Goal: Task Accomplishment & Management: Use online tool/utility

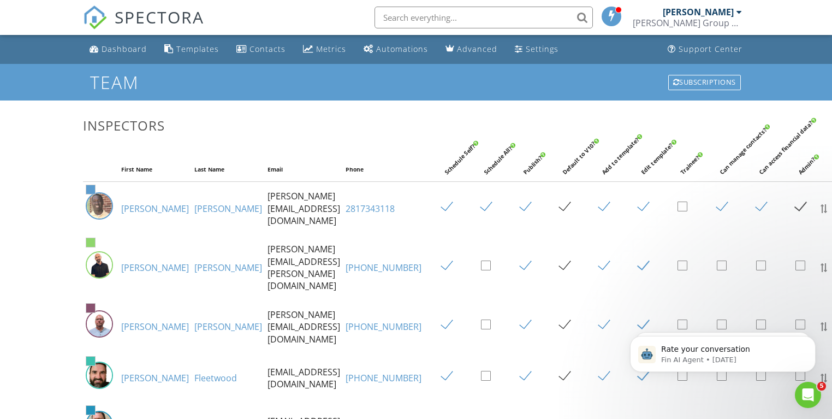
click at [189, 49] on div "Templates" at bounding box center [197, 49] width 43 height 10
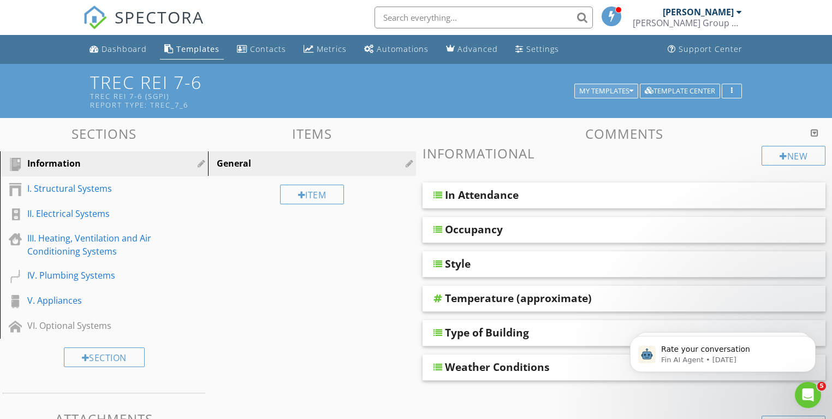
click at [618, 92] on div "My Templates" at bounding box center [606, 91] width 54 height 8
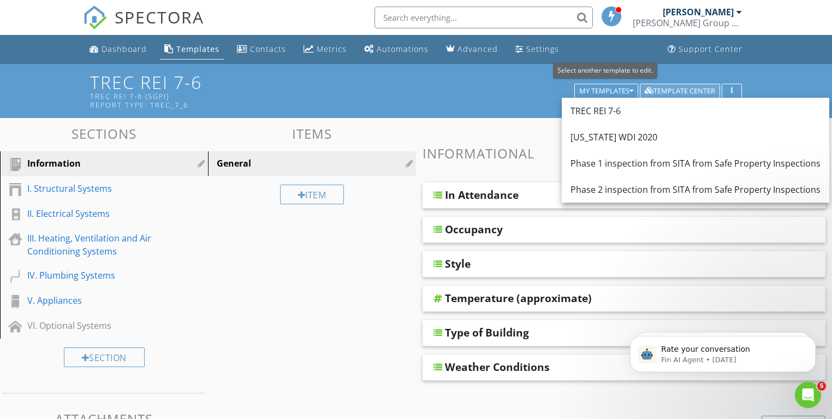
click at [682, 91] on div "Template Center" at bounding box center [680, 91] width 70 height 8
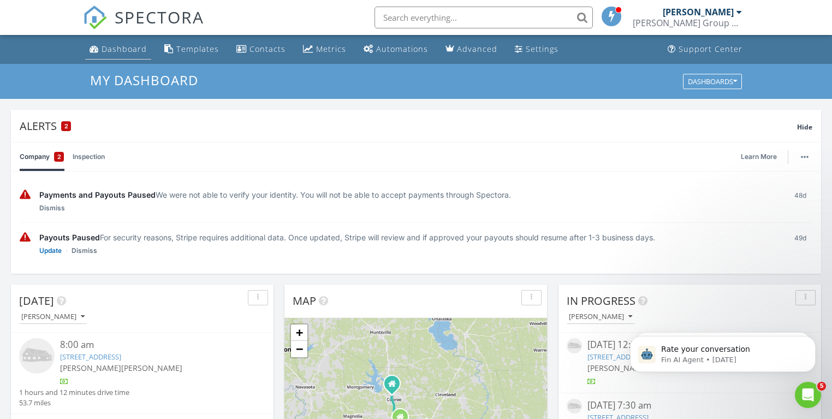
click at [132, 53] on div "Dashboard" at bounding box center [124, 49] width 45 height 10
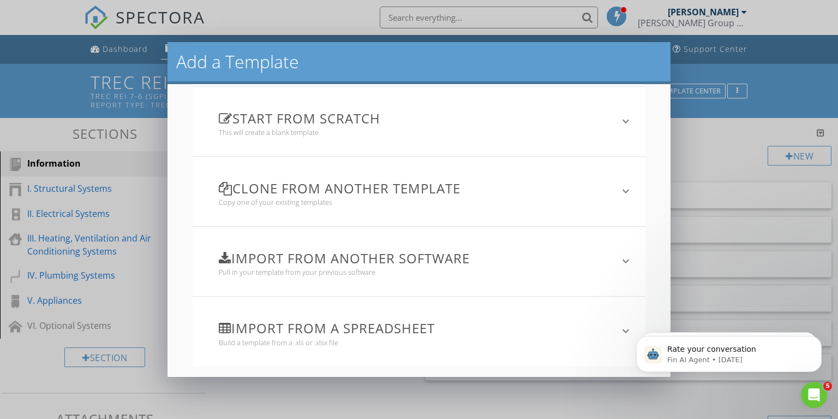
scroll to position [82, 0]
click at [413, 260] on h3 "Import from another software" at bounding box center [412, 256] width 387 height 15
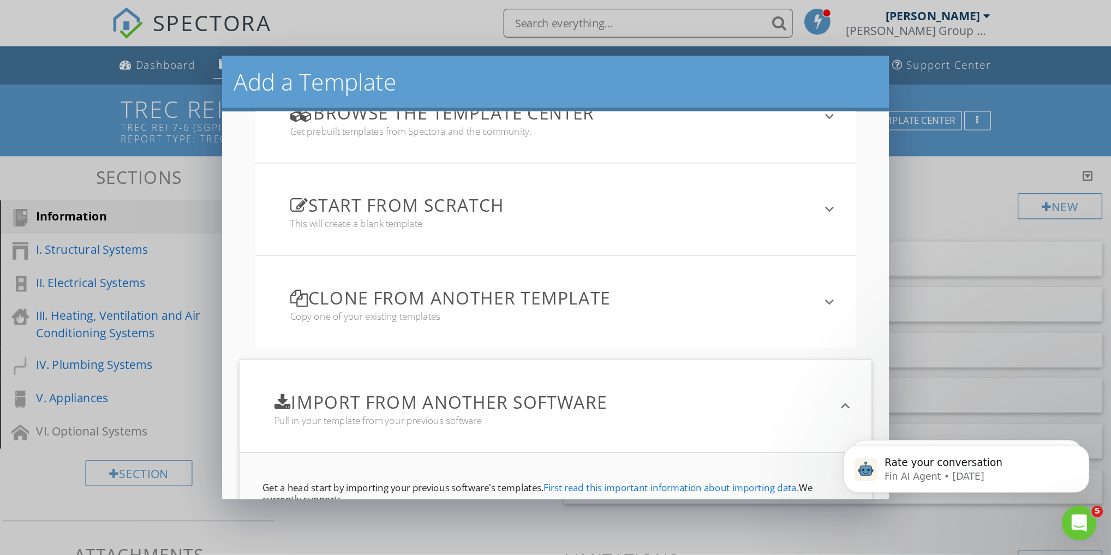
scroll to position [0, 0]
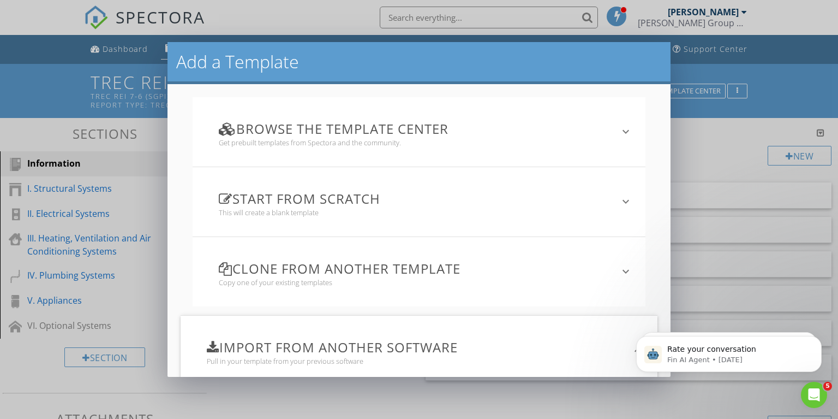
click at [803, 77] on div "Add a Template Browse the Template Center Get prebuilt templates from Spectora …" at bounding box center [419, 209] width 838 height 419
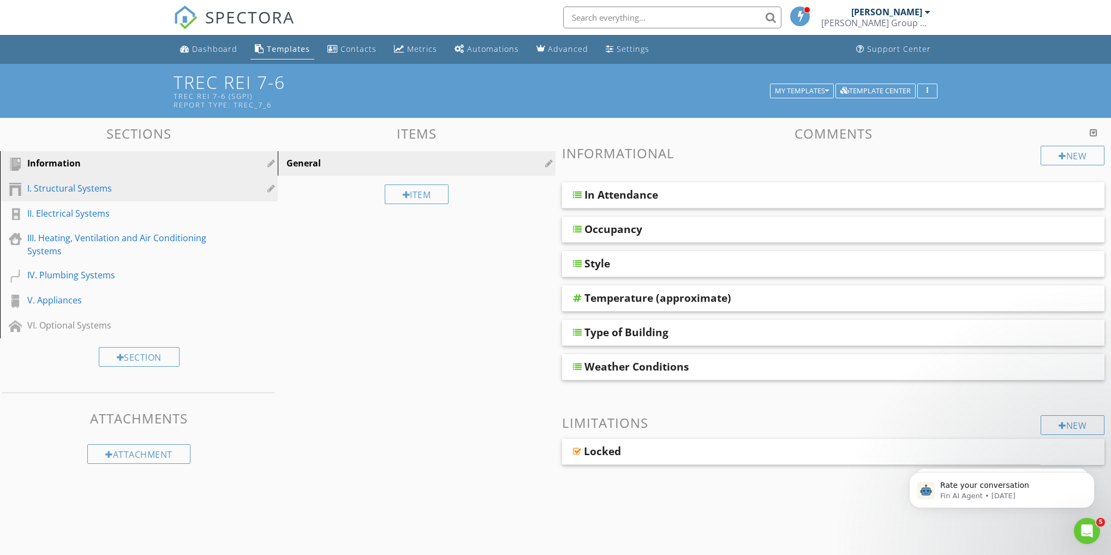
click at [81, 191] on div "I. Structural Systems" at bounding box center [126, 188] width 199 height 13
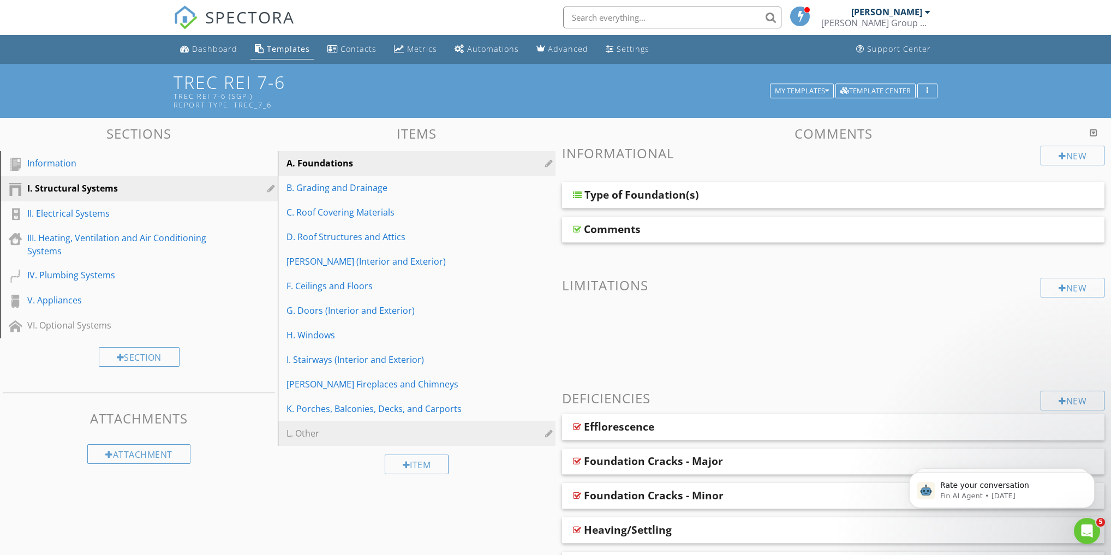
click at [548, 418] on div at bounding box center [550, 433] width 10 height 9
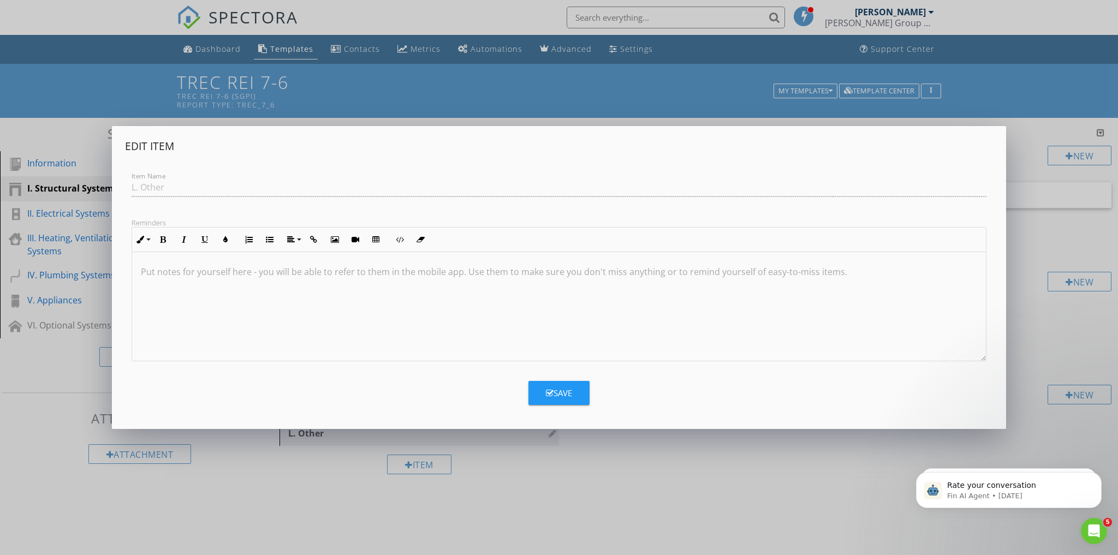
click at [664, 418] on div "Edit Item Item Name L. Other Reminders Inline Style XLarge Large Normal Small L…" at bounding box center [559, 277] width 1118 height 555
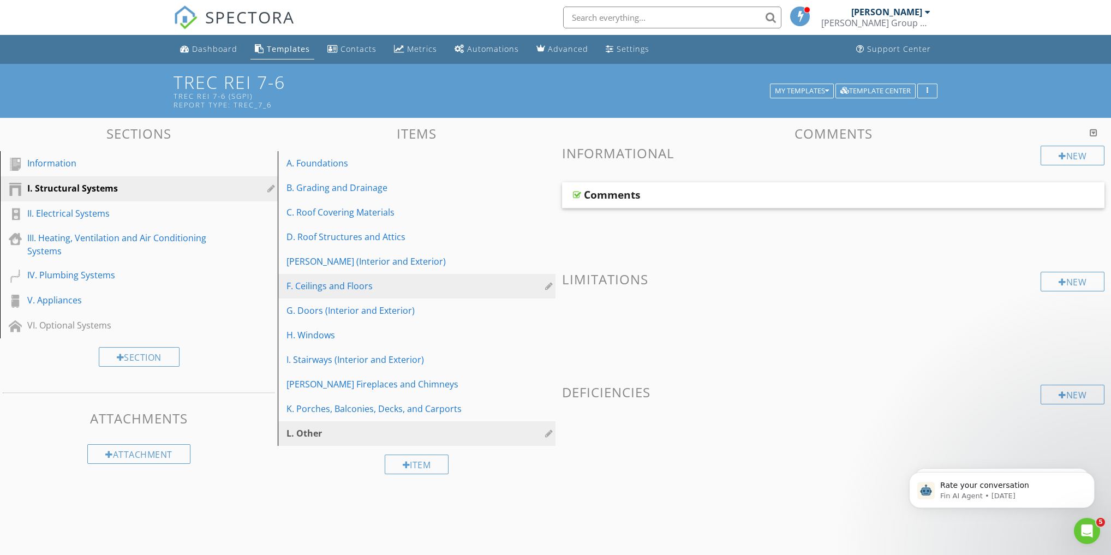
click at [548, 286] on div at bounding box center [550, 286] width 10 height 9
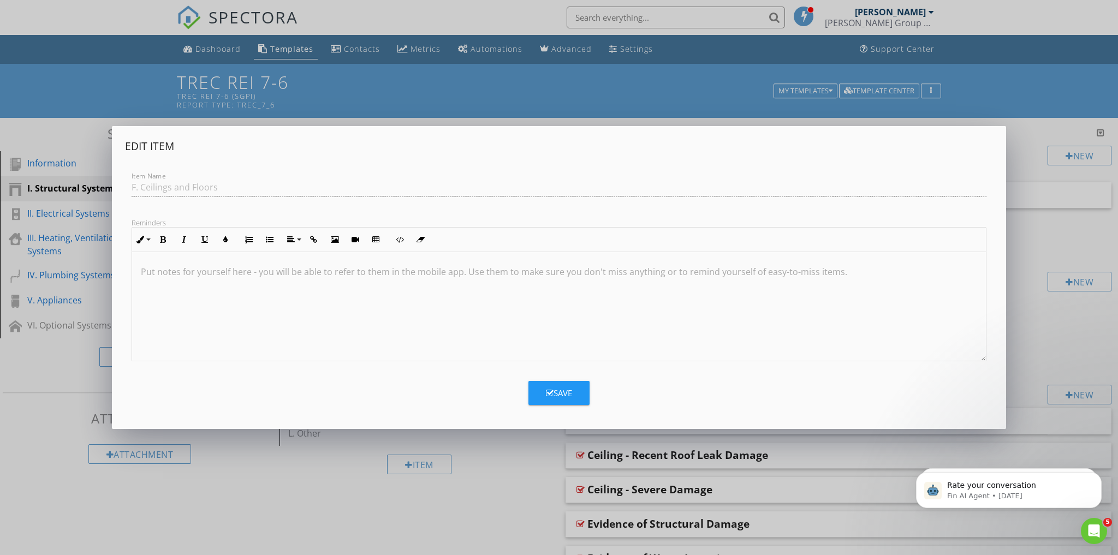
click at [519, 418] on div "Edit Item Item Name F. Ceilings and Floors Reminders Inline Style XLarge Large …" at bounding box center [559, 277] width 1118 height 555
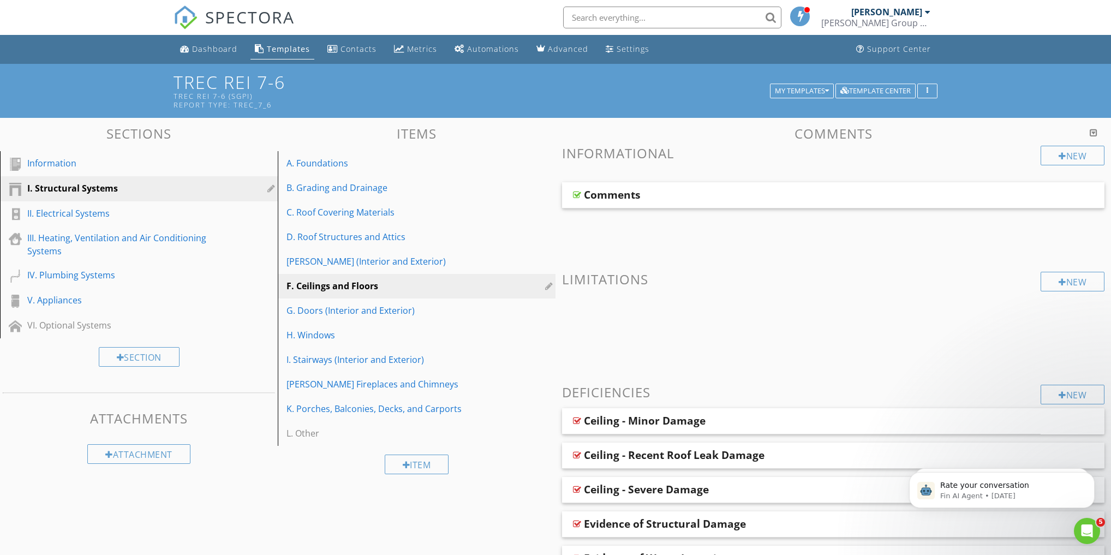
drag, startPoint x: 338, startPoint y: 286, endPoint x: 306, endPoint y: 489, distance: 205.5
click at [306, 418] on div "Sections Information I. Structural Systems II. Electrical Systems III. Heating,…" at bounding box center [555, 448] width 1111 height 661
click at [319, 284] on div "F. Ceilings and Floors" at bounding box center [398, 285] width 223 height 13
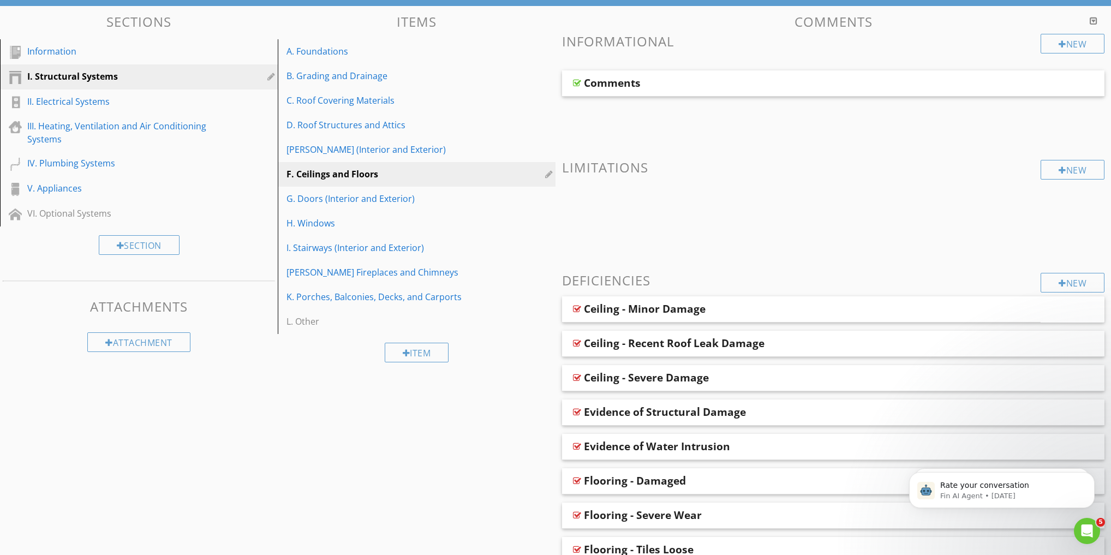
scroll to position [103, 0]
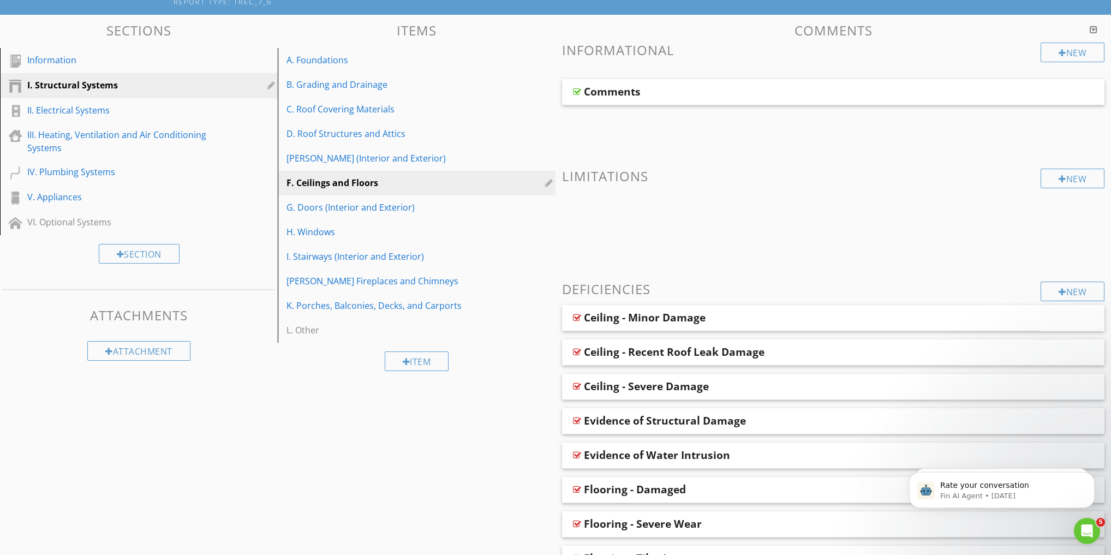
click at [644, 187] on div "New Informational Comments New Limitations New Deficiencies Ceiling - Minor Dam…" at bounding box center [833, 342] width 542 height 598
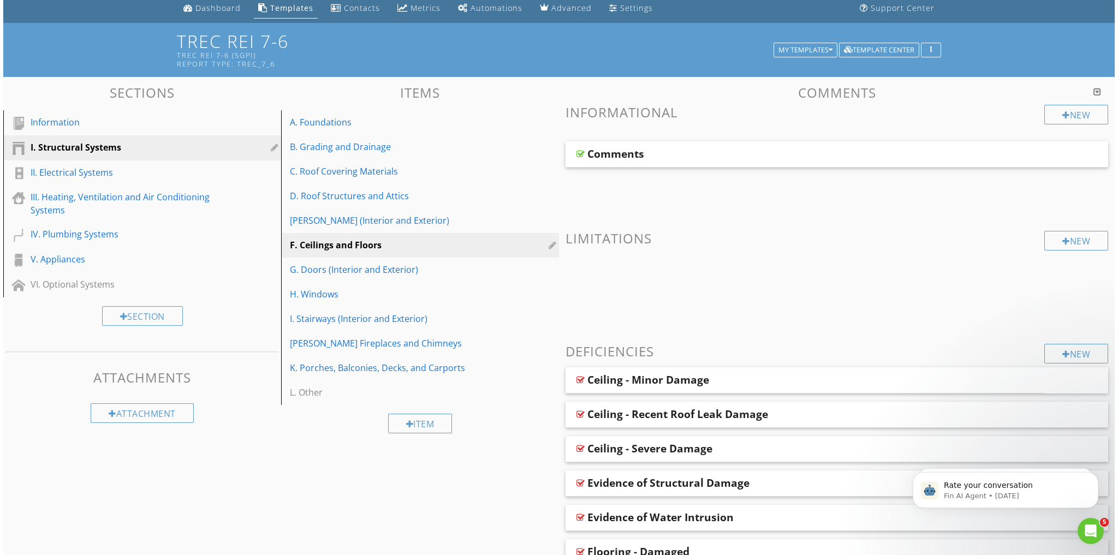
scroll to position [16, 0]
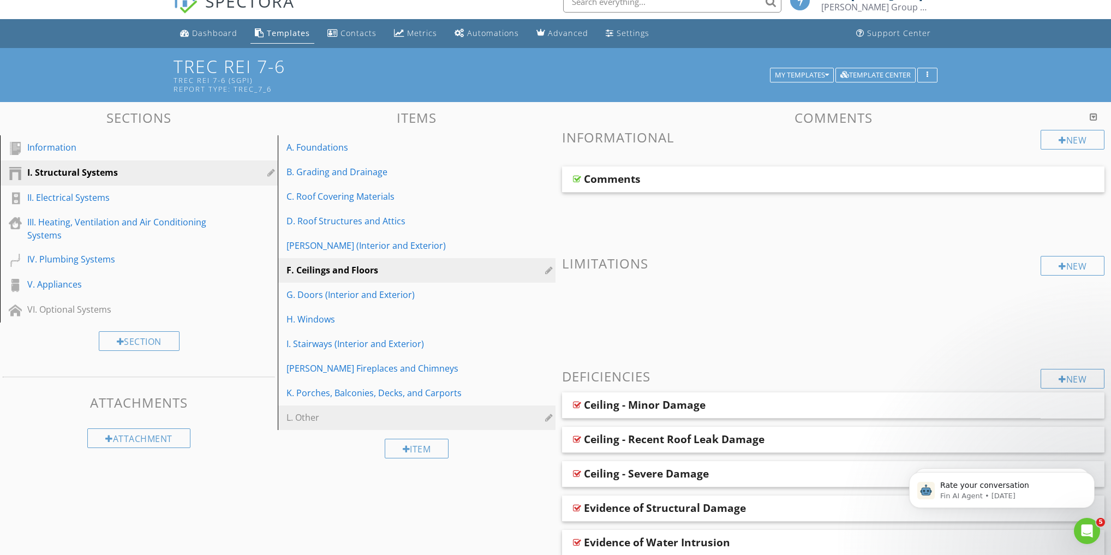
click at [548, 418] on div at bounding box center [550, 417] width 10 height 9
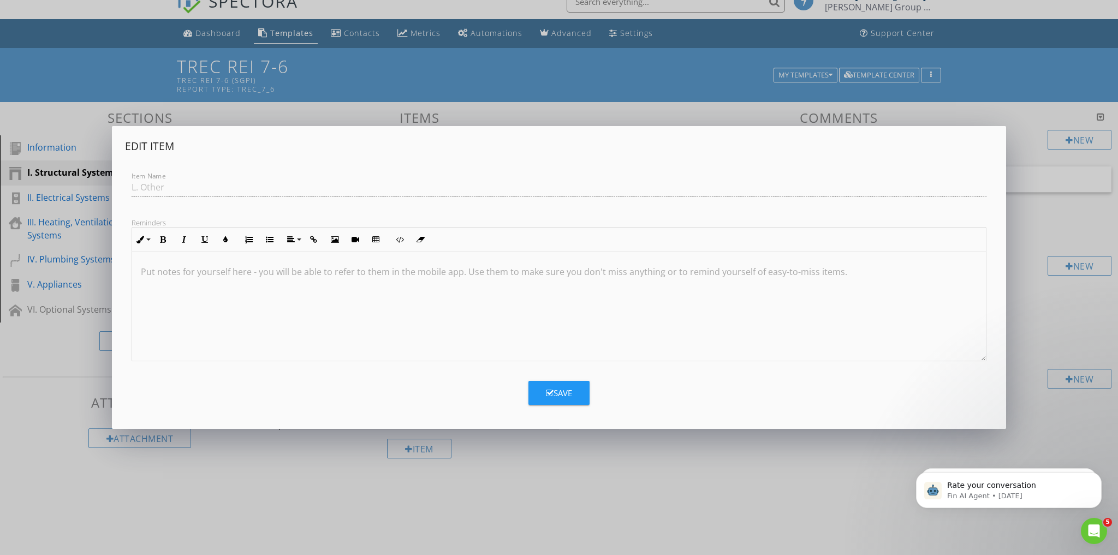
click at [603, 418] on div "Edit Item Item Name L. Other Reminders Inline Style XLarge Large Normal Small L…" at bounding box center [559, 277] width 1118 height 555
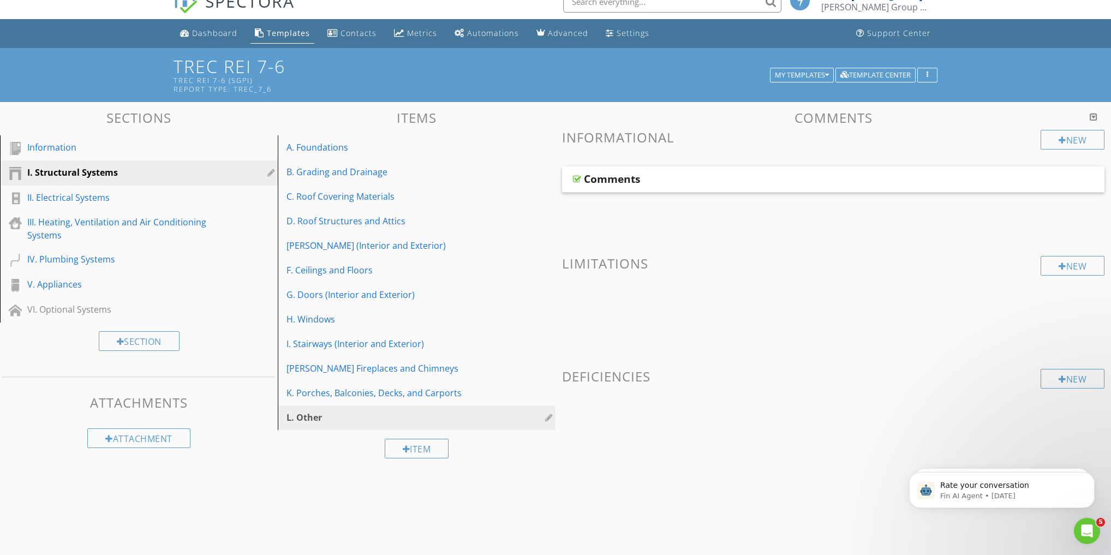
click at [297, 418] on div "L. Other" at bounding box center [398, 417] width 223 height 13
click at [547, 418] on div at bounding box center [550, 417] width 10 height 9
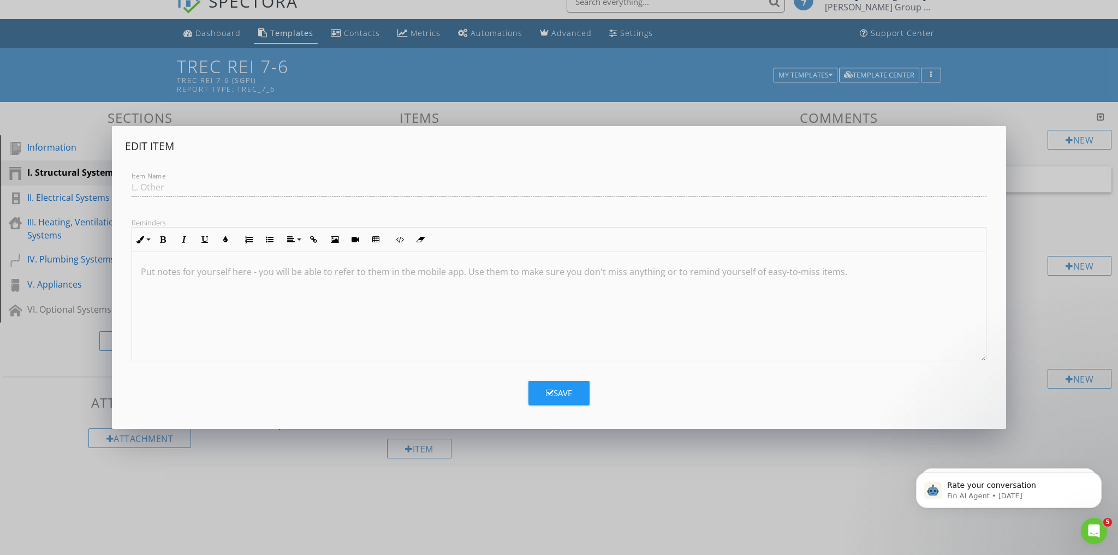
click at [183, 189] on div "Item Name L. Other" at bounding box center [559, 189] width 868 height 38
click at [166, 188] on div "Item Name L. Other" at bounding box center [559, 189] width 868 height 38
click at [163, 188] on div "Item Name L. Other" at bounding box center [559, 189] width 868 height 38
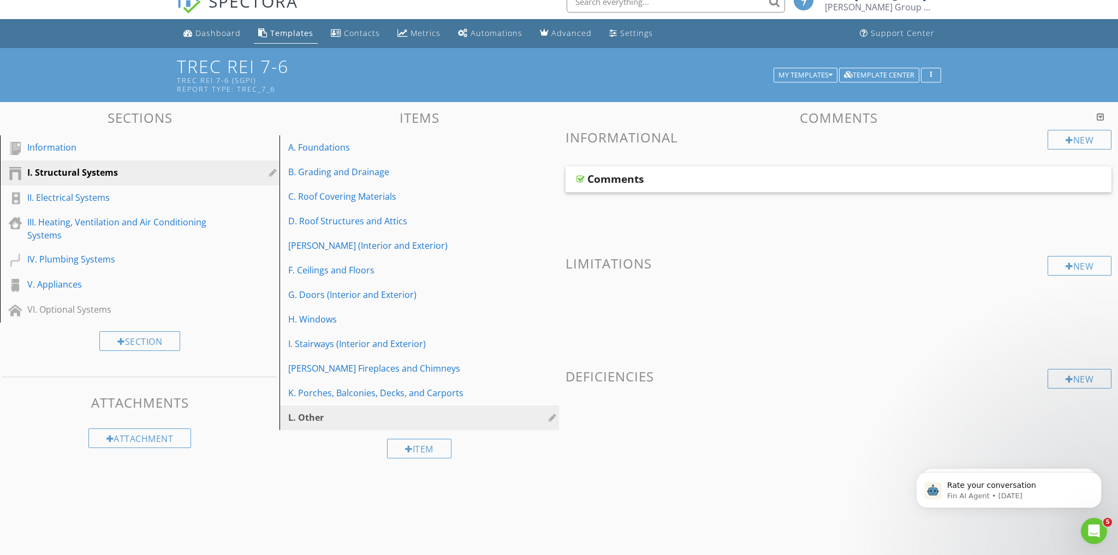
click at [694, 418] on div at bounding box center [559, 277] width 1118 height 555
click at [403, 418] on div at bounding box center [407, 449] width 8 height 9
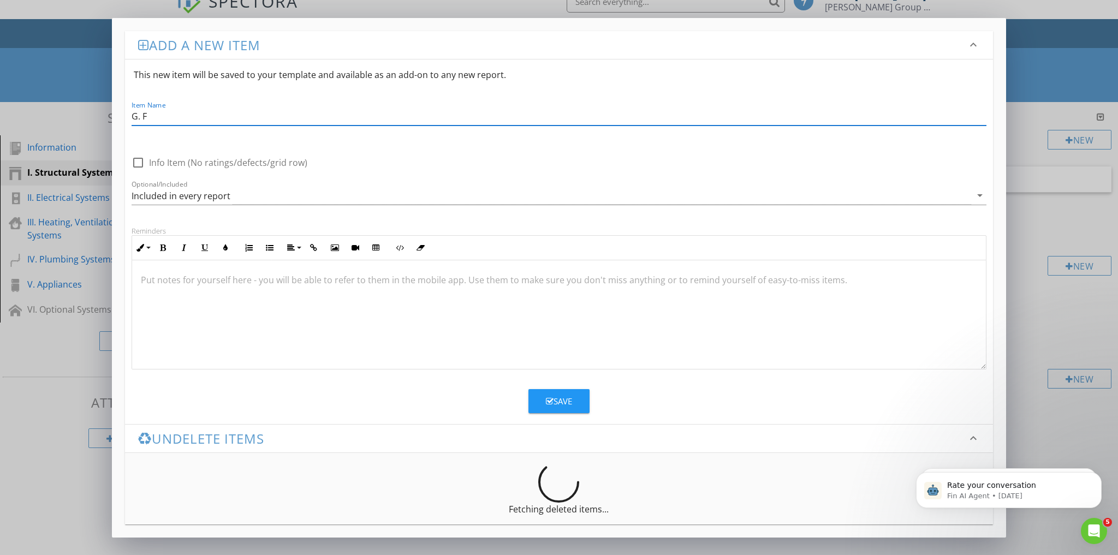
type input "G. Floors"
click at [569, 399] on div "Save" at bounding box center [559, 401] width 26 height 13
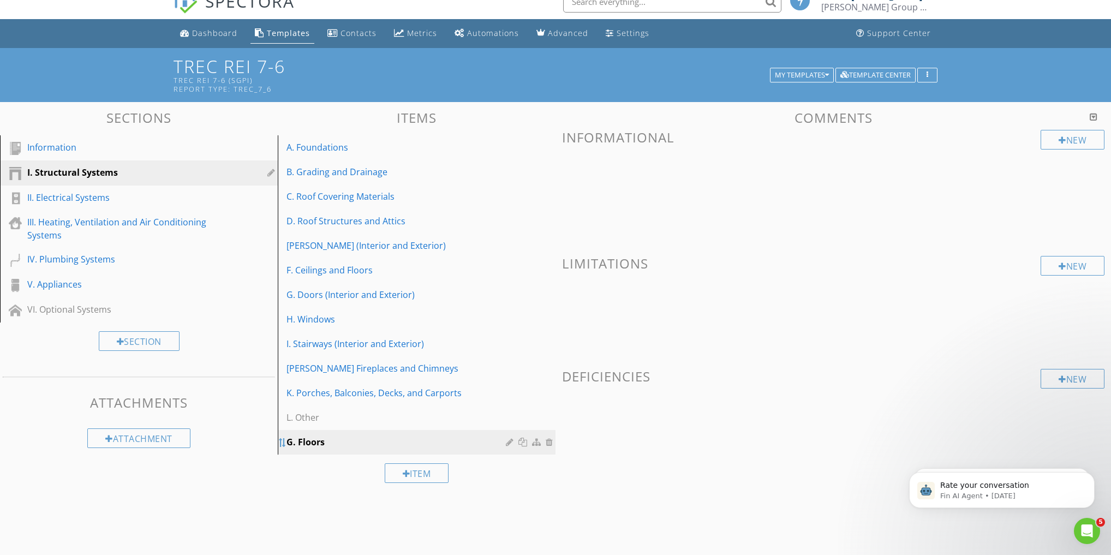
click at [284, 418] on div at bounding box center [282, 442] width 9 height 9
click at [282, 418] on div at bounding box center [282, 442] width 9 height 9
click at [283, 418] on div at bounding box center [282, 442] width 9 height 9
click at [534, 418] on div at bounding box center [537, 442] width 11 height 9
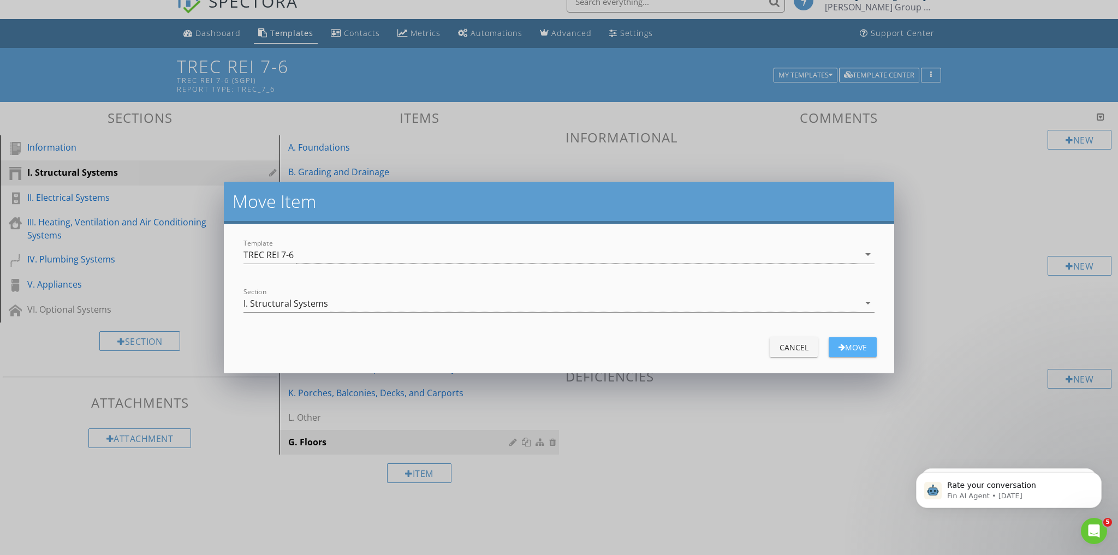
click at [831, 350] on div "Move" at bounding box center [852, 347] width 31 height 11
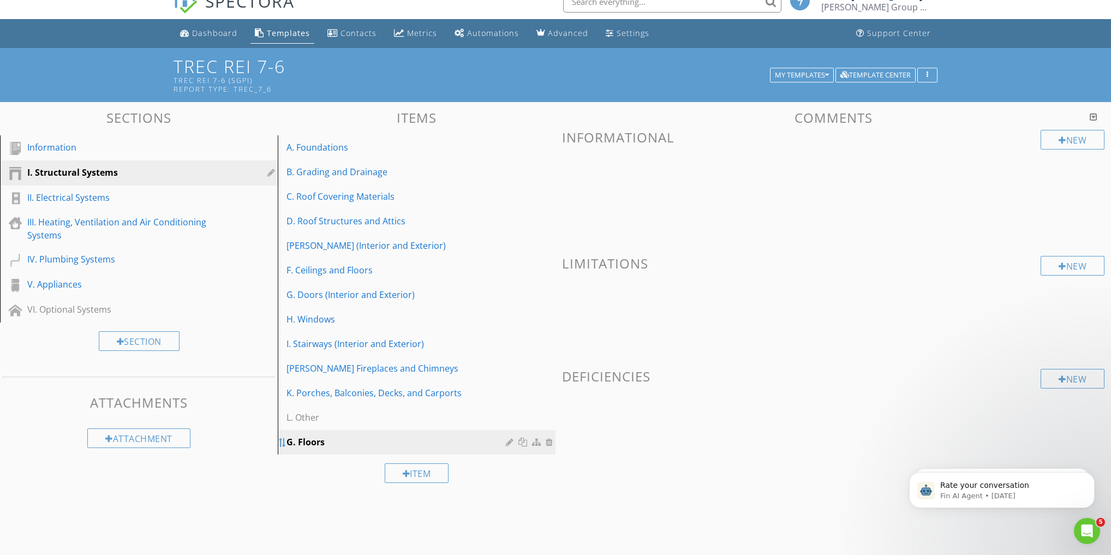
click at [282, 418] on div at bounding box center [282, 442] width 9 height 9
click at [281, 418] on div at bounding box center [282, 442] width 9 height 9
click at [286, 418] on div at bounding box center [282, 442] width 9 height 9
click at [283, 418] on div at bounding box center [282, 442] width 9 height 9
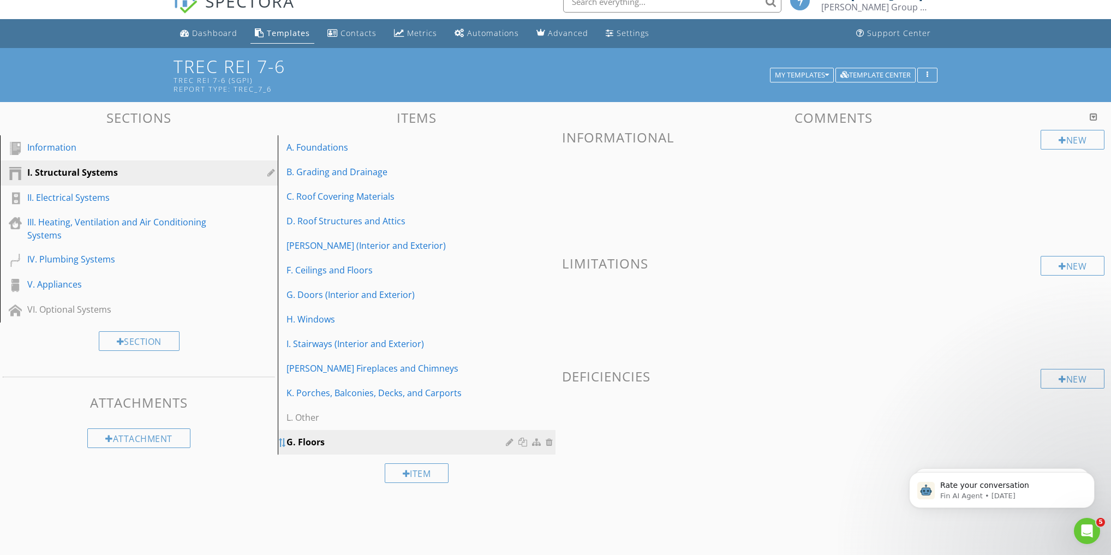
click at [283, 418] on div at bounding box center [282, 442] width 9 height 9
click at [279, 418] on div at bounding box center [282, 442] width 9 height 9
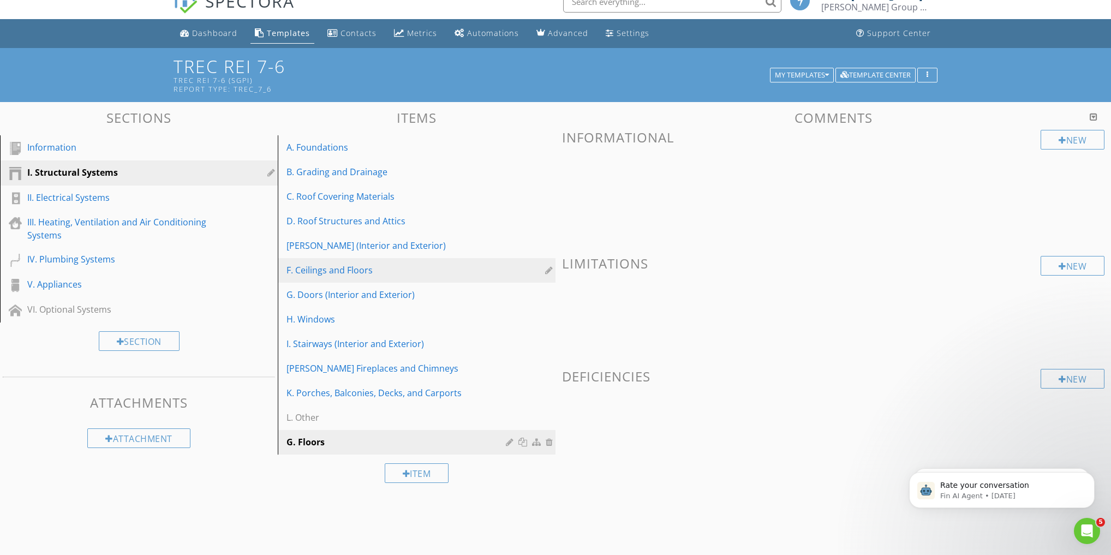
click at [285, 271] on link "F. Ceilings and Floors" at bounding box center [418, 270] width 275 height 24
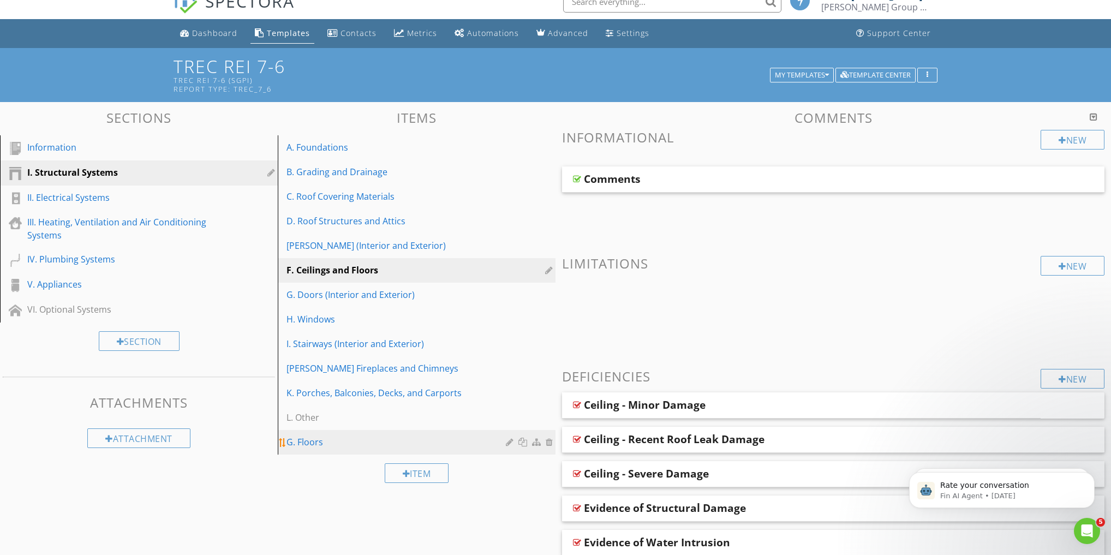
click at [302, 418] on div "G. Floors" at bounding box center [398, 442] width 223 height 13
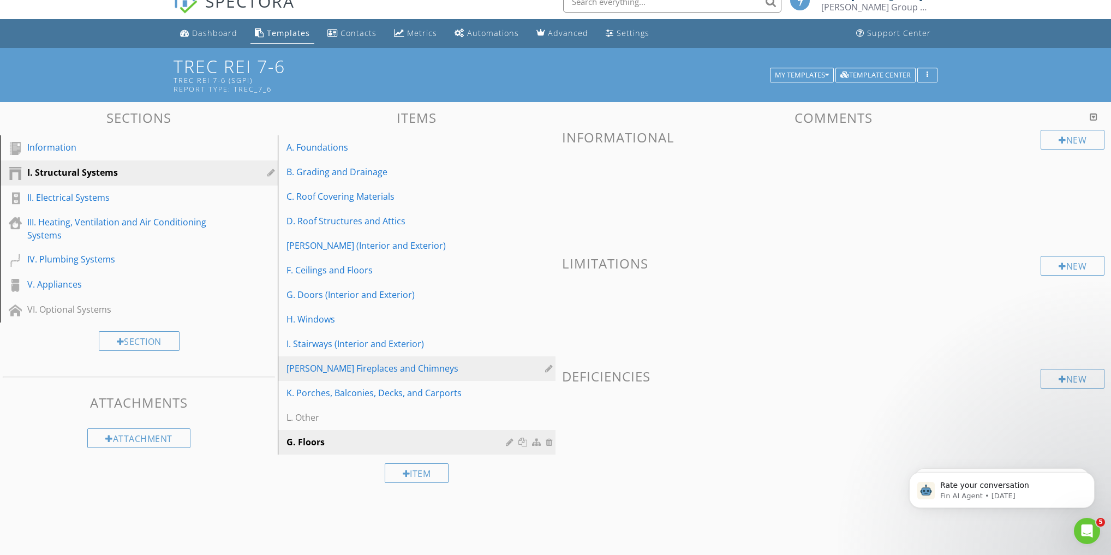
click at [344, 370] on div "[PERSON_NAME] Fireplaces and Chimneys" at bounding box center [398, 368] width 223 height 13
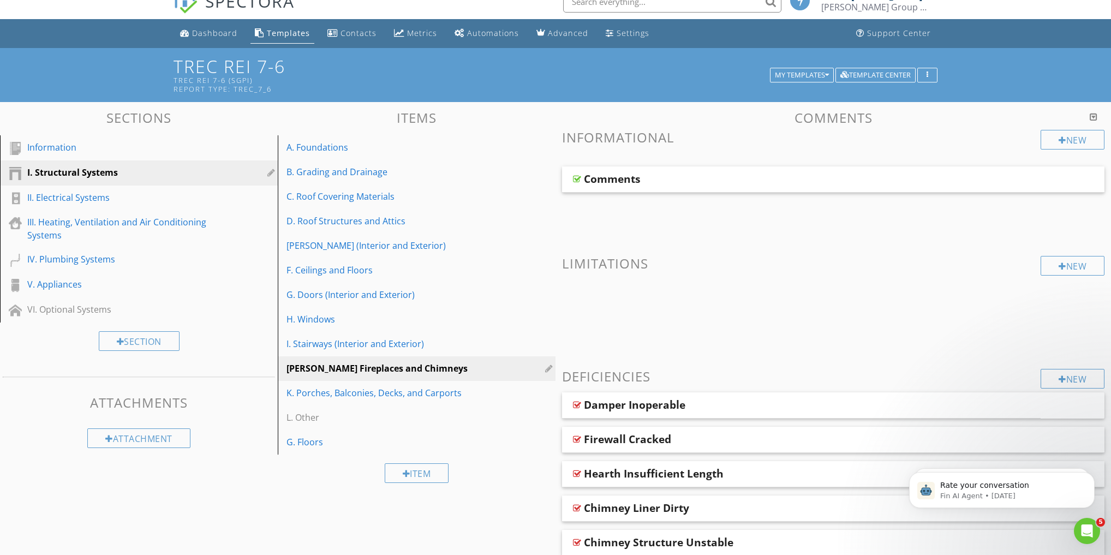
click at [546, 367] on div at bounding box center [550, 368] width 10 height 9
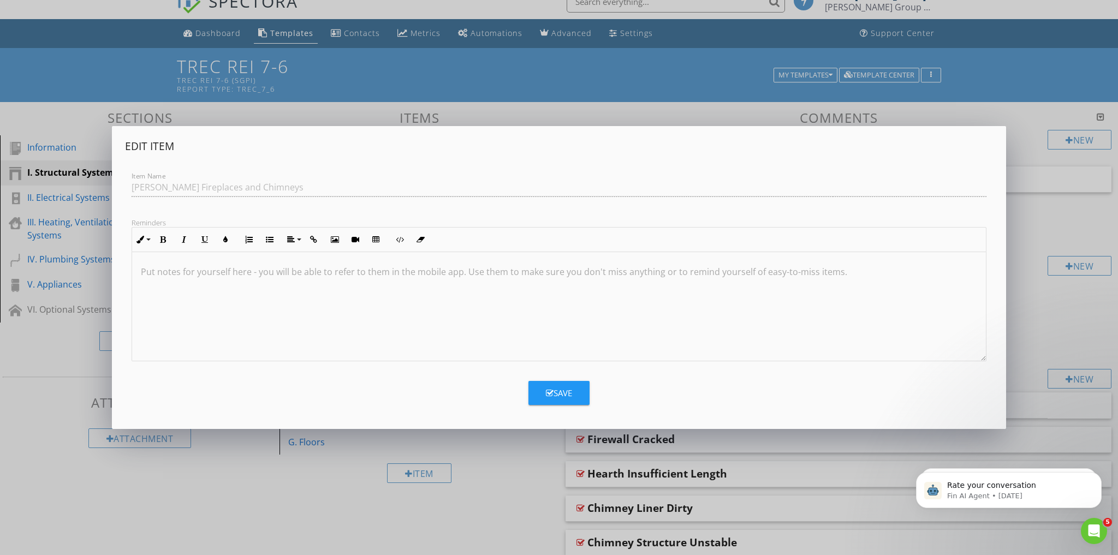
click at [135, 188] on div "Item Name J. Fireplaces and Chimneys" at bounding box center [559, 189] width 868 height 38
click at [139, 188] on div "Item Name J. Fireplaces and Chimneys" at bounding box center [559, 189] width 868 height 38
click at [208, 189] on div "Item Name J. Fireplaces and Chimneys" at bounding box center [559, 189] width 868 height 38
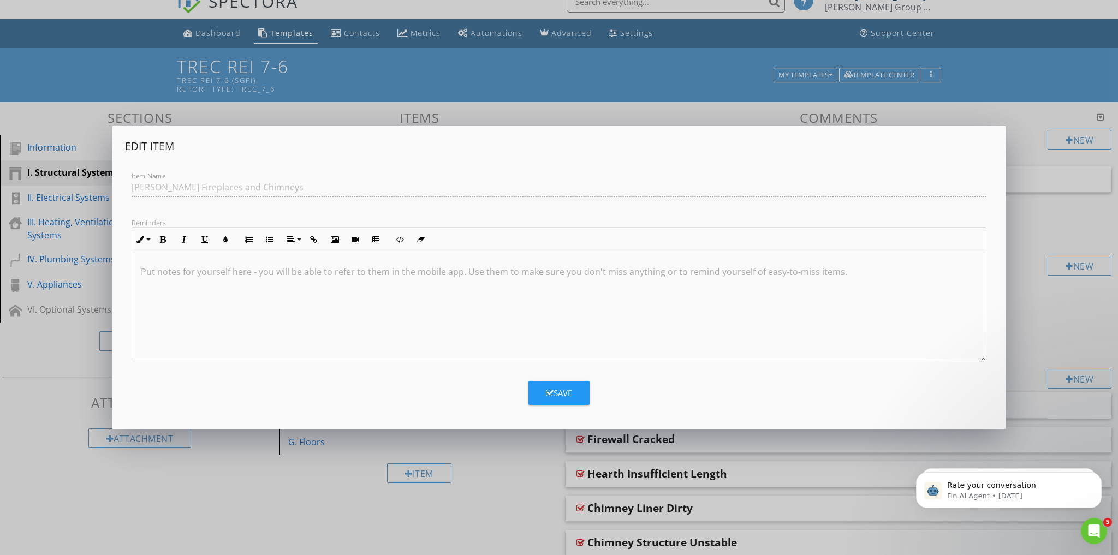
click at [240, 189] on div "Item Name J. Fireplaces and Chimneys" at bounding box center [559, 189] width 868 height 38
click at [133, 188] on div "Item Name J. Fireplaces and Chimneys" at bounding box center [559, 189] width 868 height 38
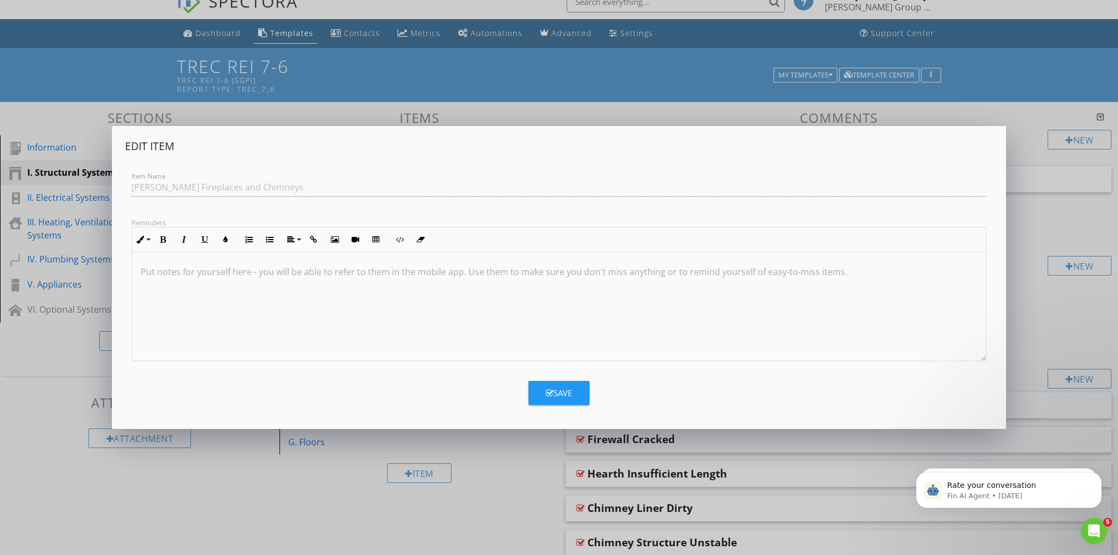
click at [223, 190] on div "Item Name J. Fireplaces and Chimneys" at bounding box center [559, 189] width 868 height 38
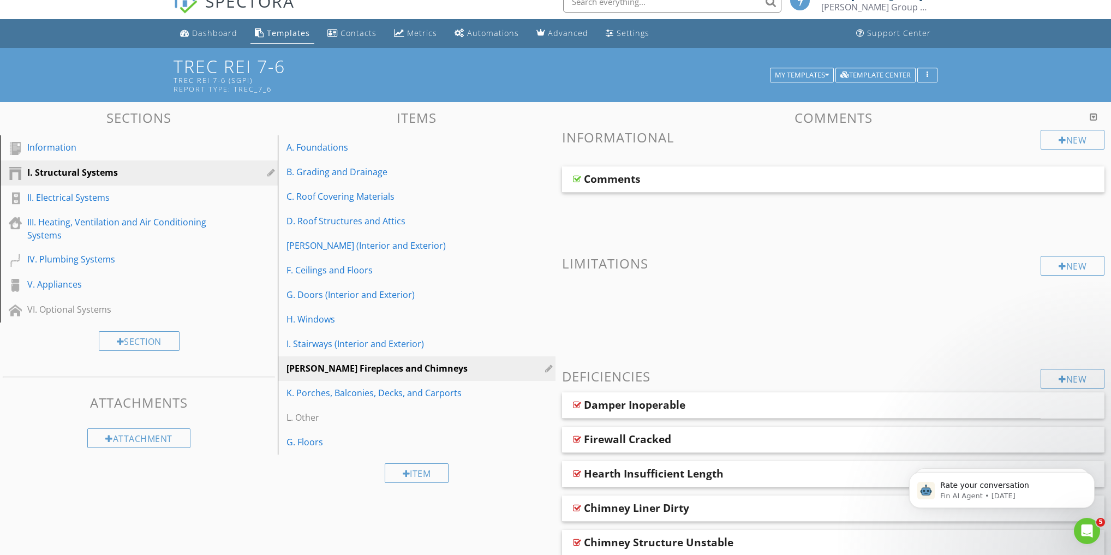
click at [831, 204] on div at bounding box center [555, 277] width 1111 height 555
click at [539, 418] on div at bounding box center [537, 442] width 11 height 9
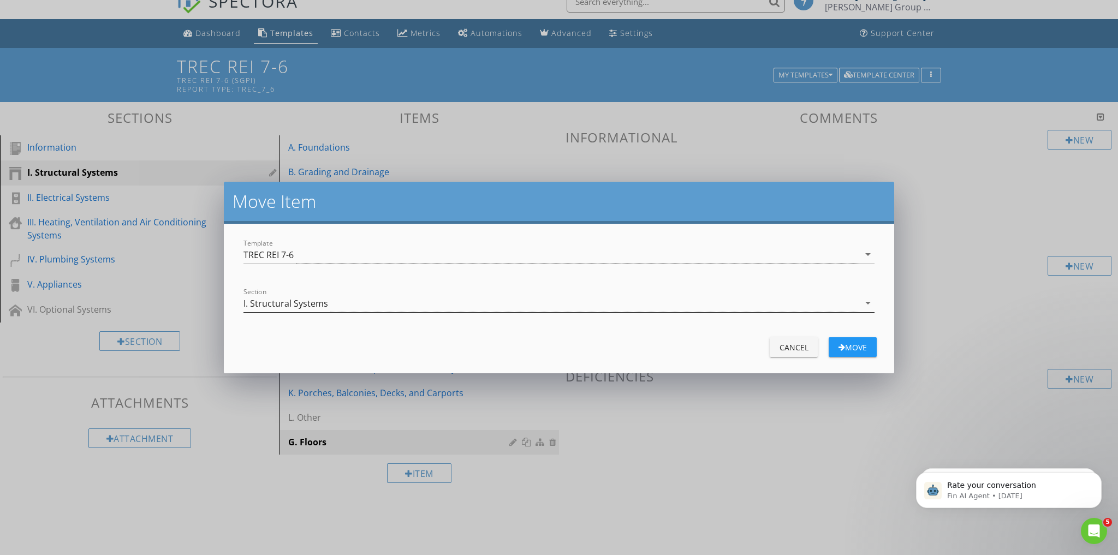
click at [831, 301] on icon "arrow_drop_down" at bounding box center [867, 302] width 13 height 13
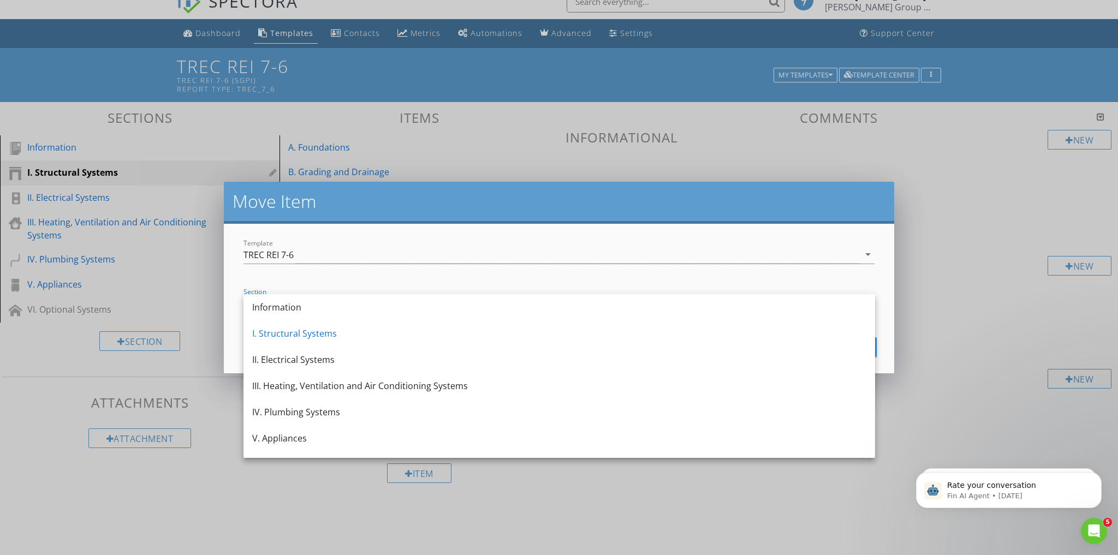
click at [831, 295] on form "Template TREC REI 7-6 arrow_drop_down Section I. Structural Systems arrow_drop_…" at bounding box center [559, 299] width 671 height 150
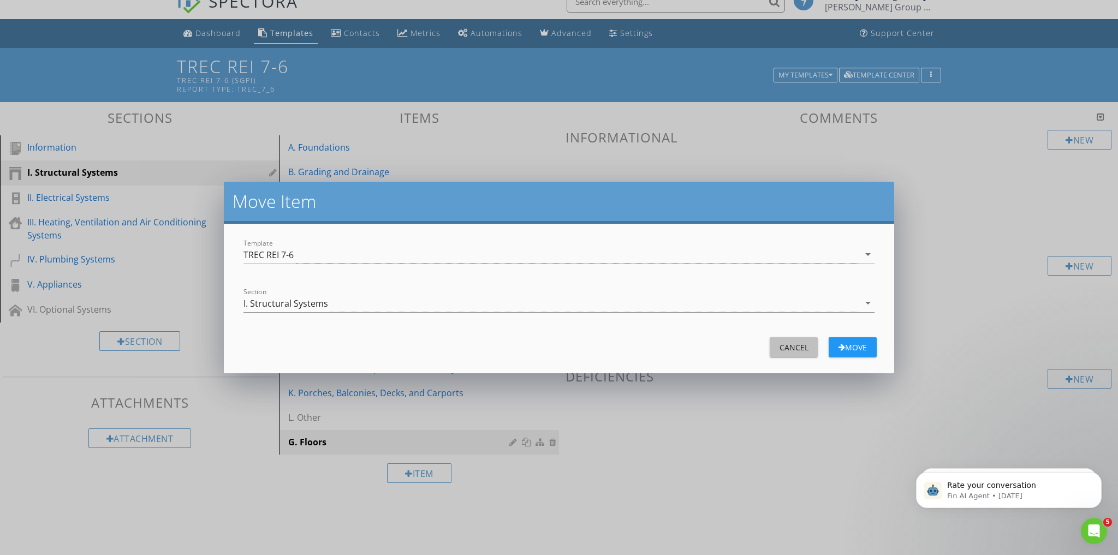
click at [802, 354] on button "Cancel" at bounding box center [794, 347] width 48 height 20
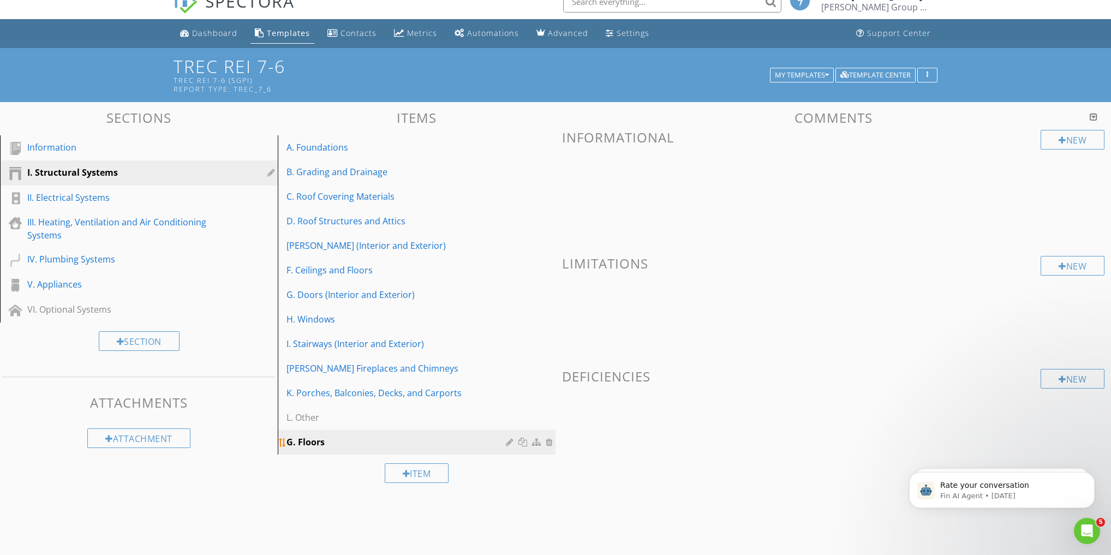
click at [288, 418] on div "G. Floors" at bounding box center [398, 442] width 223 height 13
click at [284, 418] on div at bounding box center [282, 442] width 9 height 9
drag, startPoint x: 284, startPoint y: 442, endPoint x: 286, endPoint y: 426, distance: 16.5
click at [286, 418] on span "A. Foundations B. Grading and Drainage C. Roof Covering Materials D. Roof Struc…" at bounding box center [417, 294] width 278 height 319
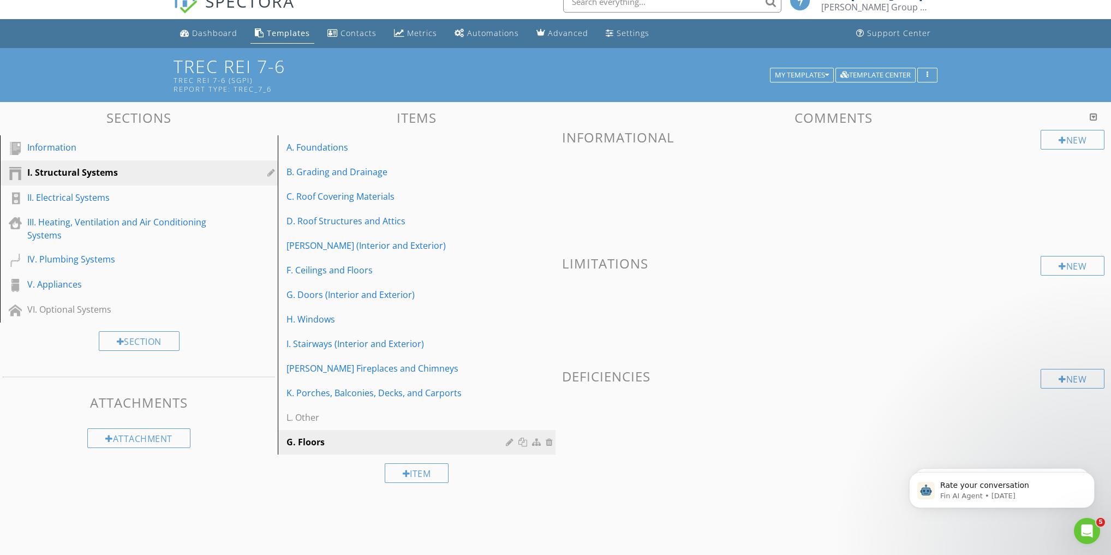
click at [831, 117] on div at bounding box center [1094, 116] width 8 height 9
click at [282, 418] on div at bounding box center [282, 442] width 9 height 9
click at [283, 418] on div at bounding box center [282, 442] width 9 height 9
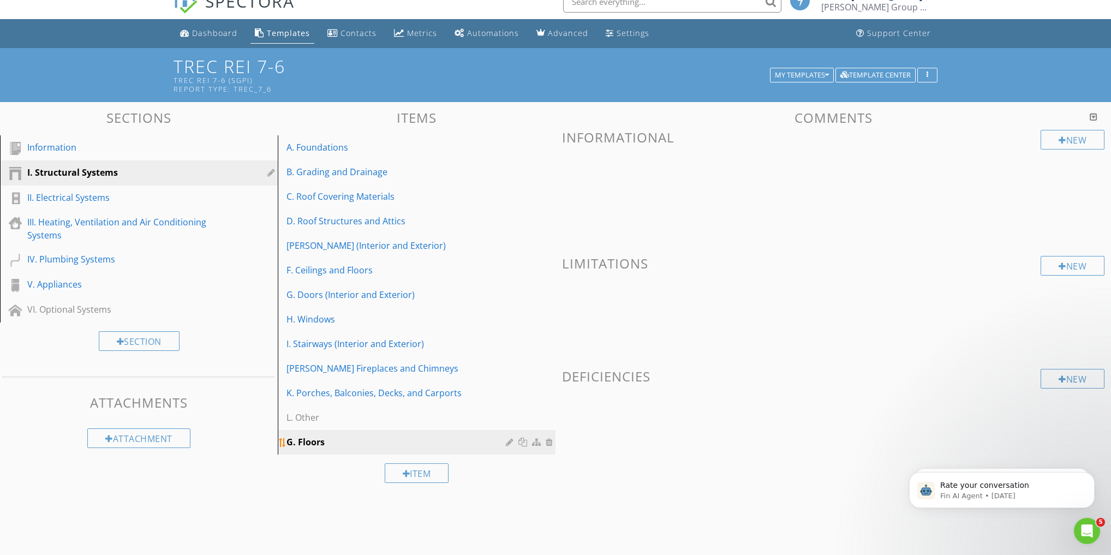
click at [288, 418] on div "G. Floors" at bounding box center [398, 442] width 223 height 13
click at [280, 418] on div at bounding box center [282, 442] width 9 height 9
click at [282, 410] on link "L. Other" at bounding box center [418, 418] width 275 height 24
click at [290, 418] on div "G. Floors" at bounding box center [398, 442] width 223 height 13
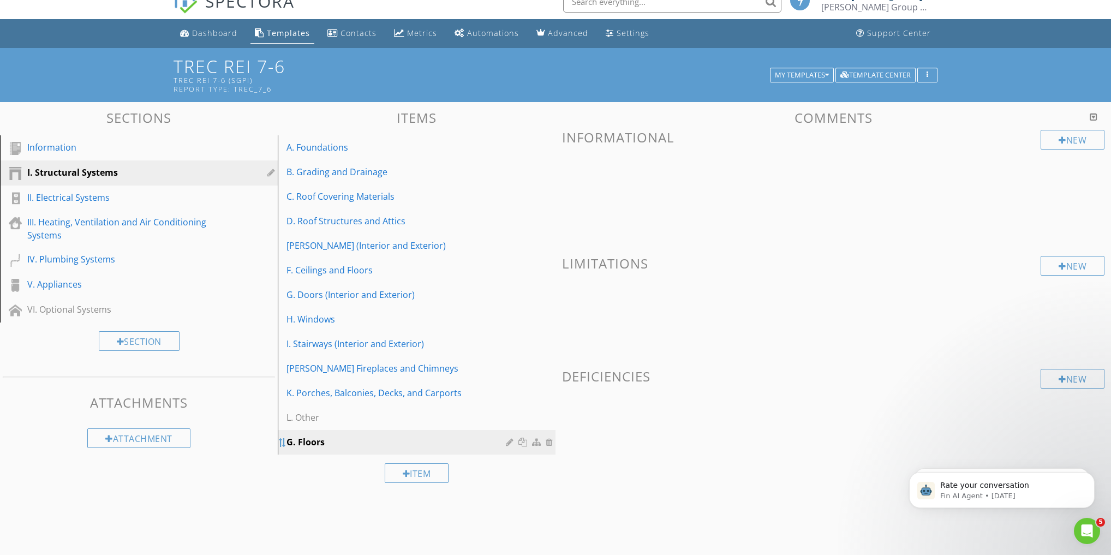
click at [282, 418] on div at bounding box center [282, 442] width 9 height 9
click at [539, 418] on div at bounding box center [537, 442] width 11 height 9
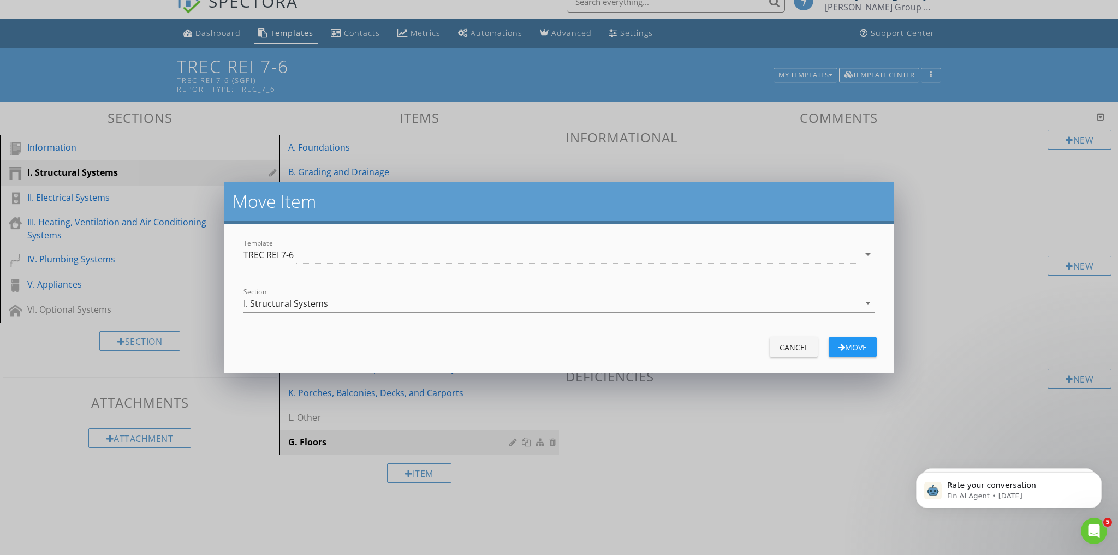
click at [794, 348] on div "Cancel" at bounding box center [793, 347] width 31 height 11
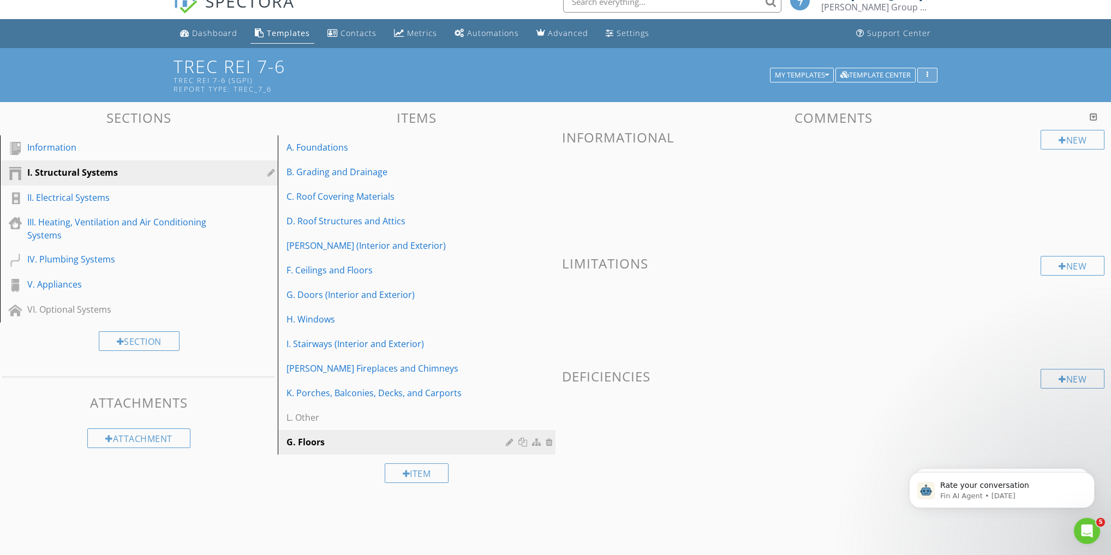
click at [831, 73] on div "button" at bounding box center [927, 75] width 10 height 8
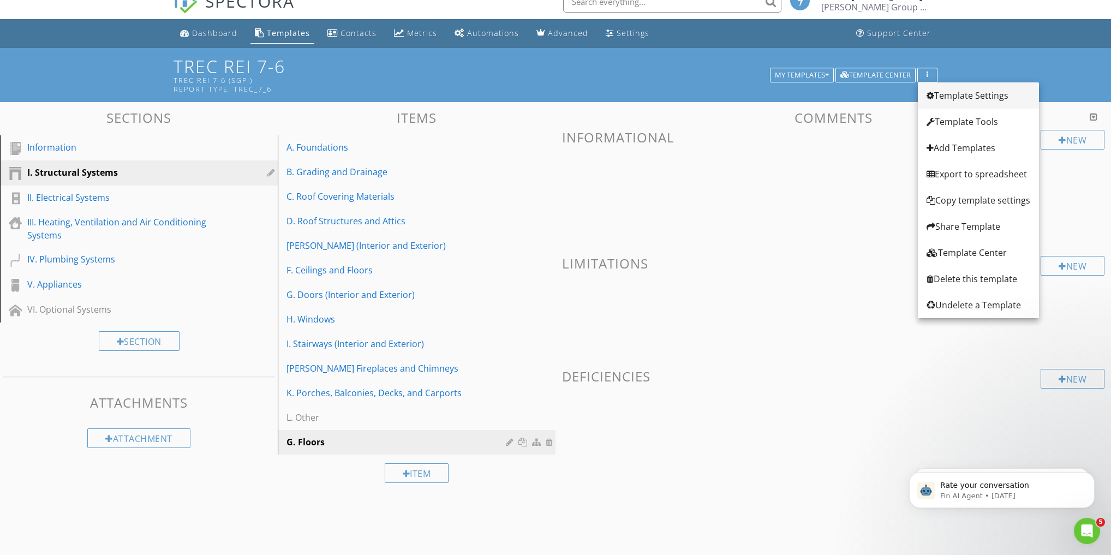
click at [831, 100] on div "Template Settings" at bounding box center [979, 95] width 104 height 13
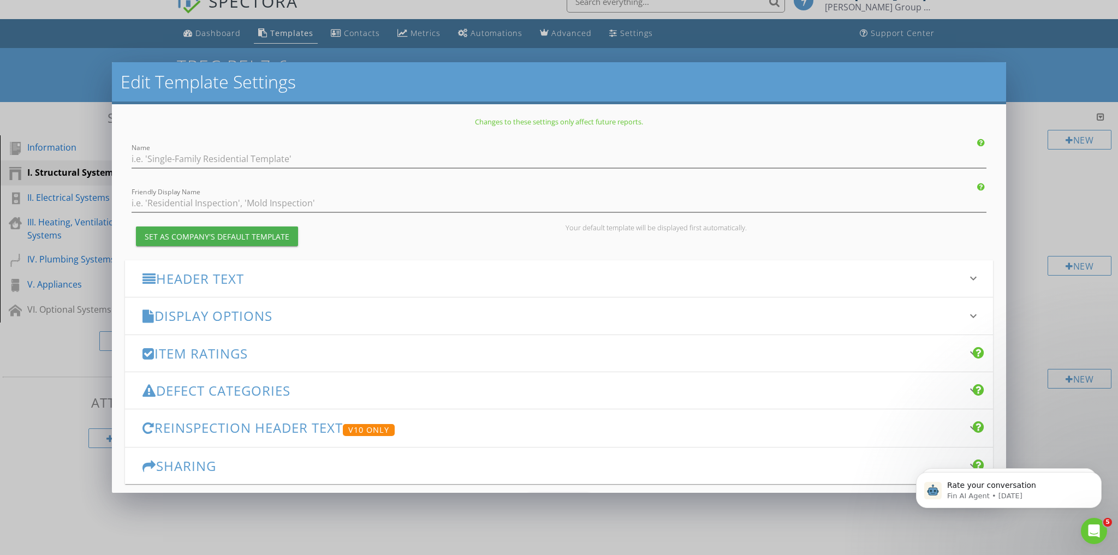
type input "TREC REI 7-6"
type input "TREC REI 7-6 (SGPI)"
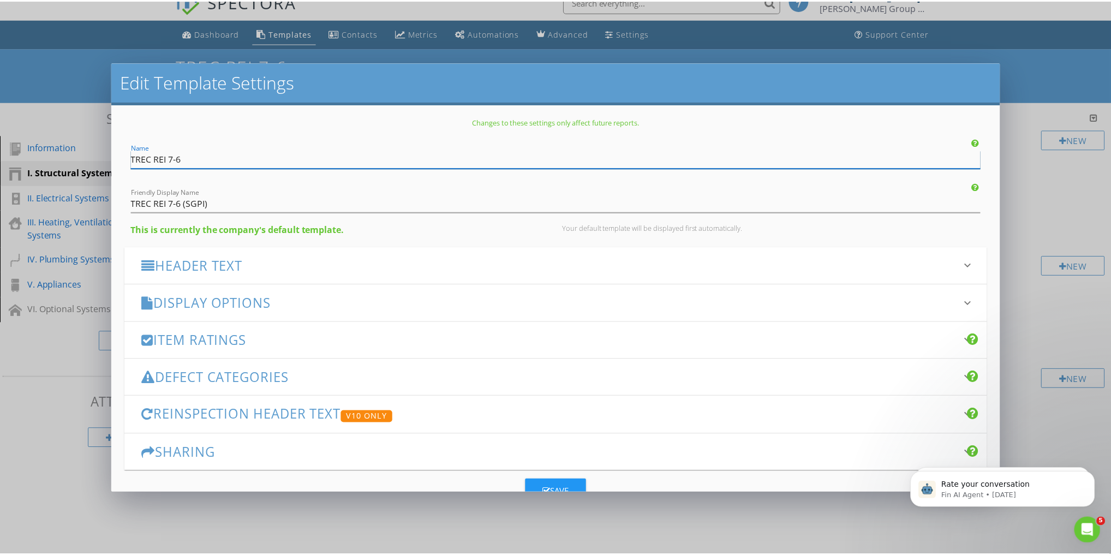
scroll to position [33, 0]
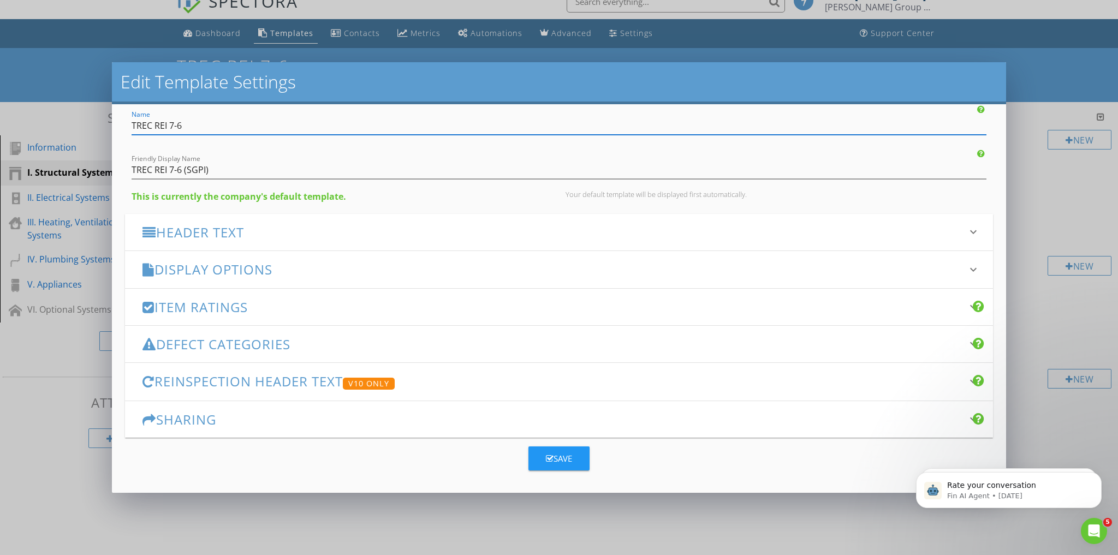
click at [831, 269] on icon "keyboard_arrow_down" at bounding box center [973, 269] width 13 height 13
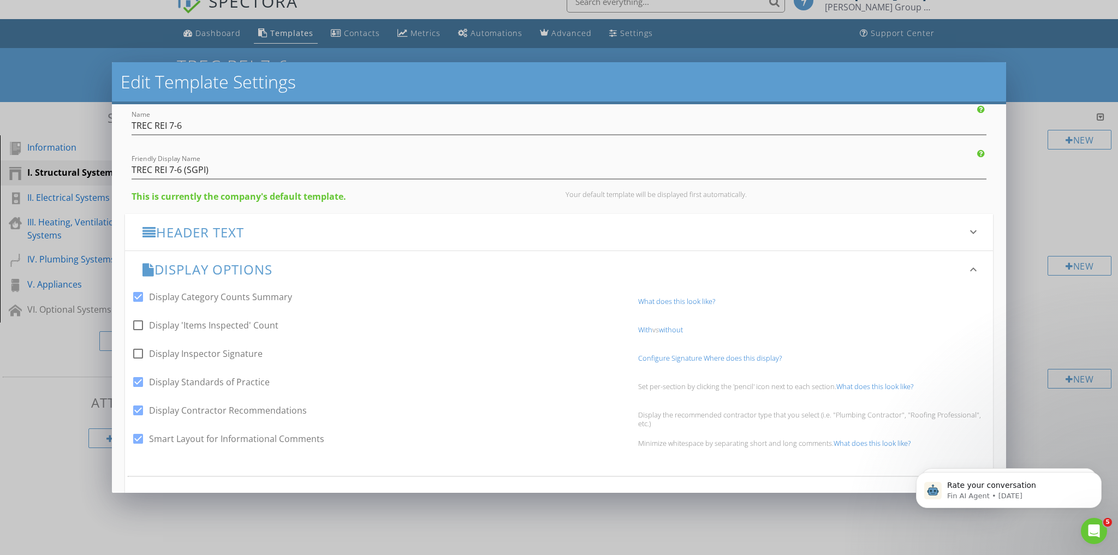
click at [831, 269] on icon "keyboard_arrow_down" at bounding box center [973, 269] width 13 height 13
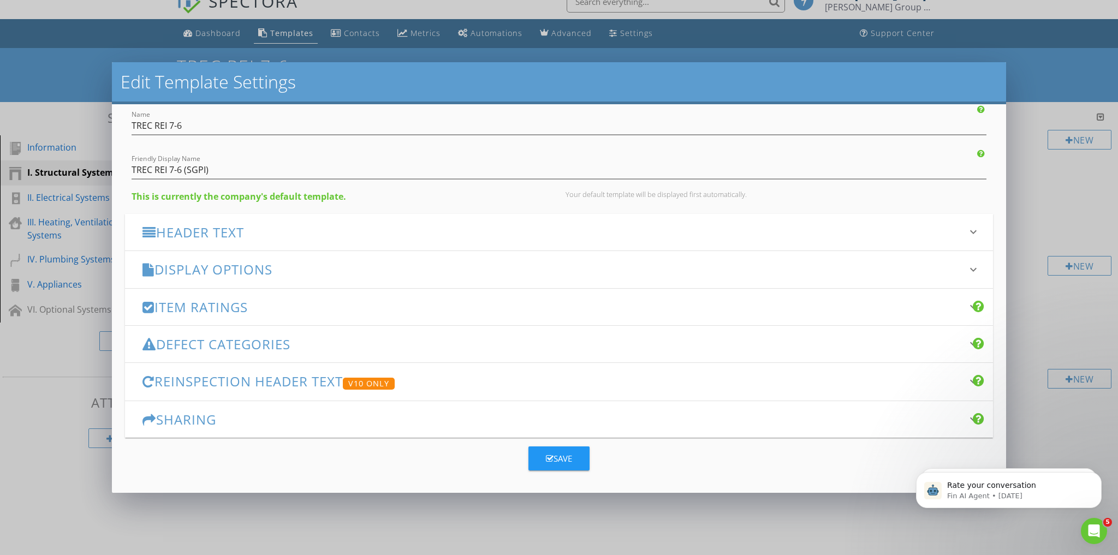
click at [831, 304] on icon "keyboard_arrow_down" at bounding box center [973, 306] width 13 height 13
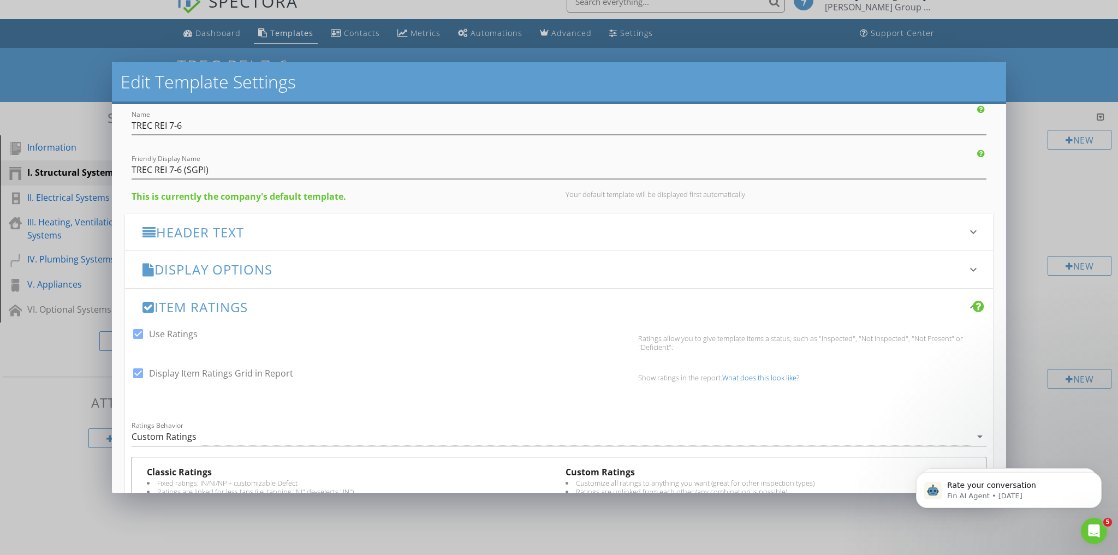
click at [587, 418] on div "Edit Template Settings Changes to these settings only affect future reports. Na…" at bounding box center [559, 277] width 1118 height 555
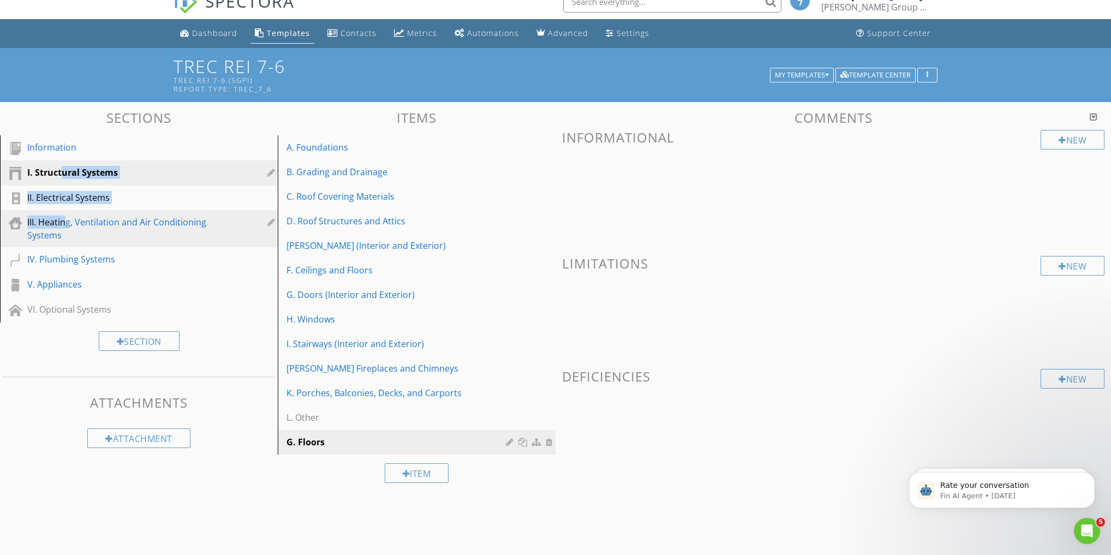
drag, startPoint x: 61, startPoint y: 174, endPoint x: 64, endPoint y: 213, distance: 39.4
click at [64, 213] on div "Information I. Structural Systems II. Electrical Systems III. Heating, Ventilat…" at bounding box center [139, 228] width 278 height 187
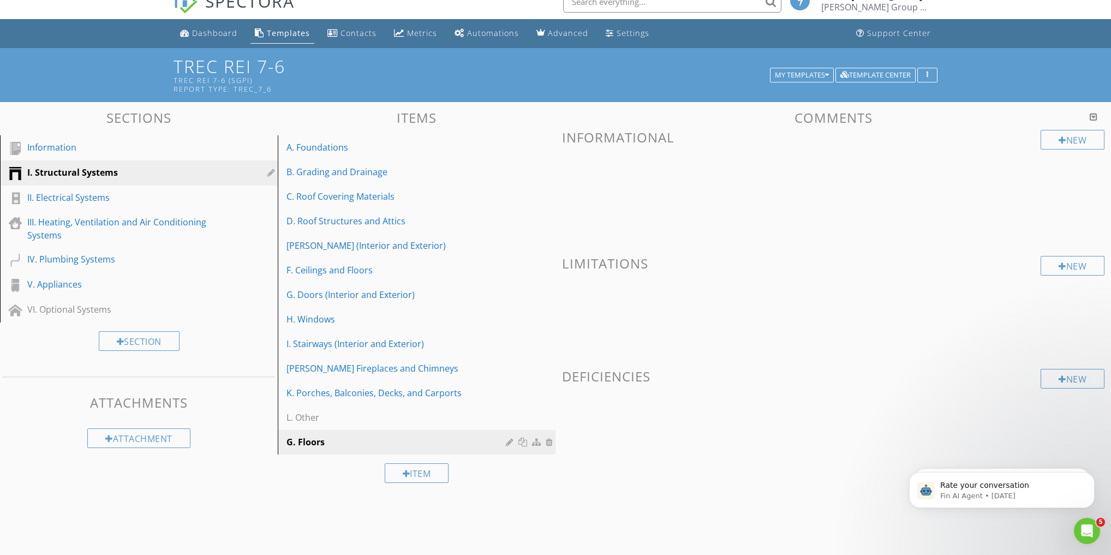
drag, startPoint x: 15, startPoint y: 164, endPoint x: 17, endPoint y: 175, distance: 11.3
click at [17, 175] on link "I. Structural Systems" at bounding box center [140, 172] width 275 height 25
click at [75, 175] on div "I. Structural Systems" at bounding box center [126, 172] width 199 height 13
click at [64, 149] on div "Information" at bounding box center [126, 147] width 199 height 13
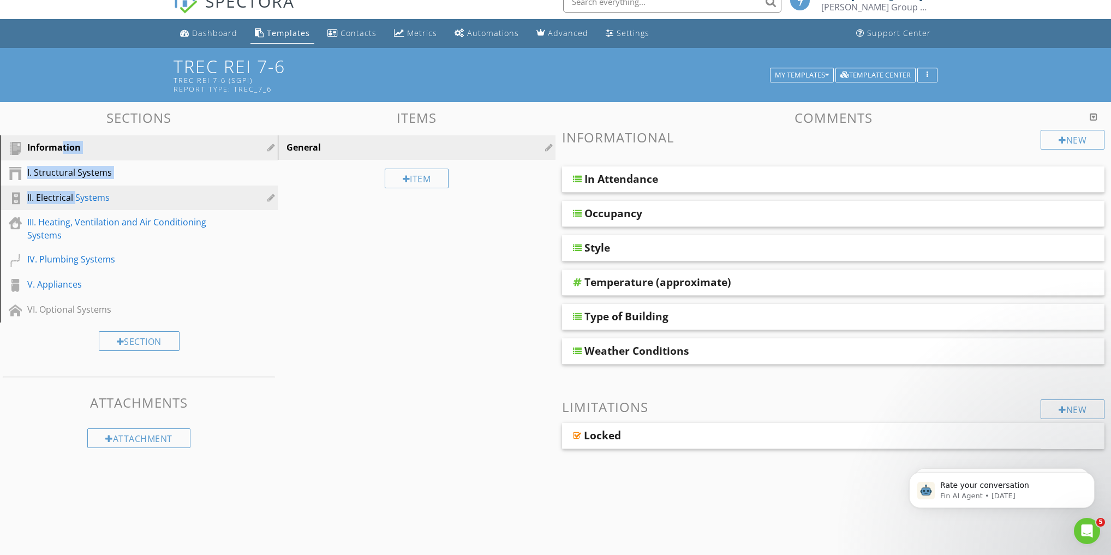
drag, startPoint x: 60, startPoint y: 147, endPoint x: 74, endPoint y: 199, distance: 54.3
click at [74, 199] on div "Information I. Structural Systems II. Electrical Systems III. Heating, Ventilat…" at bounding box center [139, 228] width 278 height 187
click at [267, 116] on h3 "Sections" at bounding box center [139, 117] width 278 height 15
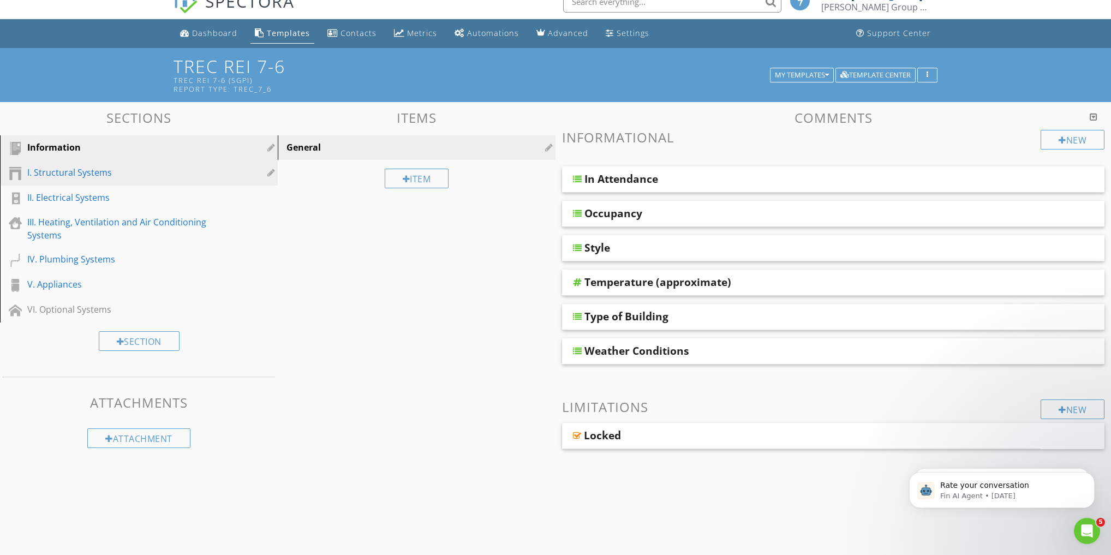
click at [62, 170] on div "I. Structural Systems" at bounding box center [126, 172] width 199 height 13
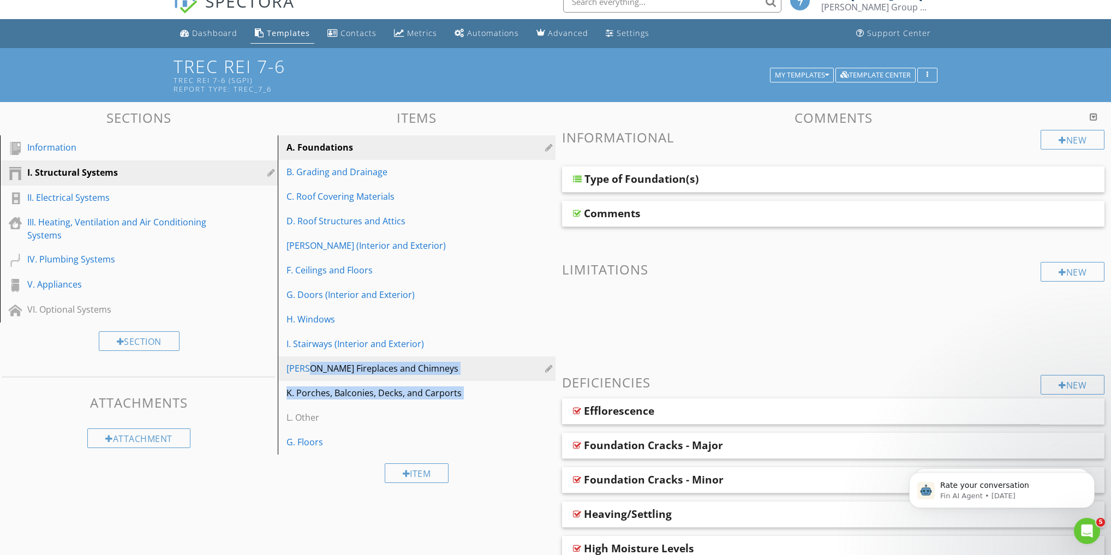
drag, startPoint x: 288, startPoint y: 416, endPoint x: 301, endPoint y: 364, distance: 53.5
click at [301, 364] on span "A. Foundations B. Grading and Drainage C. Roof Covering Materials D. Roof Struc…" at bounding box center [417, 294] width 278 height 319
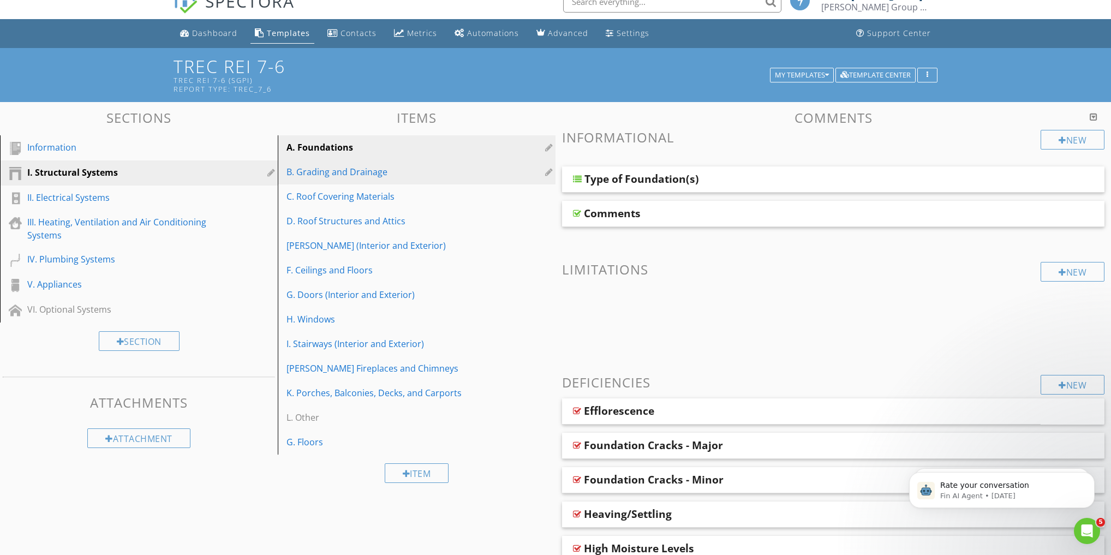
click at [340, 178] on div "B. Grading and Drainage" at bounding box center [398, 171] width 223 height 13
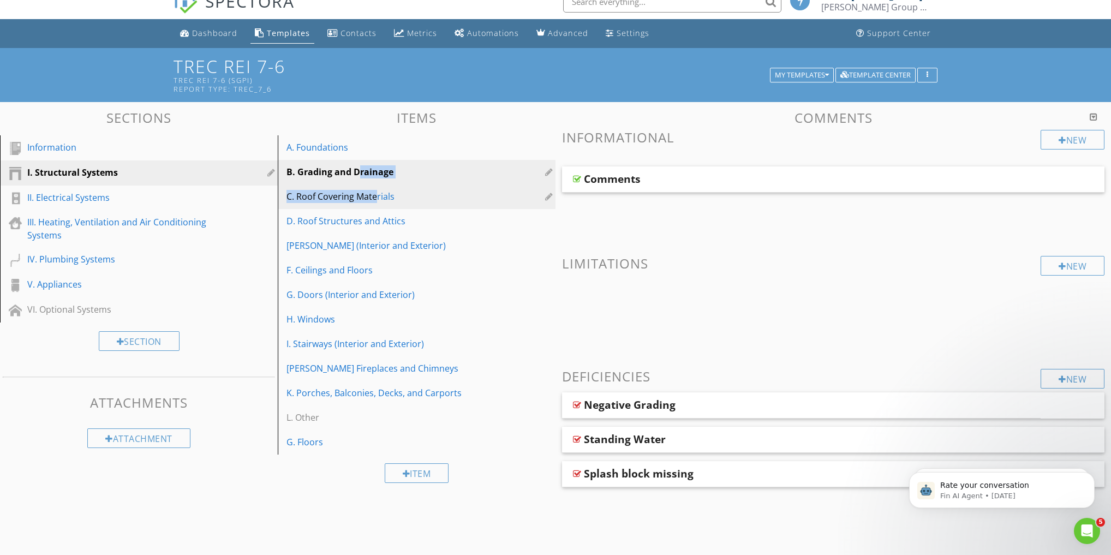
drag, startPoint x: 359, startPoint y: 171, endPoint x: 375, endPoint y: 203, distance: 36.4
click at [375, 203] on span "A. Foundations B. Grading and Drainage C. Roof Covering Materials D. Roof Struc…" at bounding box center [417, 294] width 278 height 319
click at [303, 163] on link "B. Grading and Drainage" at bounding box center [418, 172] width 275 height 24
click at [295, 172] on div "B. Grading and Drainage" at bounding box center [398, 171] width 223 height 13
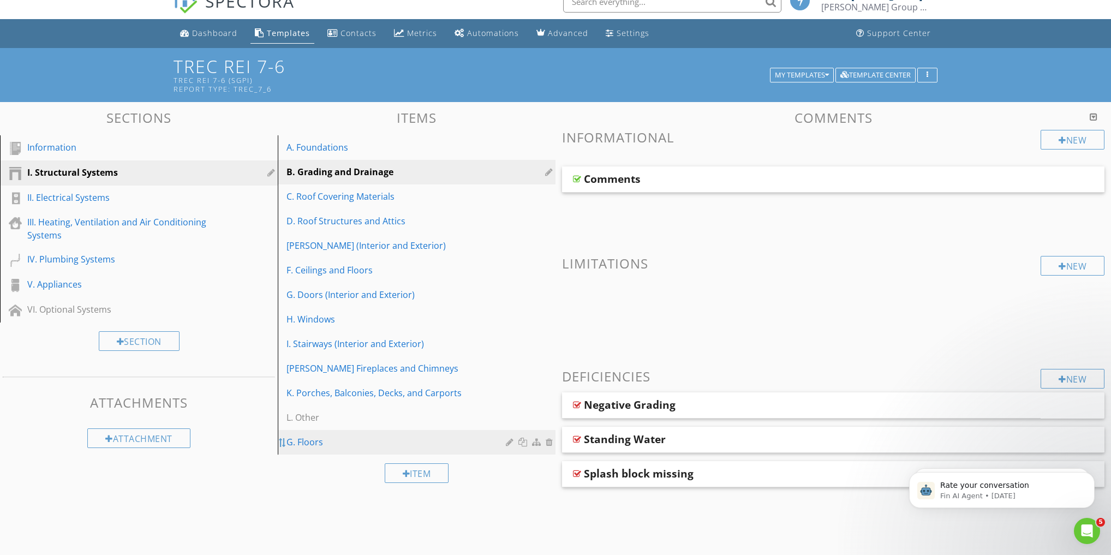
click at [280, 418] on div at bounding box center [282, 442] width 9 height 9
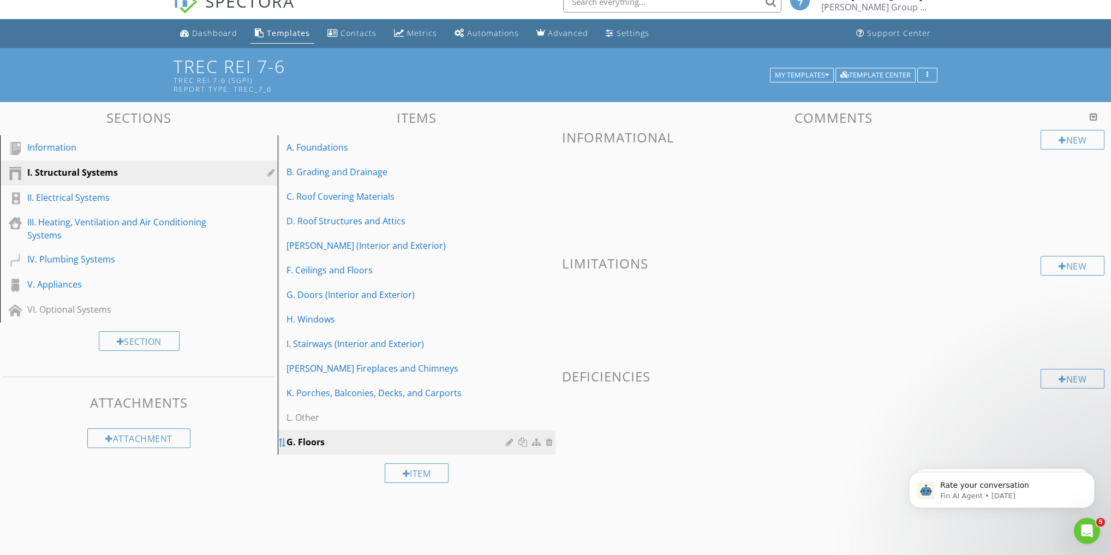
click at [280, 418] on div at bounding box center [282, 442] width 9 height 9
click at [282, 418] on div at bounding box center [282, 442] width 9 height 9
click at [80, 194] on div "II. Electrical Systems" at bounding box center [126, 197] width 199 height 13
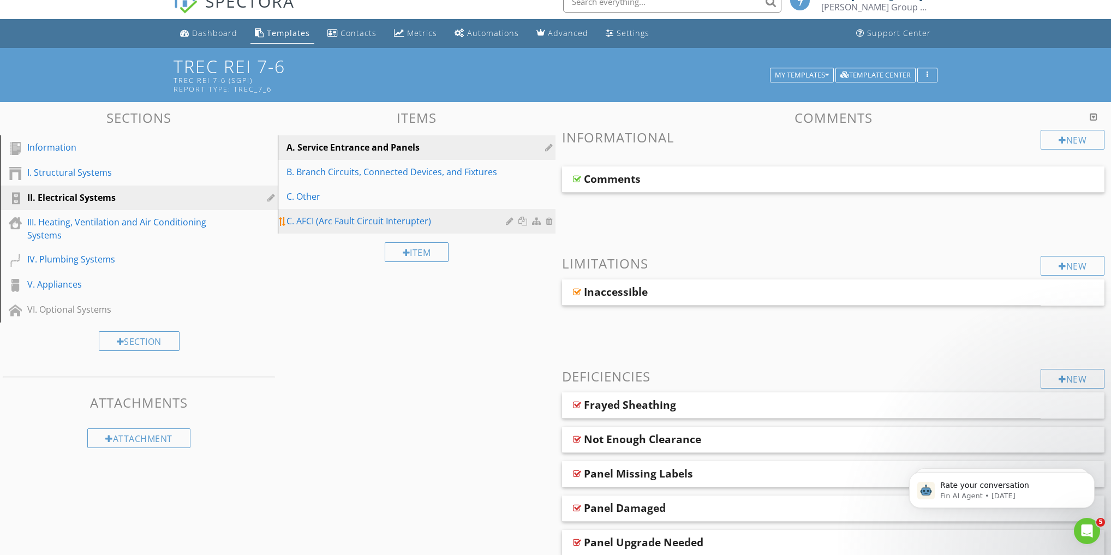
click at [288, 219] on div "C. AFCI (Arc Fault Circuit Interupter)" at bounding box center [398, 220] width 223 height 13
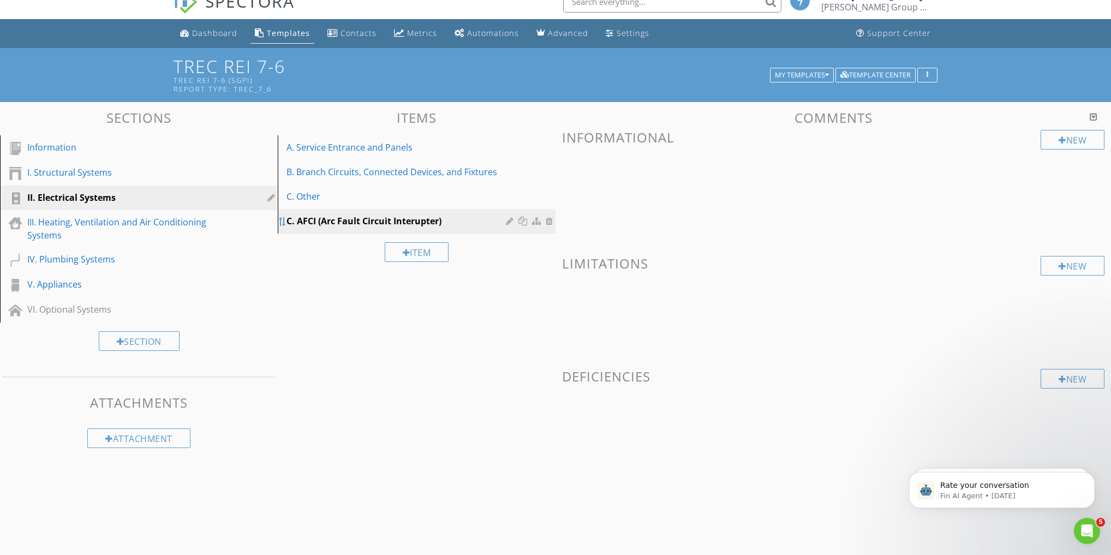
click at [282, 218] on div at bounding box center [282, 221] width 9 height 9
click at [296, 196] on div "C. Other" at bounding box center [398, 196] width 223 height 13
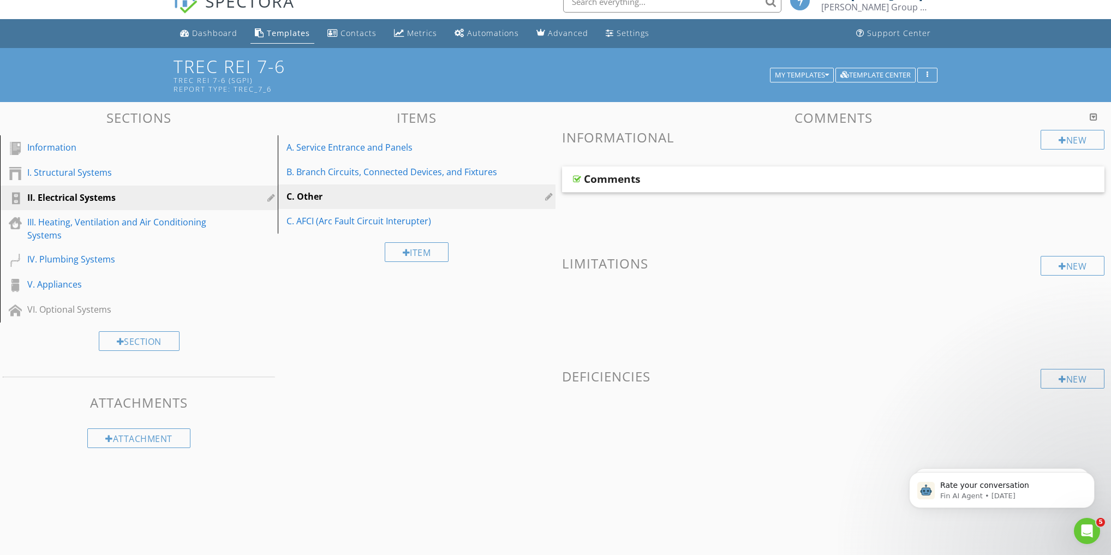
click at [516, 196] on div "C. Other" at bounding box center [419, 196] width 264 height 13
click at [365, 174] on div "B. Branch Circuits, Connected Devices, and Fixtures" at bounding box center [398, 171] width 223 height 13
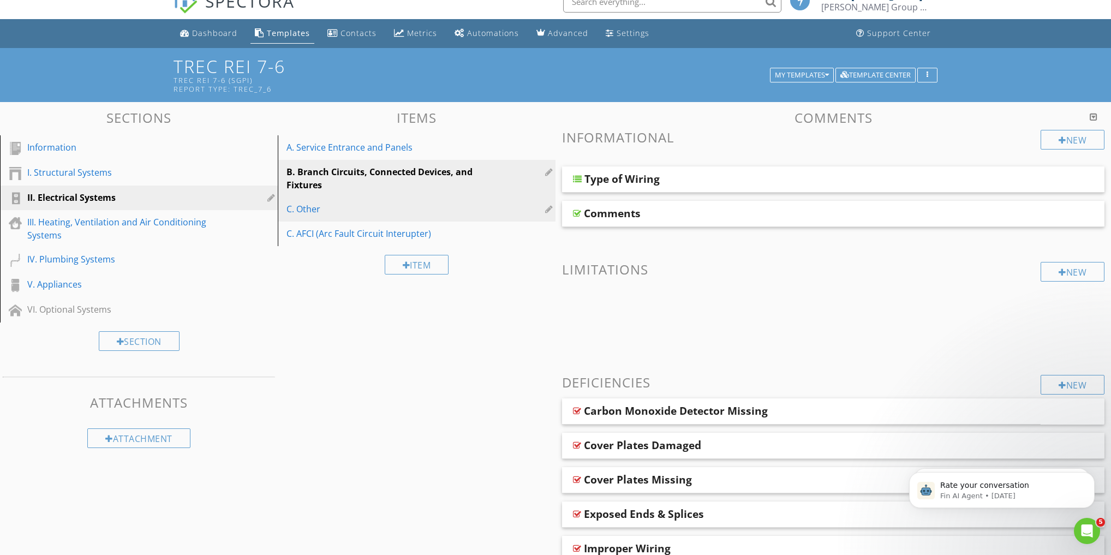
click at [289, 207] on div "C. Other" at bounding box center [398, 208] width 223 height 13
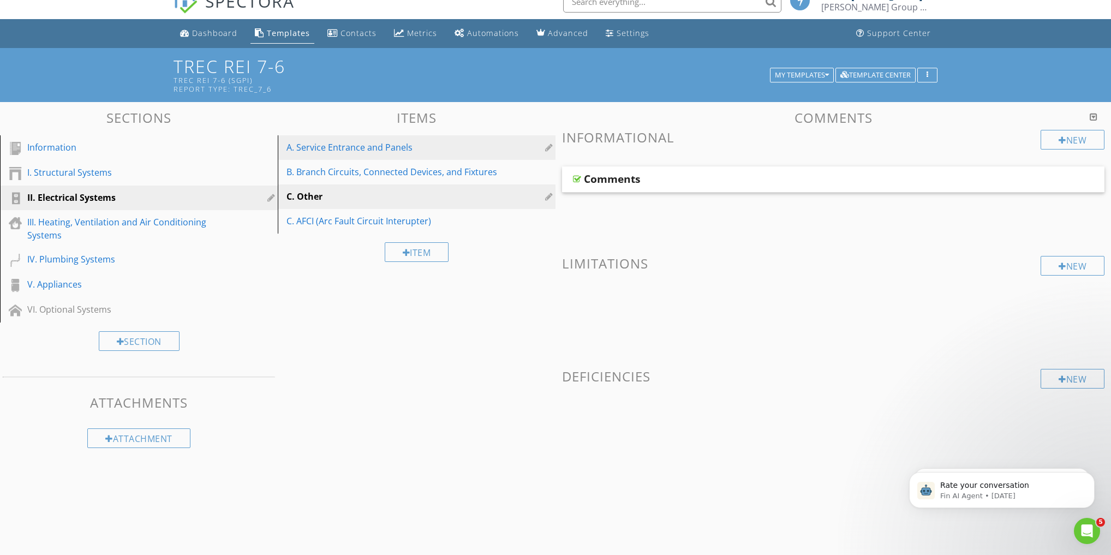
drag, startPoint x: 289, startPoint y: 194, endPoint x: 341, endPoint y: 147, distance: 70.3
click at [341, 147] on div "A. Service Entrance and Panels" at bounding box center [398, 147] width 223 height 13
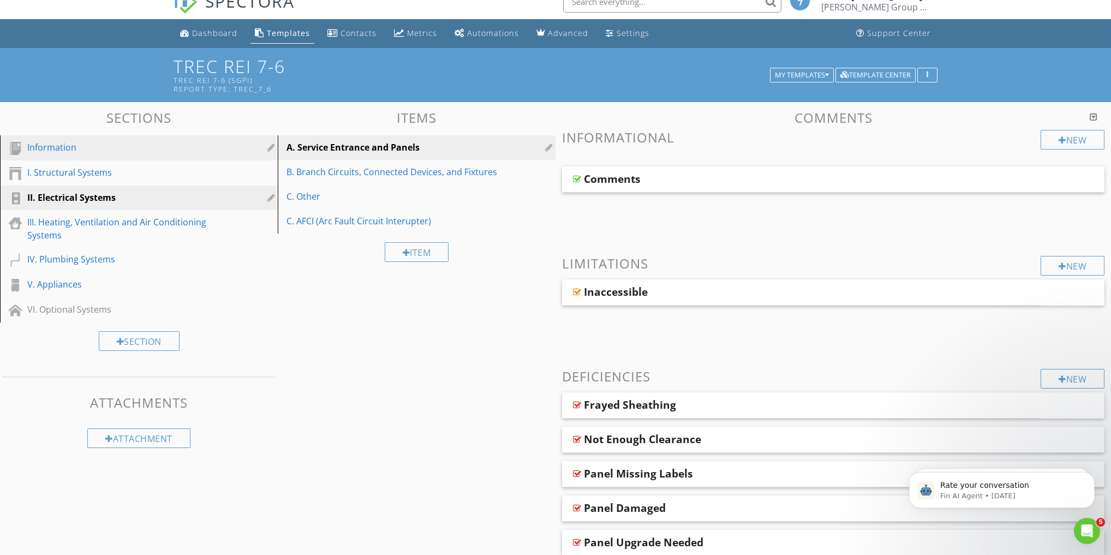
click at [73, 150] on div "Information" at bounding box center [126, 147] width 199 height 13
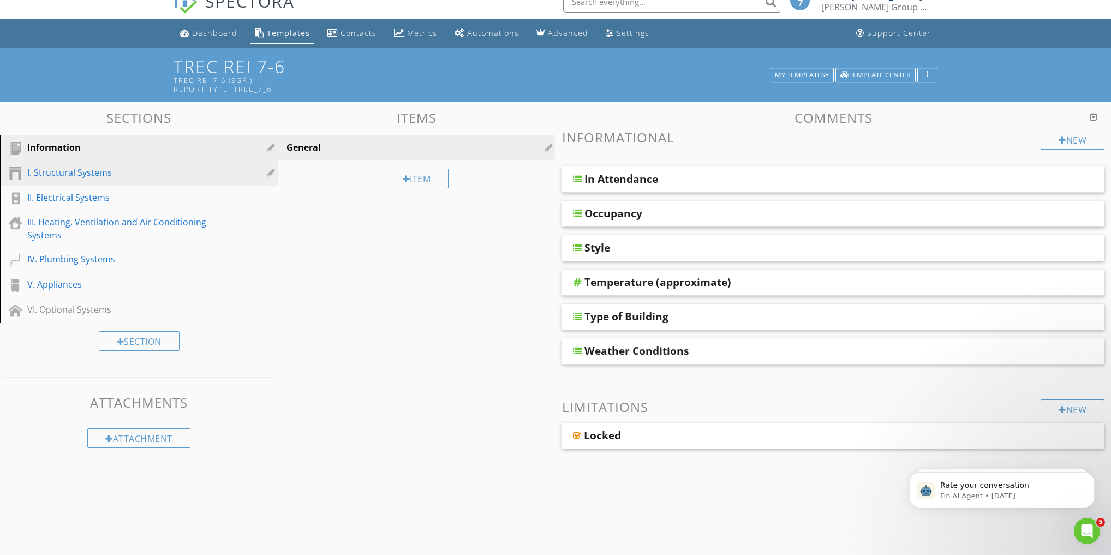
click at [70, 169] on div "I. Structural Systems" at bounding box center [126, 172] width 199 height 13
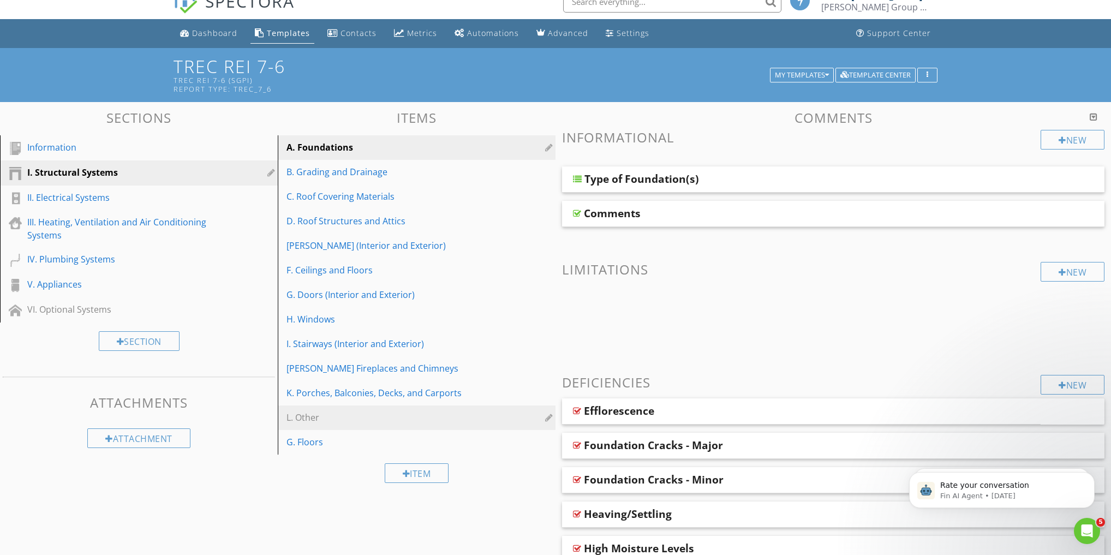
click at [547, 413] on div at bounding box center [550, 417] width 10 height 9
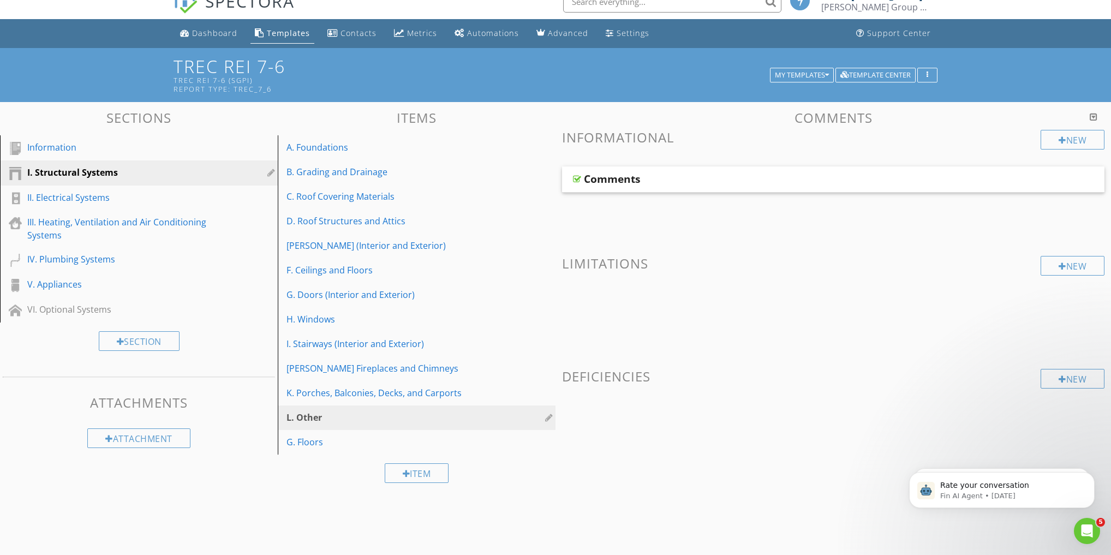
click at [831, 418] on div at bounding box center [555, 277] width 1111 height 555
click at [69, 198] on div "II. Electrical Systems" at bounding box center [126, 197] width 199 height 13
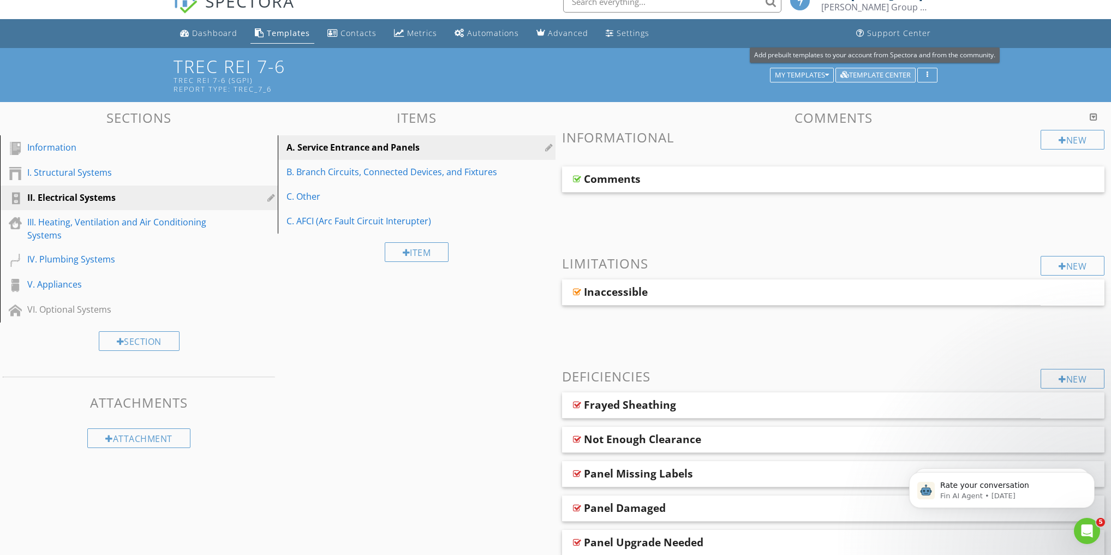
click at [831, 75] on div "Template Center" at bounding box center [875, 75] width 70 height 8
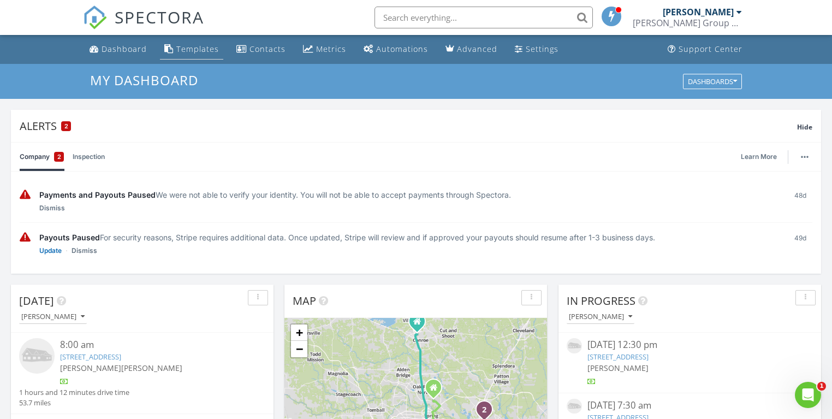
click at [182, 50] on div "Templates" at bounding box center [197, 49] width 43 height 10
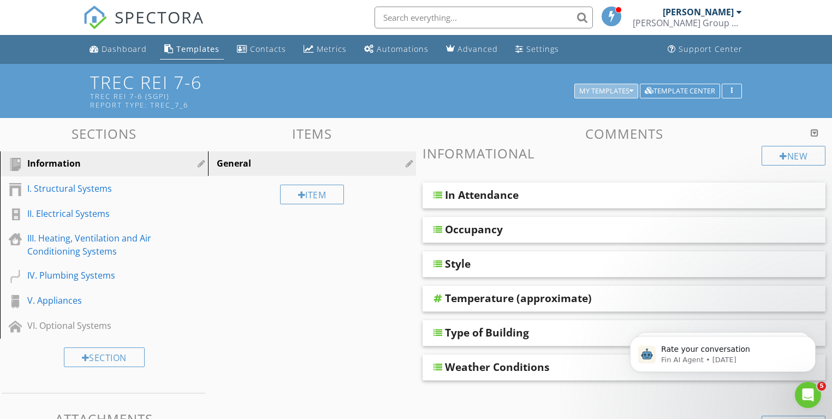
click at [595, 84] on button "My Templates" at bounding box center [606, 91] width 64 height 15
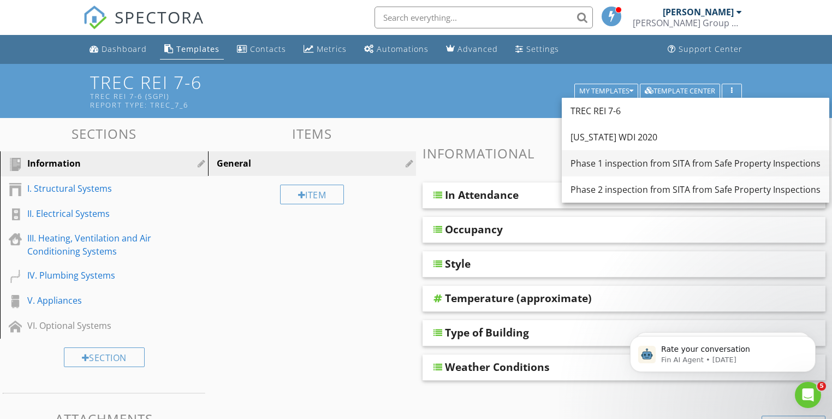
click at [654, 160] on div "Phase 1 inspection from SITA from Safe Property Inspections" at bounding box center [695, 163] width 250 height 13
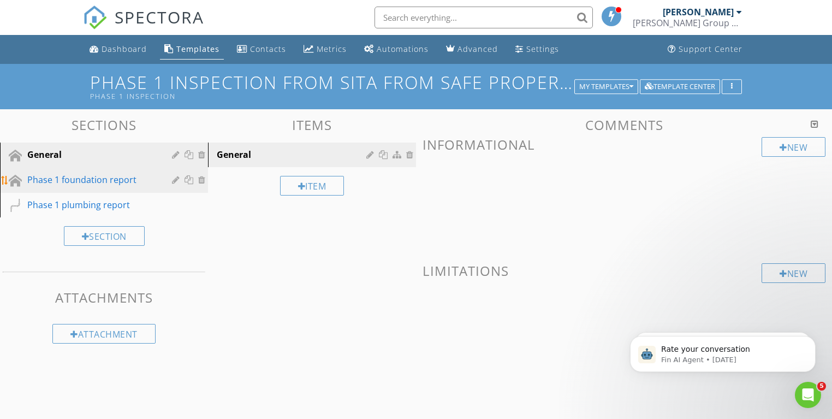
click at [85, 182] on div "Phase 1 foundation report" at bounding box center [91, 179] width 129 height 13
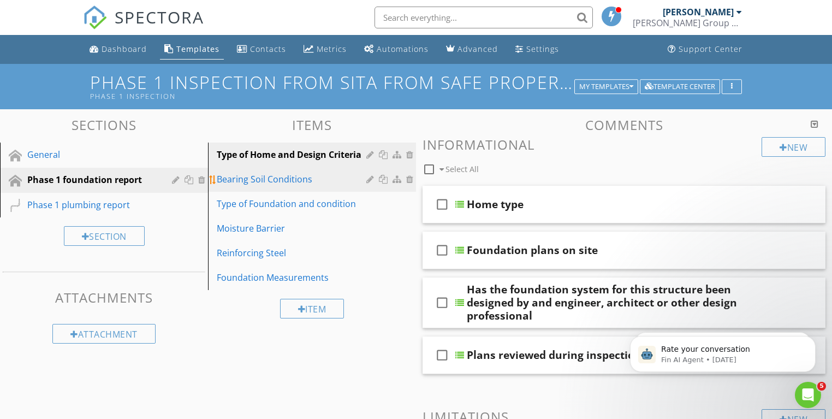
click at [290, 183] on div "Bearing Soil Conditions" at bounding box center [293, 178] width 153 height 13
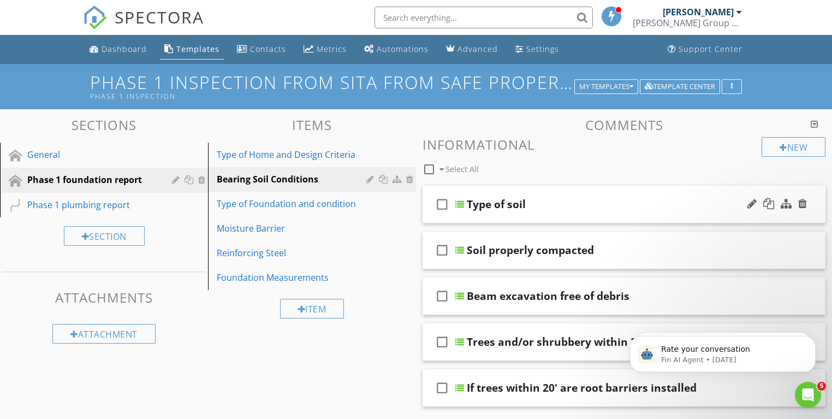
click at [553, 207] on div "Type of soil" at bounding box center [610, 204] width 286 height 13
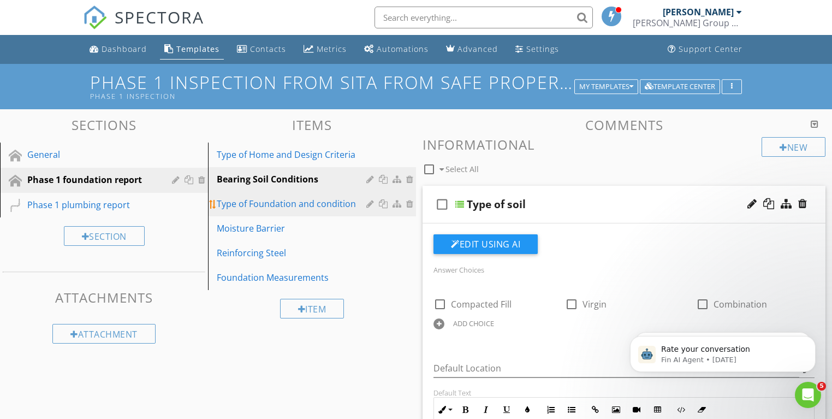
click at [295, 206] on div "Type of Foundation and condition" at bounding box center [293, 203] width 153 height 13
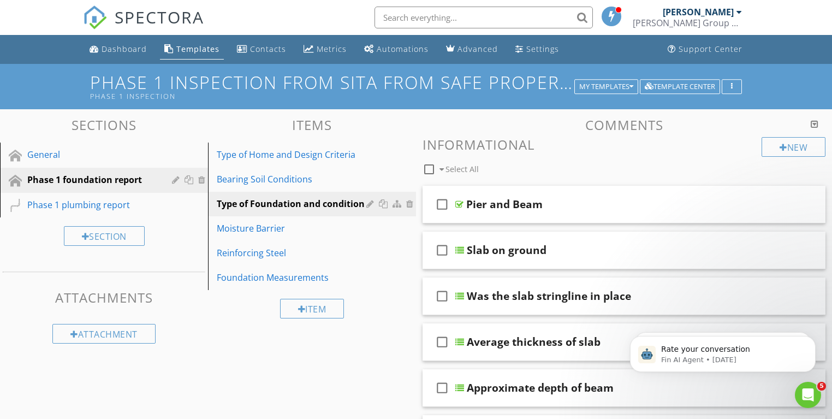
click at [197, 49] on div "Templates" at bounding box center [197, 49] width 43 height 10
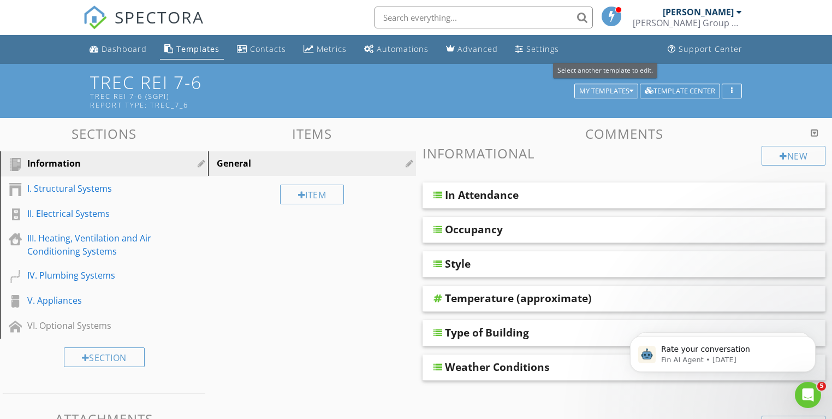
click at [614, 88] on div "My Templates" at bounding box center [606, 91] width 54 height 8
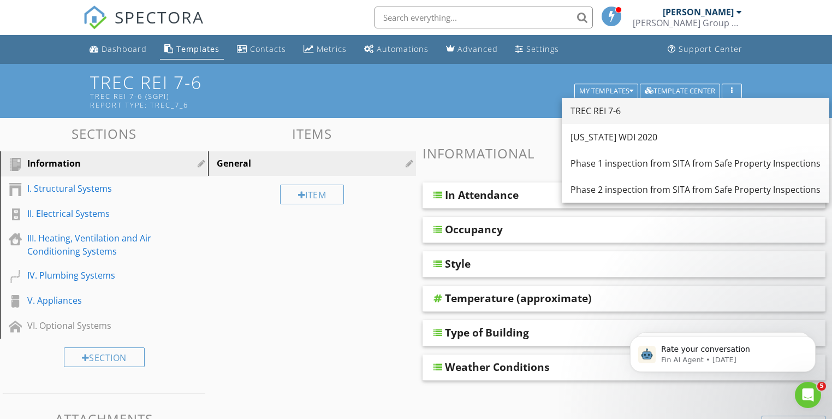
click at [608, 110] on div "TREC REI 7-6" at bounding box center [695, 110] width 250 height 13
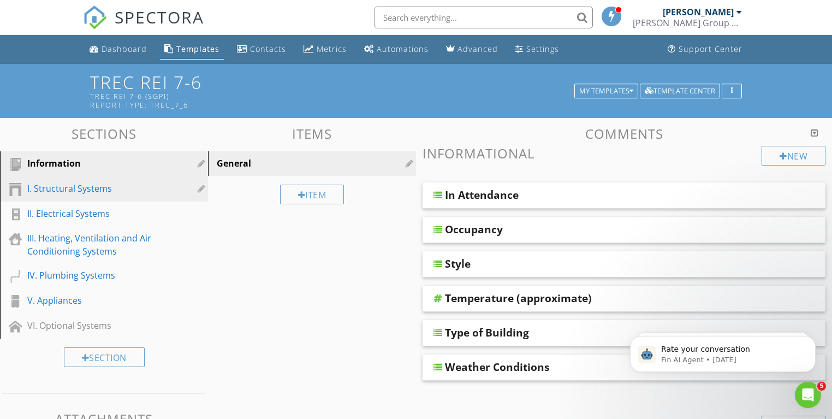
click at [57, 188] on div "I. Structural Systems" at bounding box center [91, 188] width 129 height 13
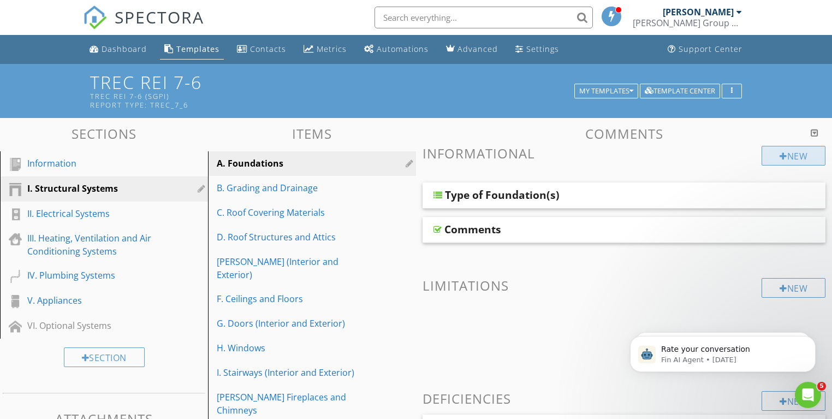
click at [774, 151] on div "New" at bounding box center [793, 156] width 64 height 20
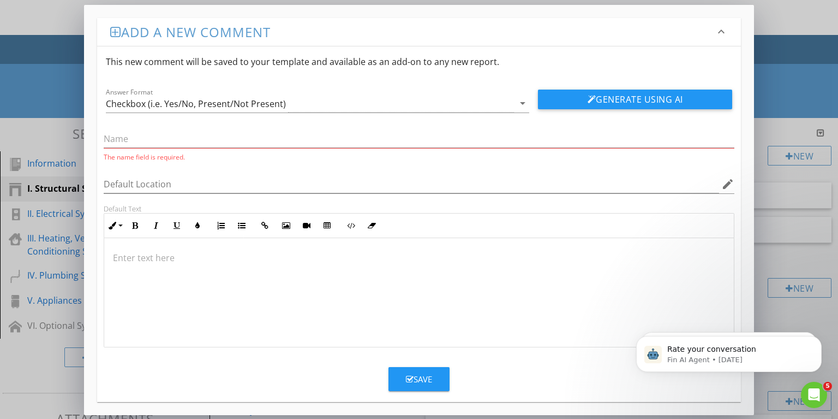
click at [17, 26] on div "Add a new comment keyboard_arrow_down This new comment will be saved to your te…" at bounding box center [419, 209] width 838 height 419
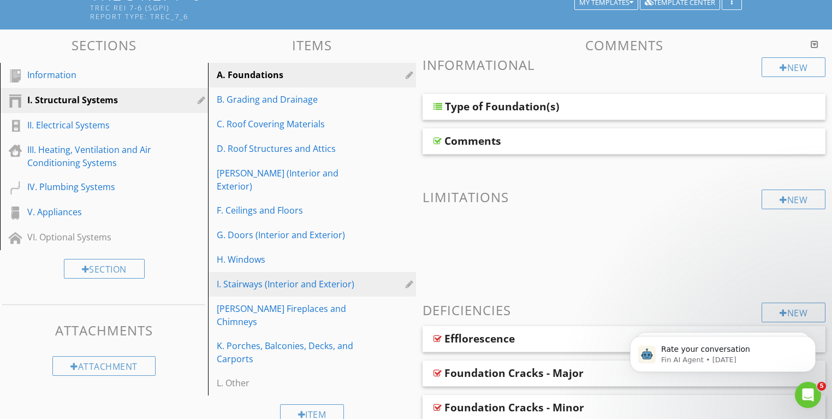
scroll to position [87, 0]
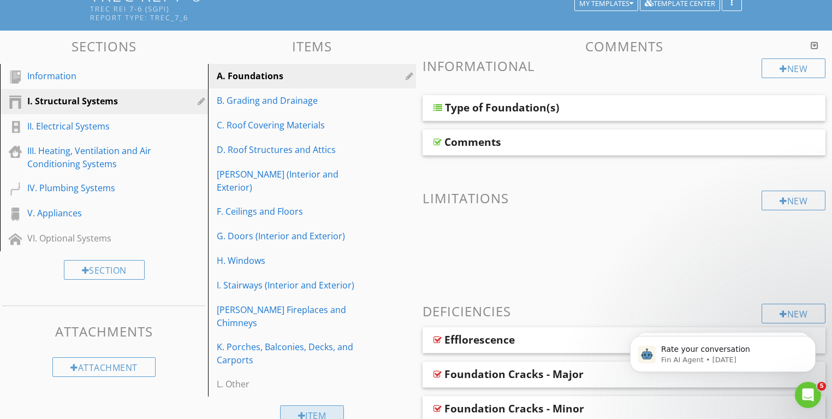
click at [293, 405] on div "Item" at bounding box center [312, 415] width 64 height 20
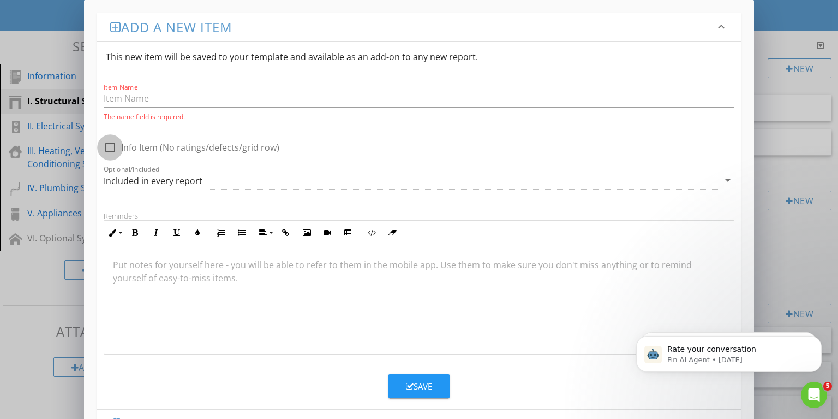
click at [111, 145] on div at bounding box center [110, 147] width 19 height 19
click at [112, 145] on div at bounding box center [110, 147] width 19 height 19
checkbox input "false"
click at [723, 21] on icon "keyboard_arrow_down" at bounding box center [721, 26] width 13 height 13
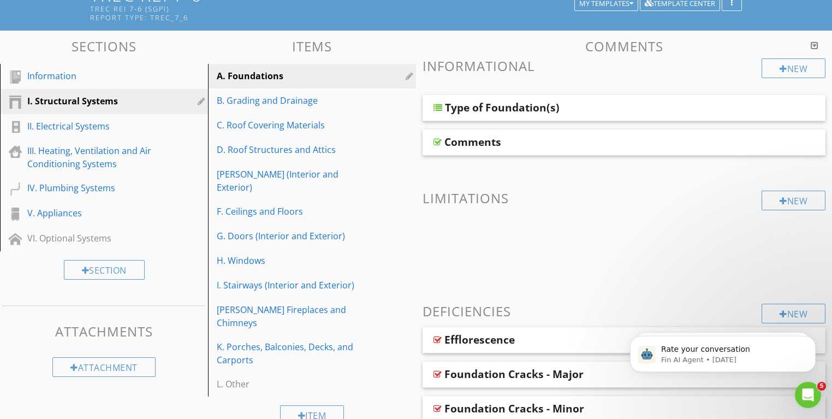
click at [391, 139] on div at bounding box center [416, 209] width 832 height 419
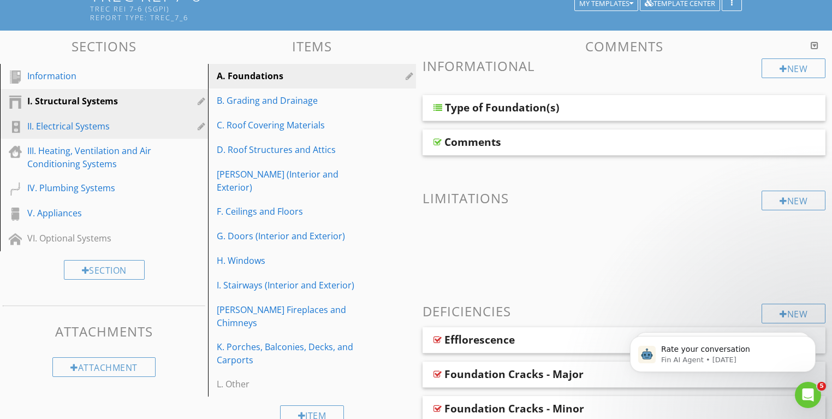
click at [94, 124] on div "II. Electrical Systems" at bounding box center [91, 126] width 129 height 13
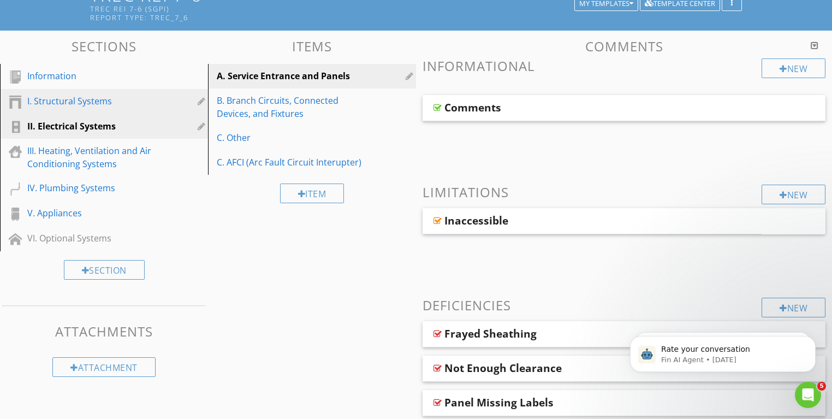
click at [111, 102] on div "I. Structural Systems" at bounding box center [91, 100] width 129 height 13
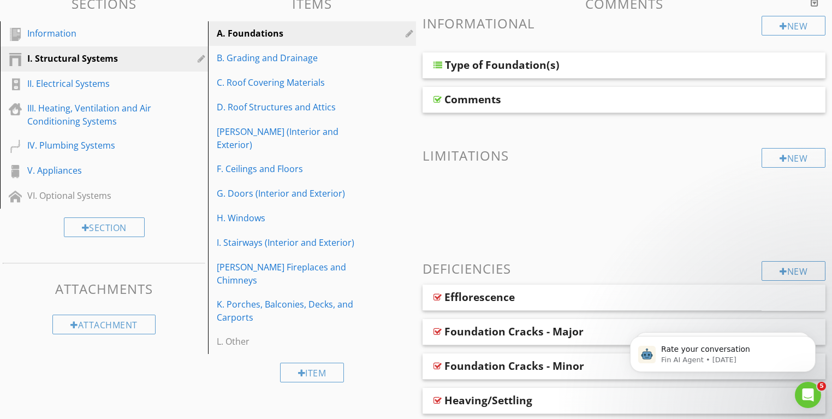
scroll to position [131, 0]
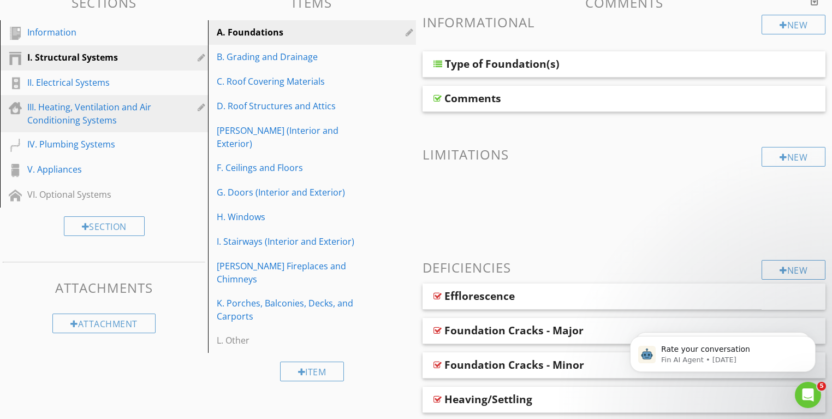
click at [104, 112] on div "III. Heating, Ventilation and Air Conditioning Systems" at bounding box center [91, 113] width 129 height 26
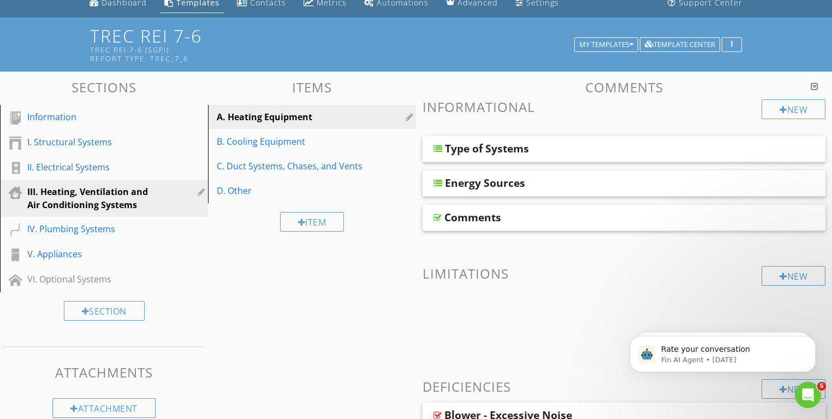
scroll to position [46, 0]
click at [775, 111] on div "New" at bounding box center [793, 110] width 64 height 20
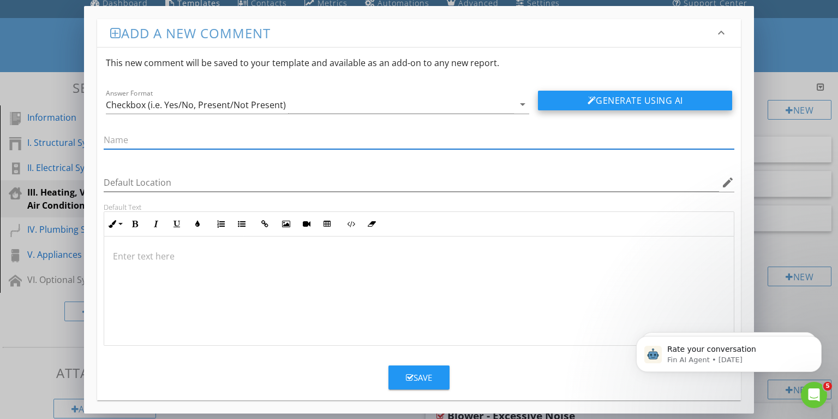
click at [624, 103] on button "Generate Using AI" at bounding box center [635, 101] width 194 height 20
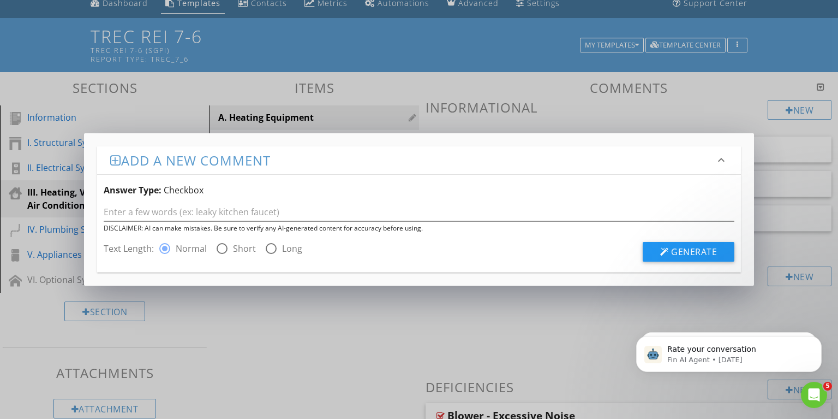
click at [721, 157] on icon "keyboard_arrow_down" at bounding box center [721, 159] width 13 height 13
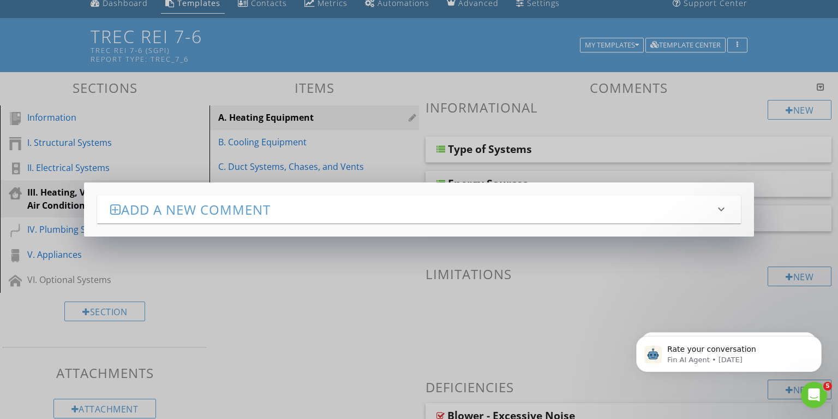
click at [717, 109] on div "Add a new comment keyboard_arrow_down Answer Type: Checkbox DISCLAIMER: AI can …" at bounding box center [419, 209] width 838 height 419
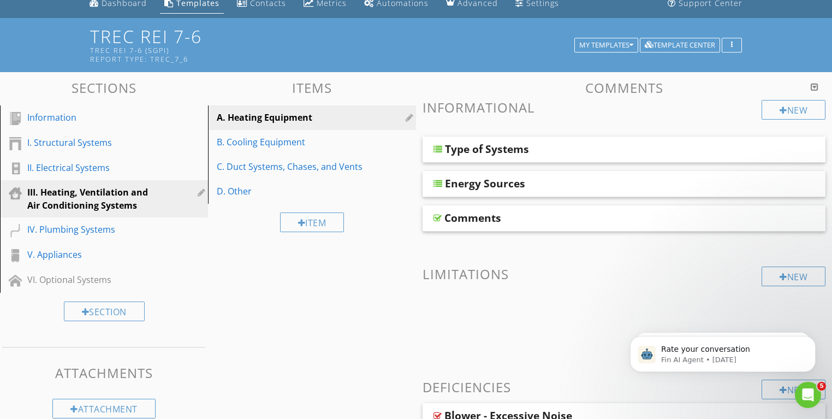
click at [287, 124] on link "A. Heating Equipment" at bounding box center [313, 117] width 205 height 24
click at [276, 144] on div "B. Cooling Equipment" at bounding box center [293, 141] width 153 height 13
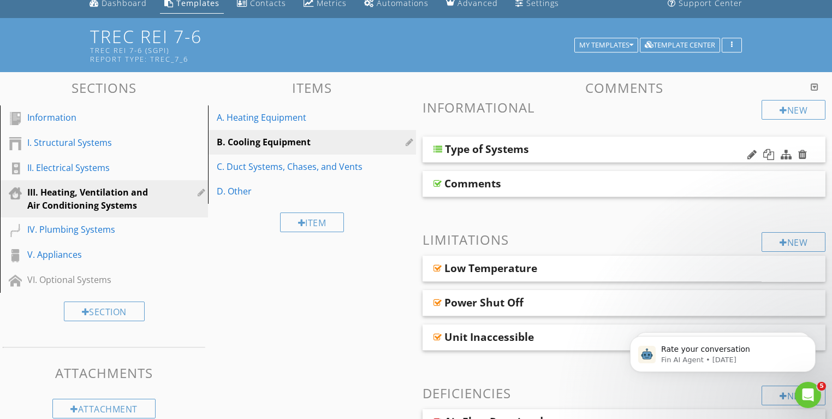
click at [549, 151] on div "Type of Systems" at bounding box center [588, 148] width 286 height 13
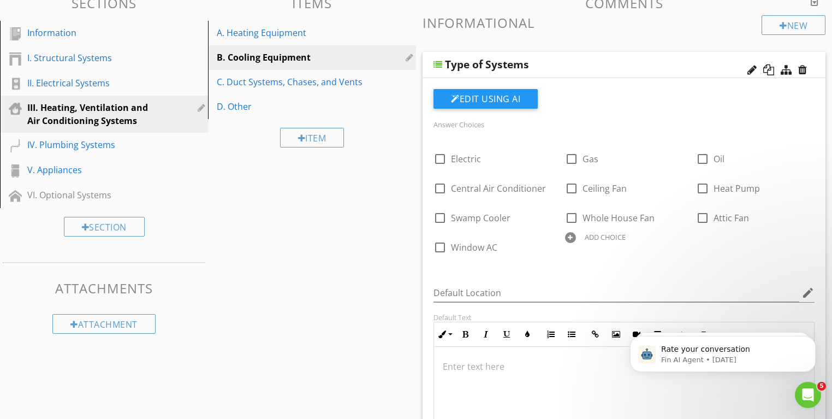
scroll to position [138, 0]
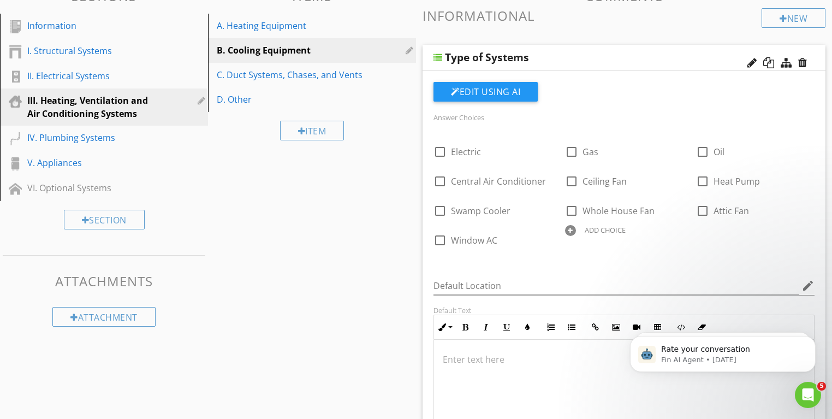
click at [491, 59] on div "Type of Systems" at bounding box center [487, 57] width 84 height 13
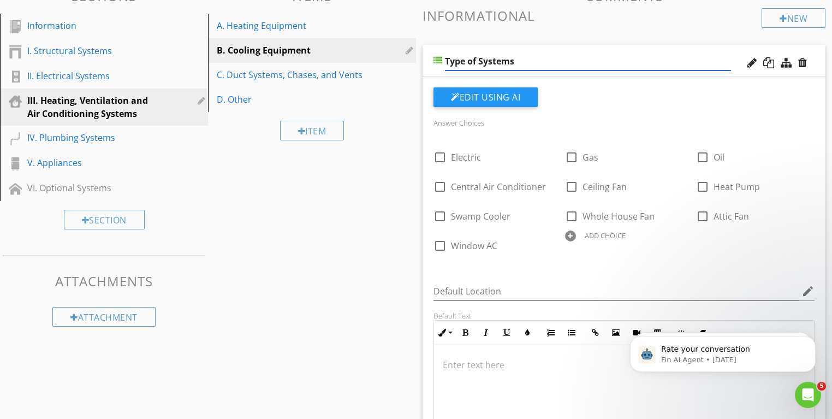
click at [441, 57] on div at bounding box center [437, 60] width 9 height 9
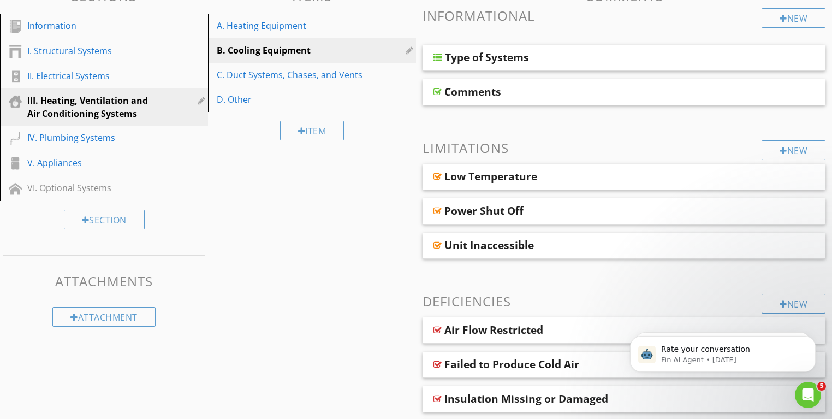
click at [456, 96] on div "Comments" at bounding box center [472, 91] width 57 height 13
click at [437, 94] on div at bounding box center [437, 91] width 8 height 9
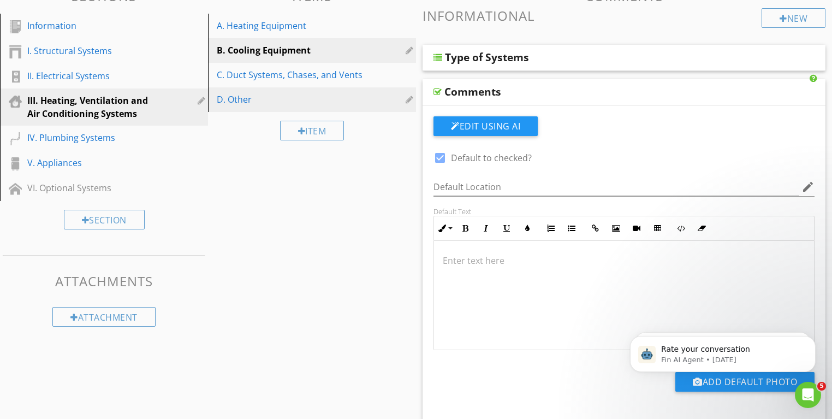
click at [397, 105] on div "D. Other" at bounding box center [314, 99] width 194 height 13
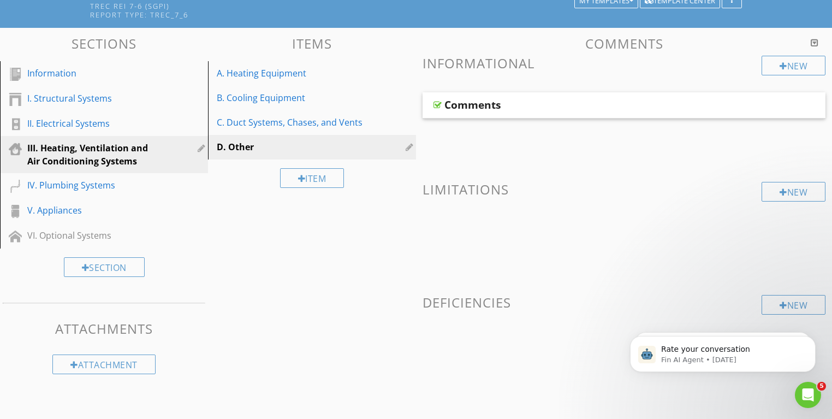
scroll to position [90, 0]
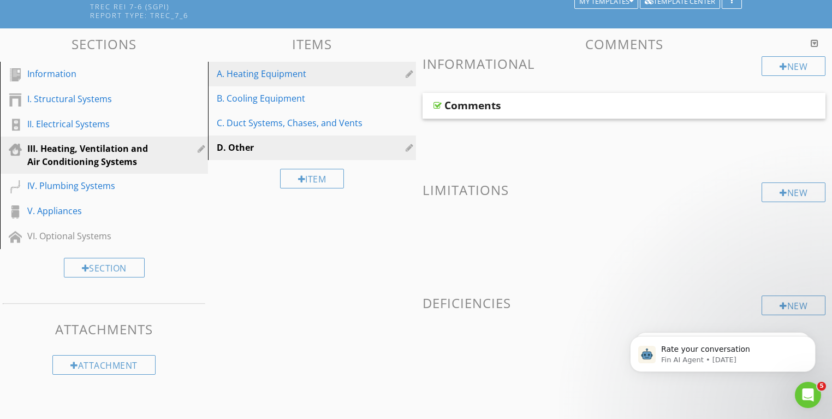
click at [301, 77] on div "A. Heating Equipment" at bounding box center [293, 73] width 153 height 13
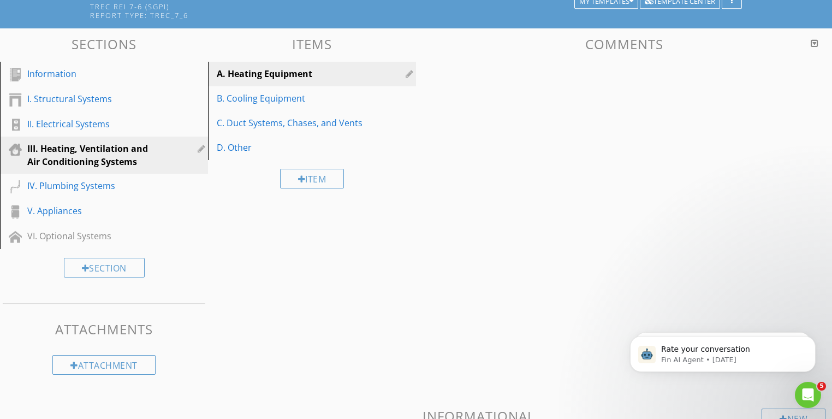
scroll to position [138, 0]
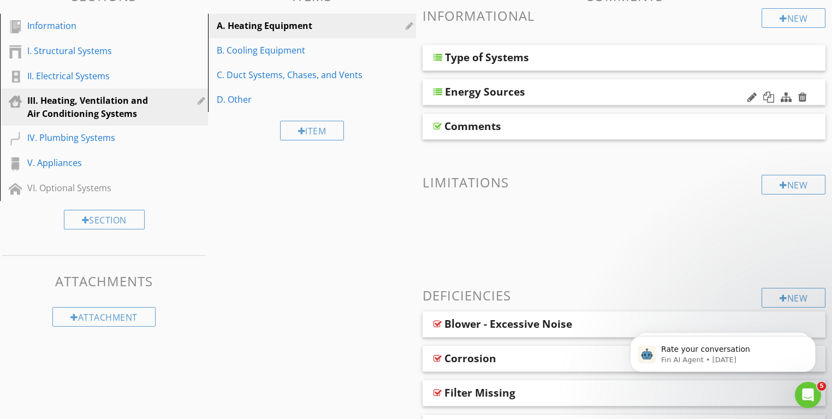
click at [503, 94] on div "Energy Sources" at bounding box center [485, 91] width 80 height 13
click at [434, 96] on div at bounding box center [437, 91] width 9 height 9
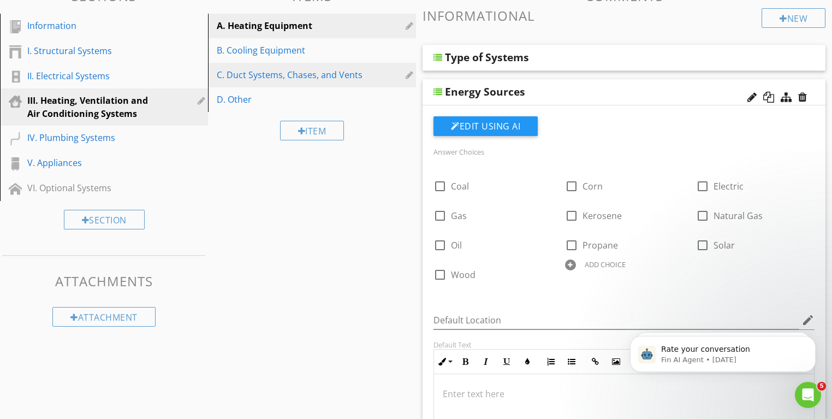
click at [310, 85] on link "C. Duct Systems, Chases, and Vents" at bounding box center [313, 75] width 205 height 24
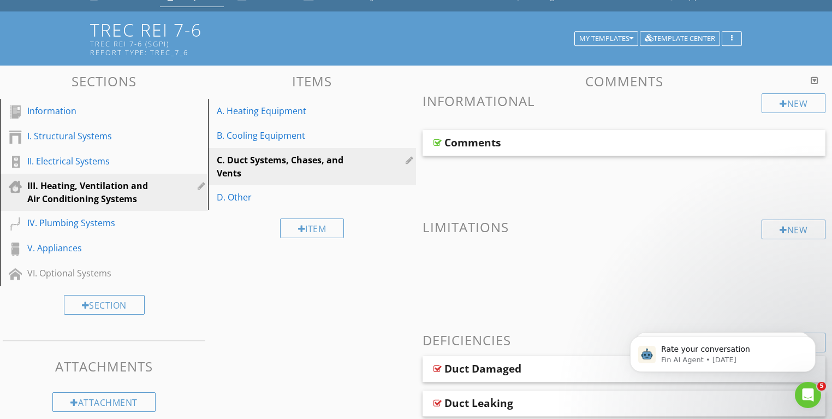
scroll to position [50, 0]
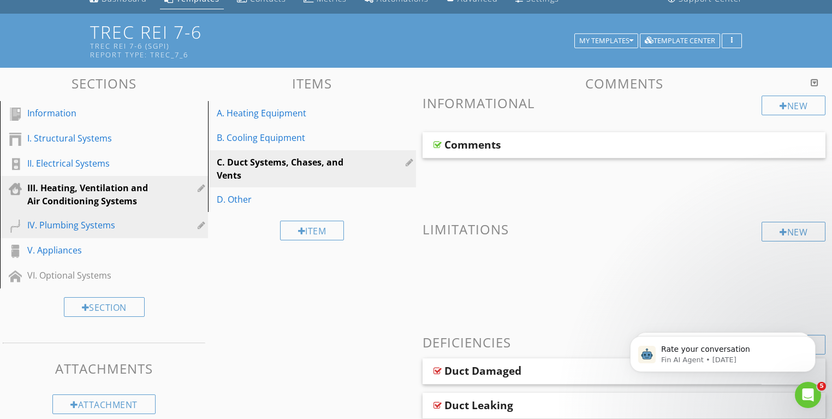
click at [114, 228] on div "IV. Plumbing Systems" at bounding box center [91, 224] width 129 height 13
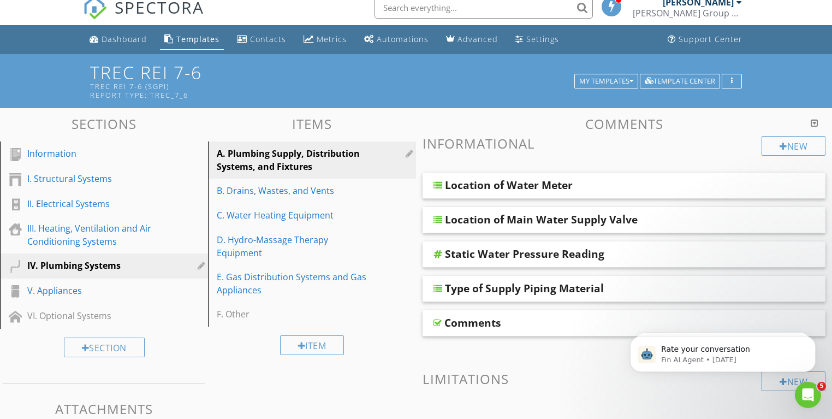
scroll to position [0, 0]
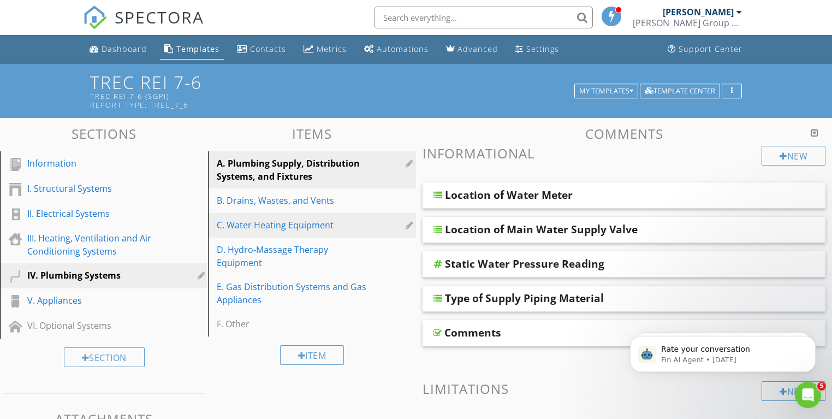
click at [273, 227] on div "C. Water Heating Equipment" at bounding box center [293, 224] width 153 height 13
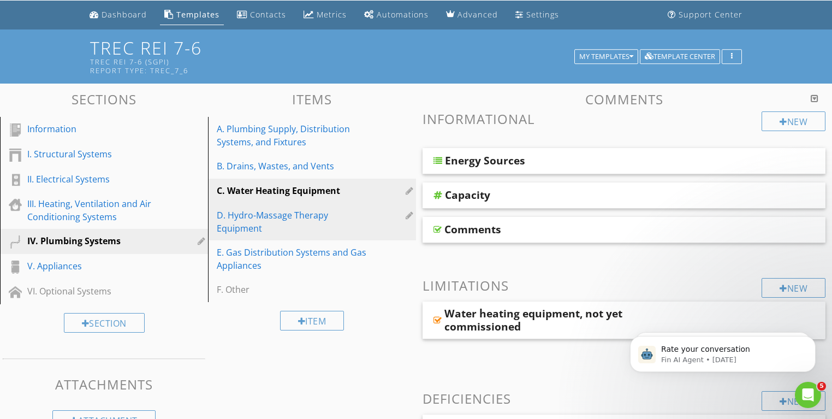
scroll to position [30, 0]
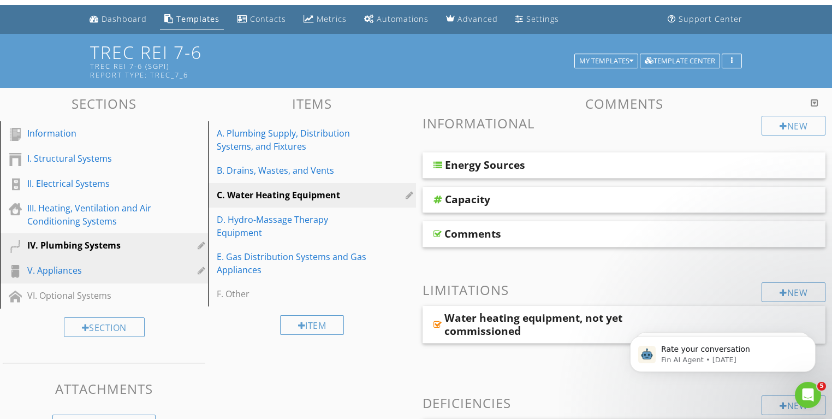
click at [66, 270] on div "V. Appliances" at bounding box center [91, 270] width 129 height 13
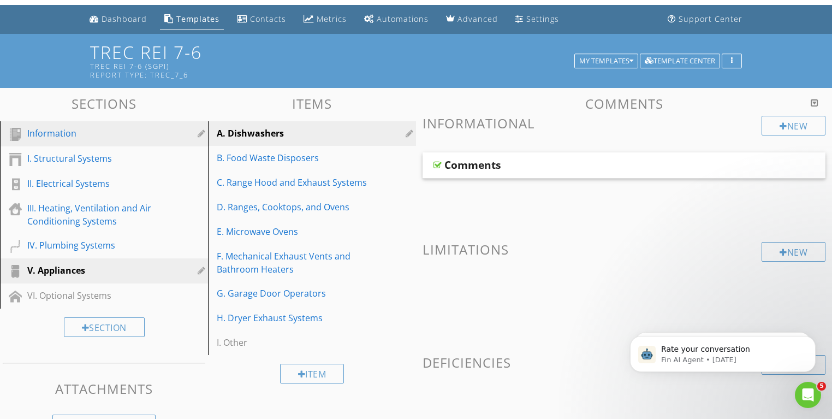
click at [47, 134] on div "Information" at bounding box center [91, 133] width 129 height 13
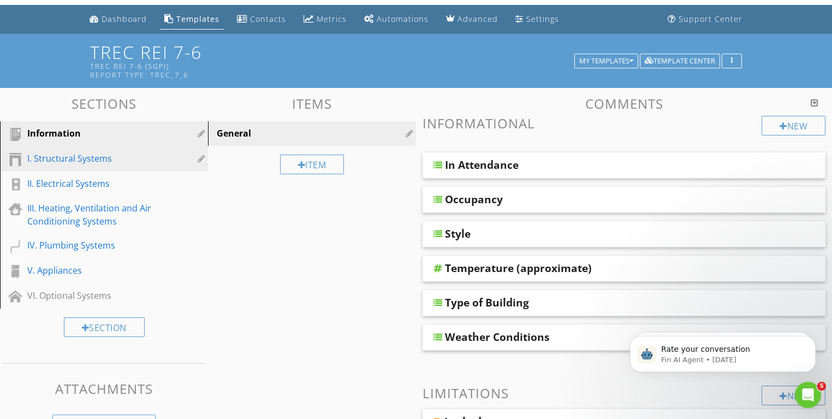
click at [70, 154] on div "I. Structural Systems" at bounding box center [91, 158] width 129 height 13
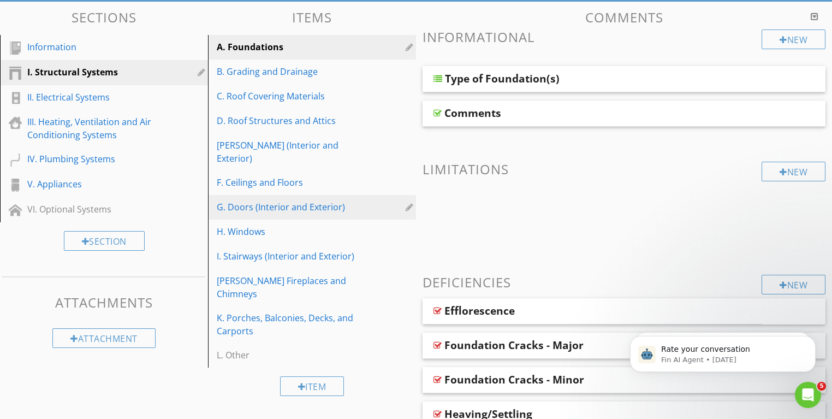
scroll to position [117, 0]
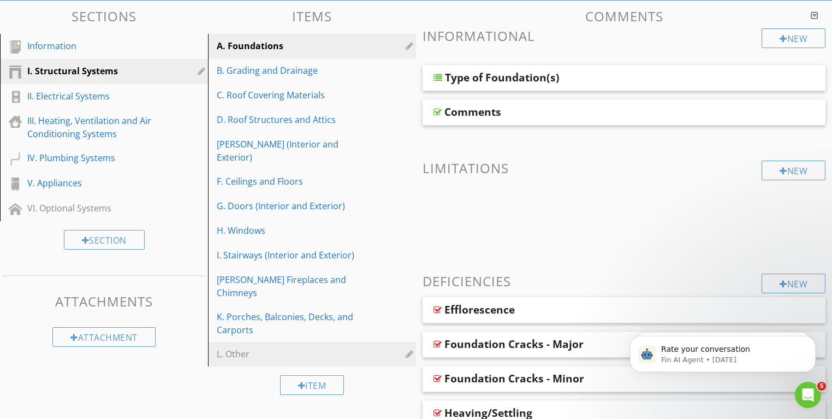
click at [257, 347] on div "L. Other" at bounding box center [293, 353] width 153 height 13
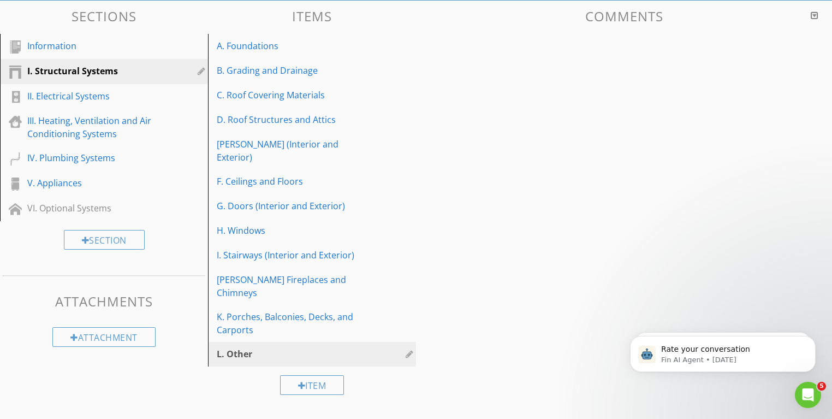
scroll to position [90, 0]
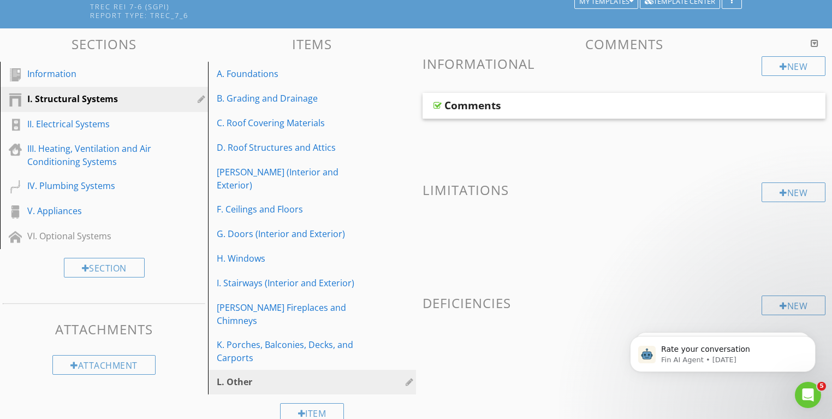
click at [408, 377] on div at bounding box center [411, 381] width 10 height 9
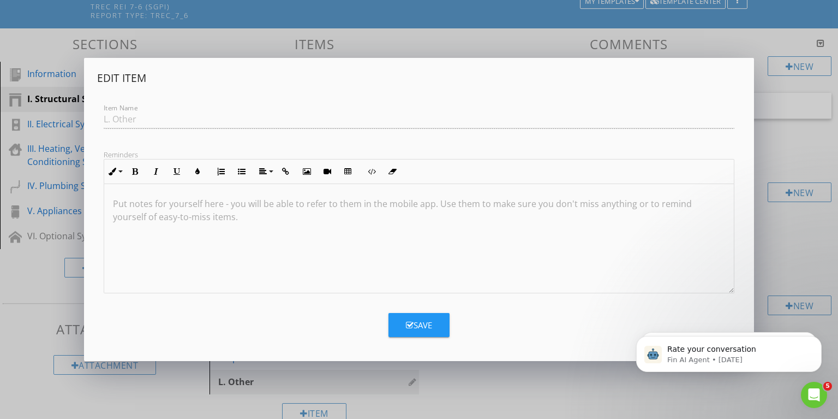
click at [127, 116] on div "Item Name L. Other" at bounding box center [419, 121] width 645 height 38
drag, startPoint x: 165, startPoint y: 214, endPoint x: 157, endPoint y: 206, distance: 11.2
click at [164, 213] on div at bounding box center [419, 238] width 630 height 109
click at [129, 116] on div "Item Name L. Other" at bounding box center [419, 121] width 645 height 38
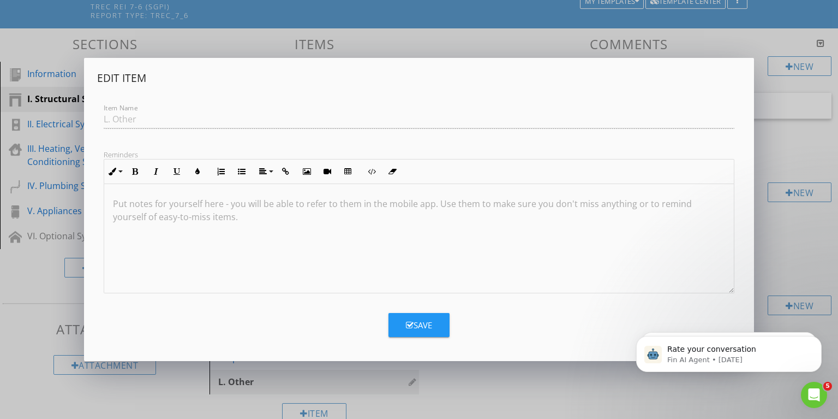
click at [129, 116] on div "Item Name L. Other" at bounding box center [419, 121] width 645 height 38
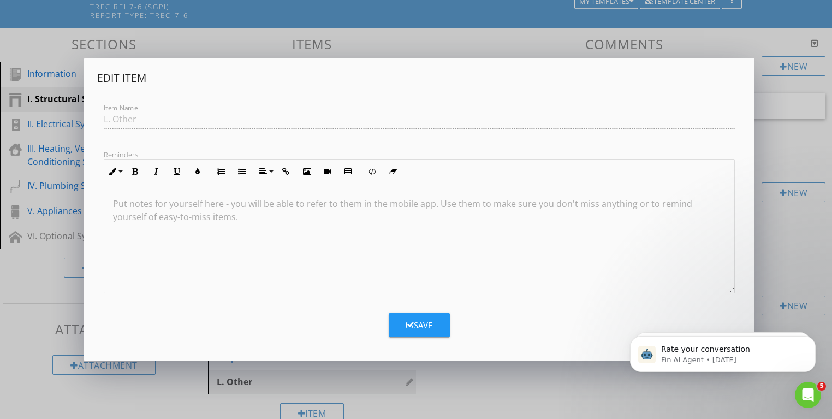
click at [826, 170] on div "Edit Item Item Name L. Other Reminders Inline Style XLarge Large Normal Small L…" at bounding box center [416, 209] width 832 height 419
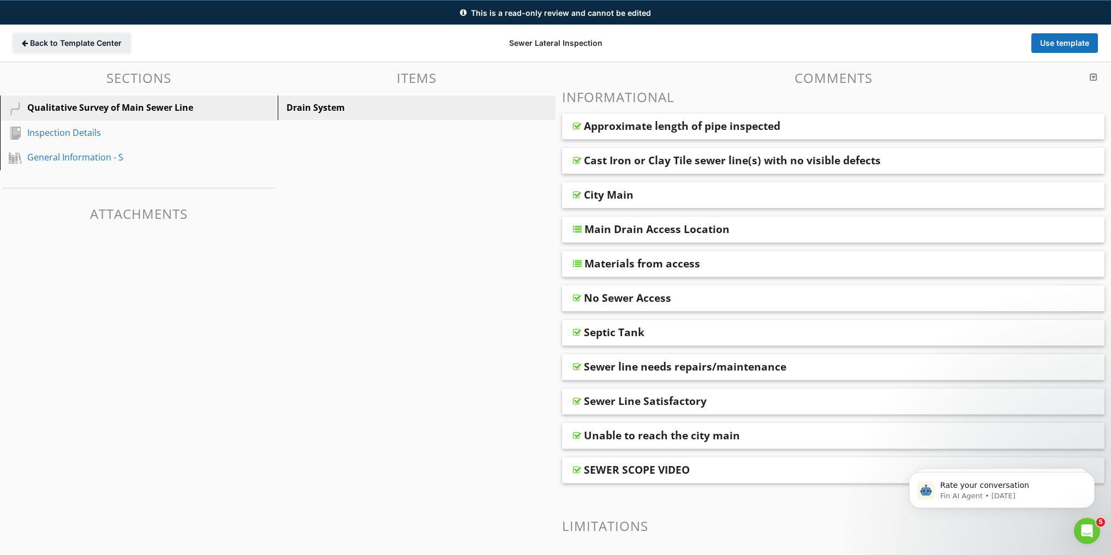
click at [83, 41] on span "Back to Template Center" at bounding box center [76, 43] width 92 height 11
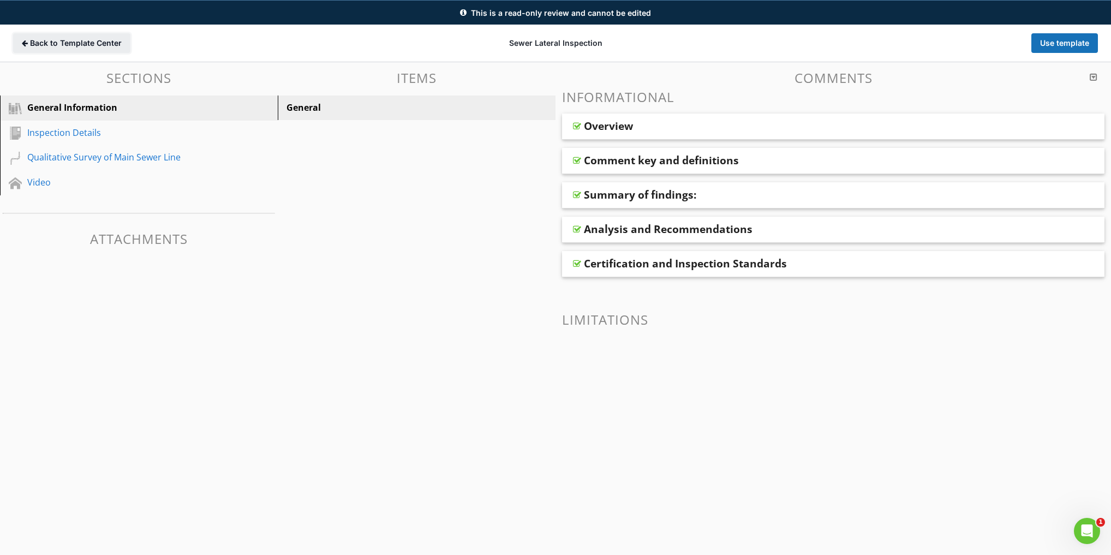
click at [44, 41] on span "Back to Template Center" at bounding box center [76, 43] width 92 height 11
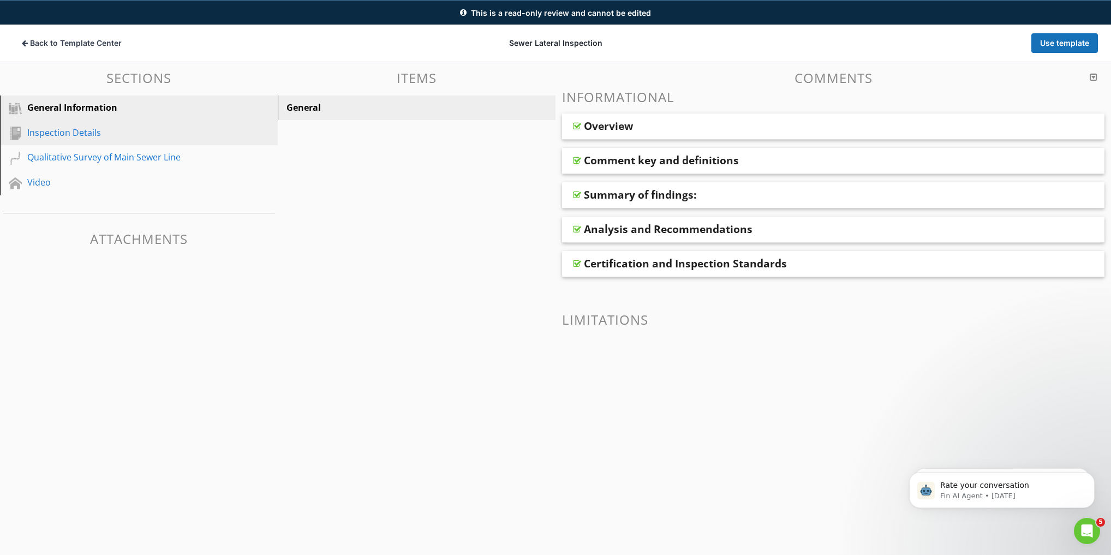
click at [84, 129] on div "Inspection Details" at bounding box center [126, 132] width 199 height 13
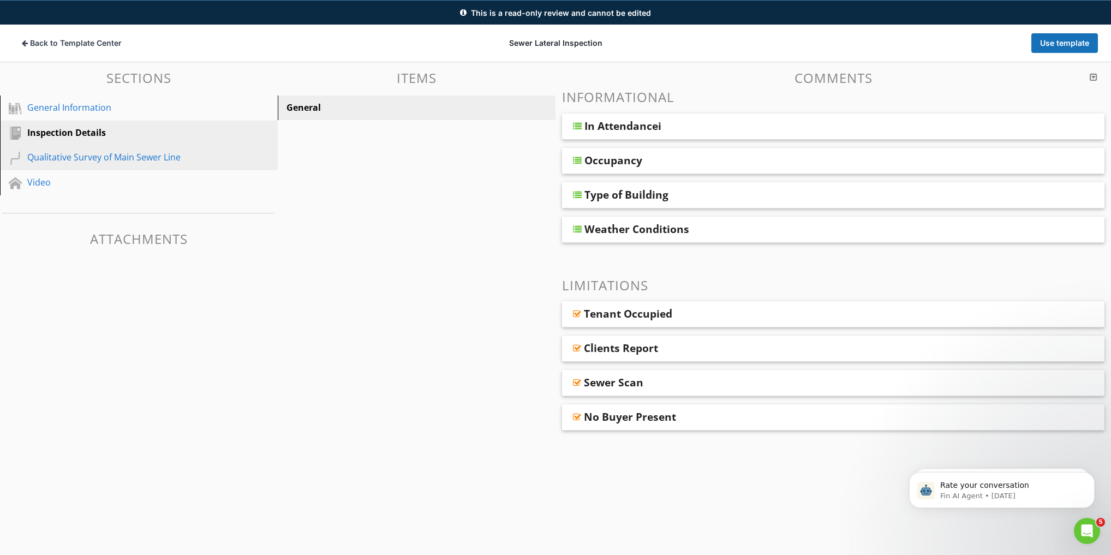
click at [81, 155] on div "Qualitative Survey of Main Sewer Line" at bounding box center [126, 157] width 199 height 13
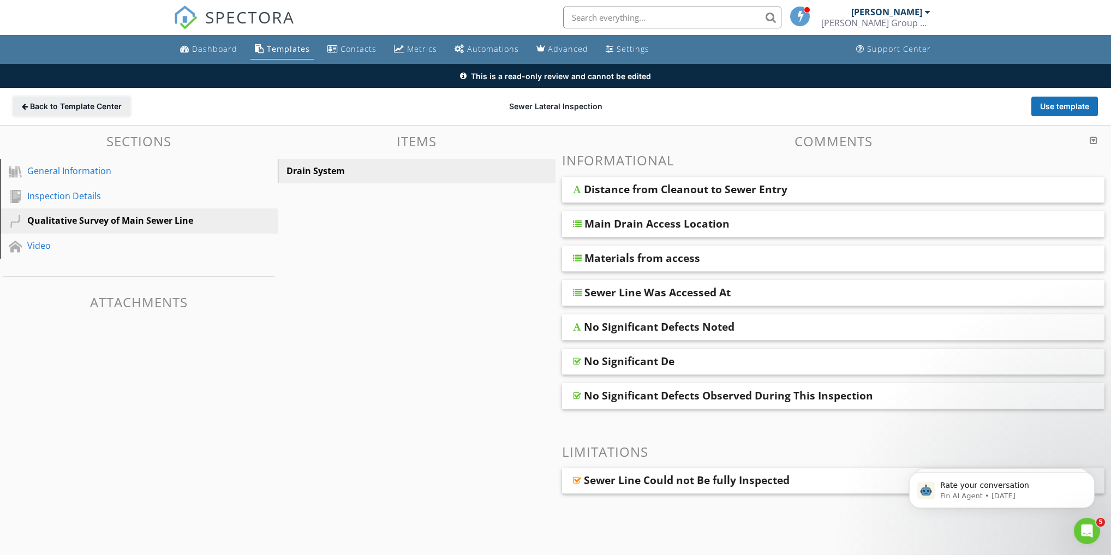
click at [72, 102] on span "Back to Template Center" at bounding box center [76, 106] width 92 height 11
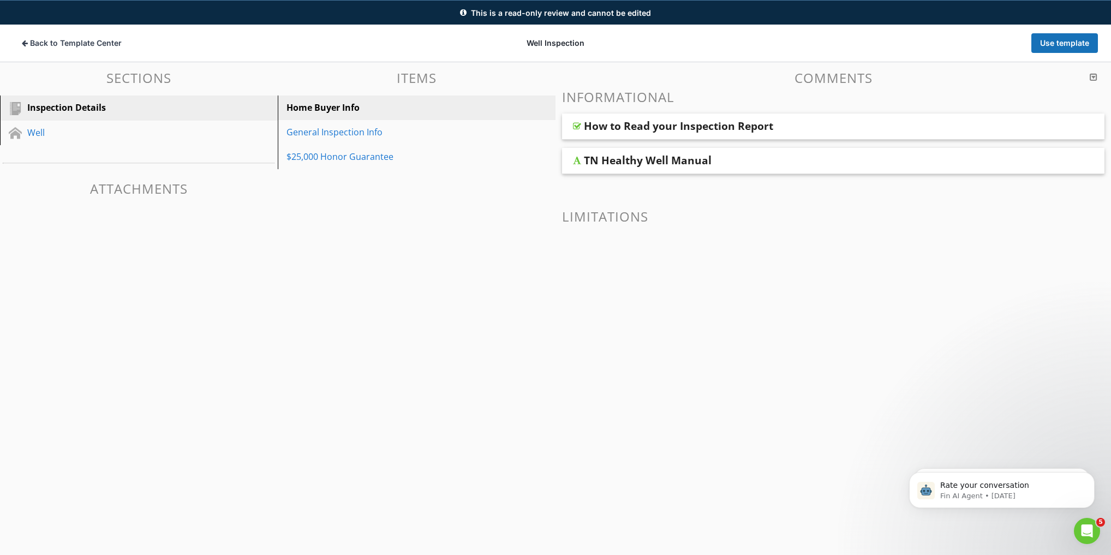
click at [639, 125] on div "How to Read your Inspection Report" at bounding box center [678, 126] width 189 height 13
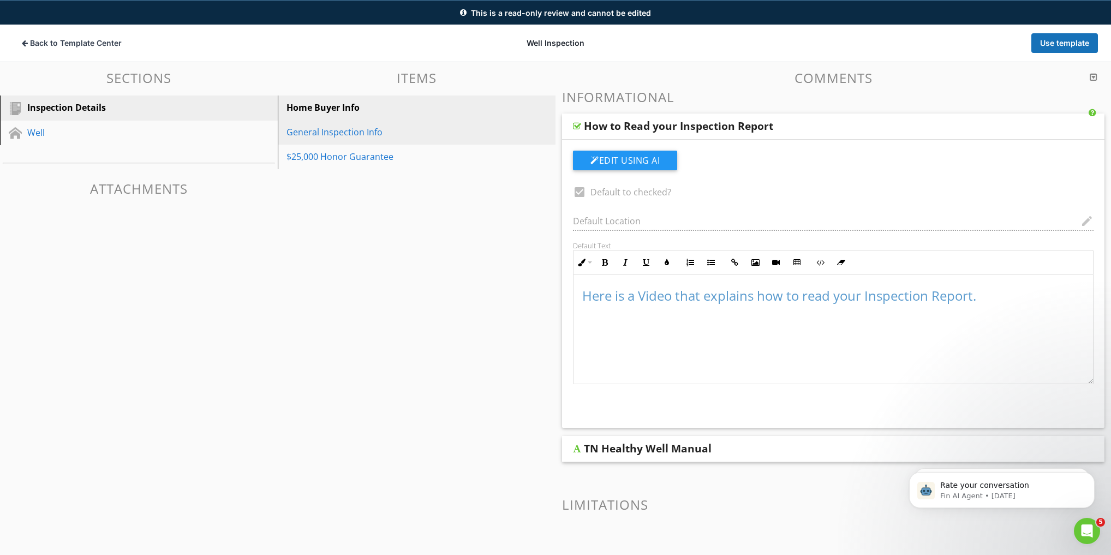
click at [365, 138] on div "General Inspection Info" at bounding box center [398, 132] width 223 height 13
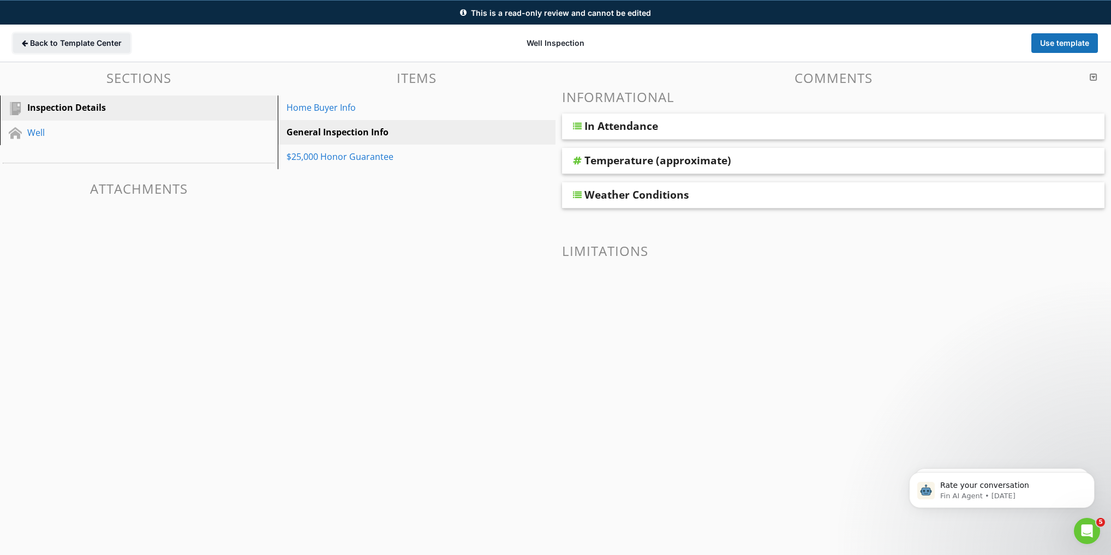
click at [91, 45] on span "Back to Template Center" at bounding box center [76, 43] width 92 height 11
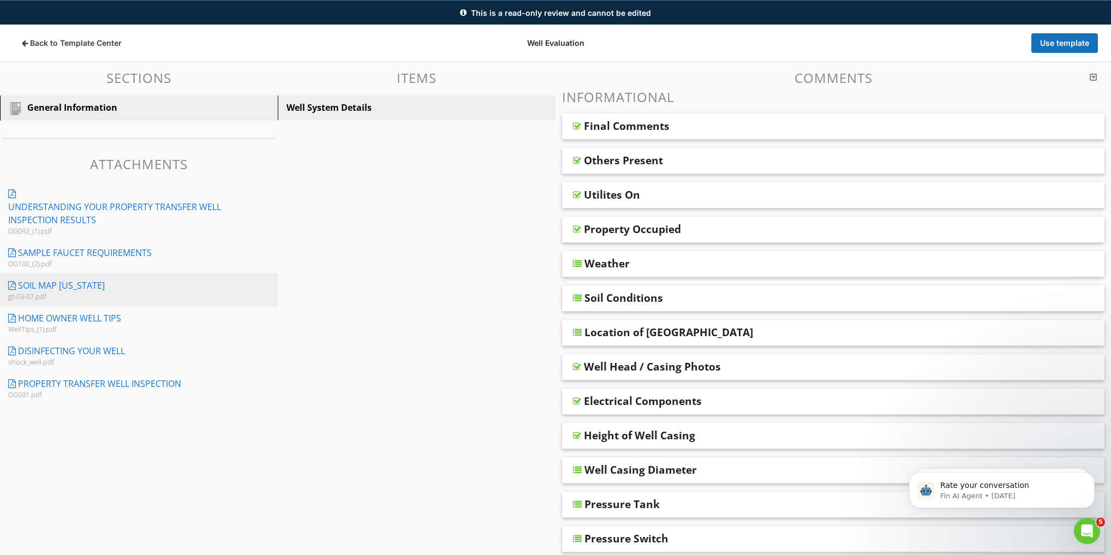
click at [85, 288] on div "Soil Map Wisconsin" at bounding box center [61, 285] width 87 height 13
click at [75, 38] on span "Back to Template Center" at bounding box center [76, 43] width 92 height 11
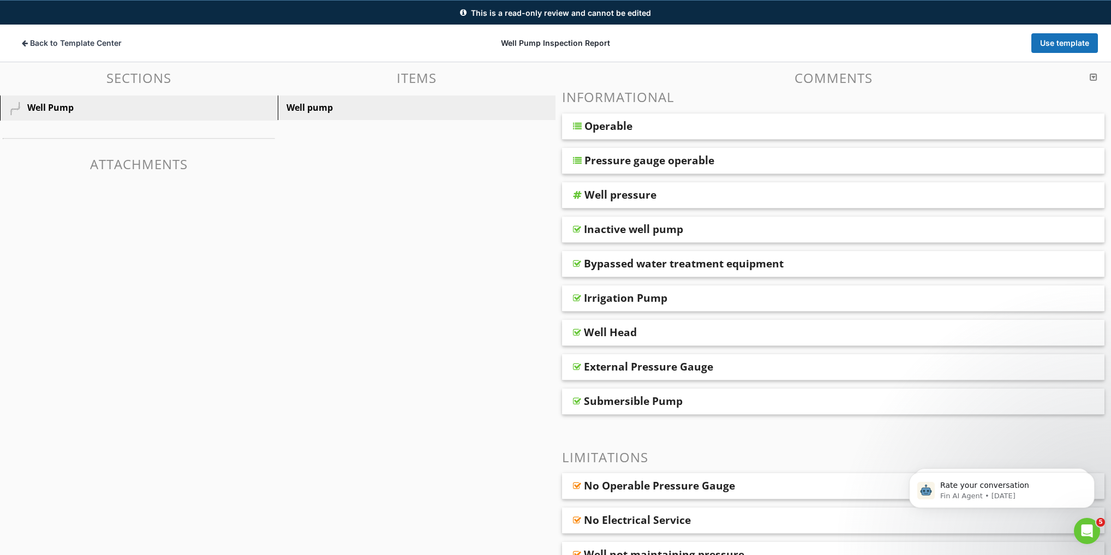
click at [619, 161] on div "Pressure gauge operable" at bounding box center [650, 160] width 130 height 13
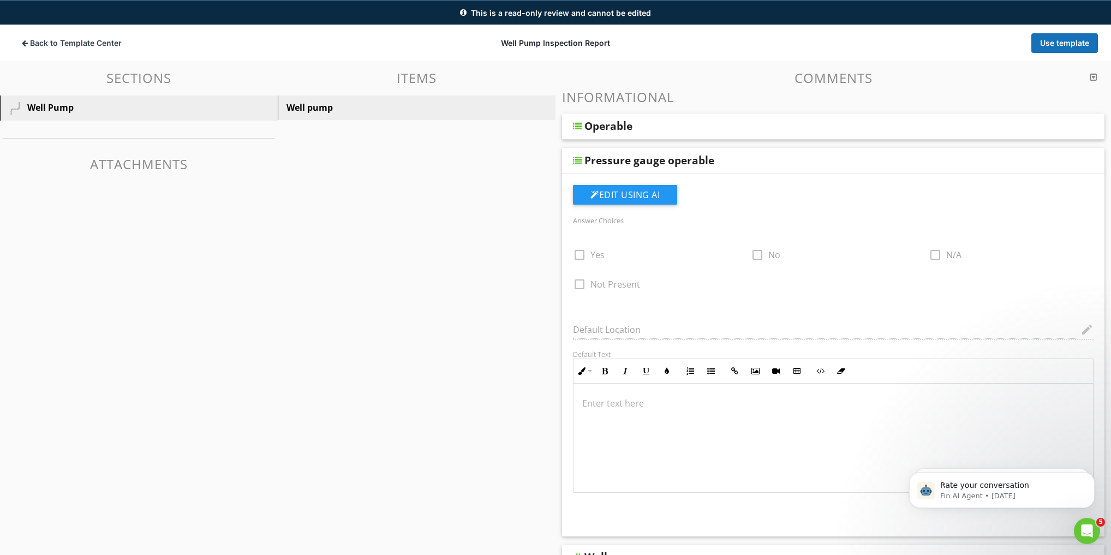
click at [616, 163] on div "Pressure gauge operable" at bounding box center [650, 160] width 130 height 13
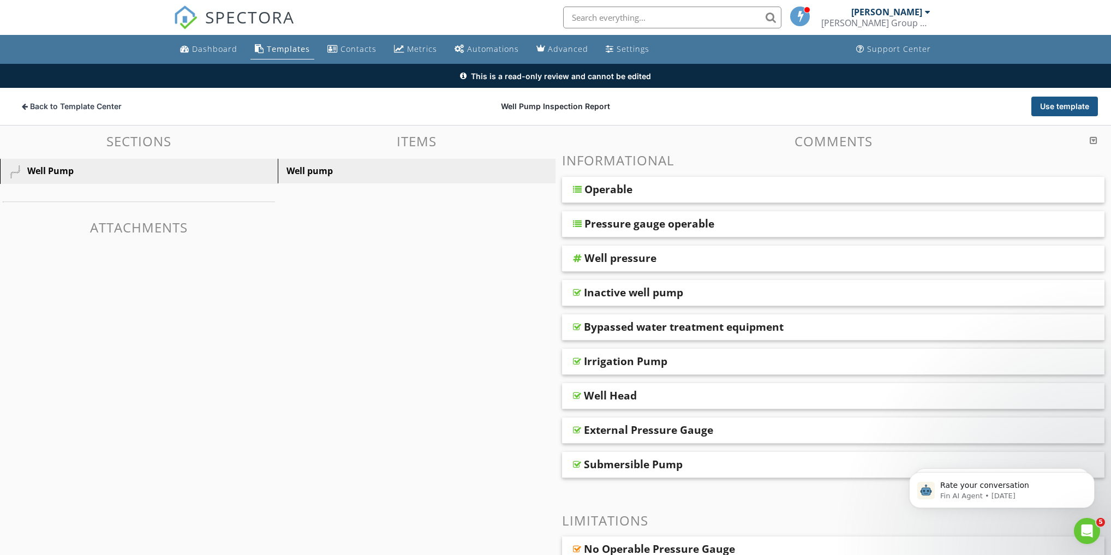
click at [1048, 107] on button "Use template" at bounding box center [1064, 107] width 67 height 20
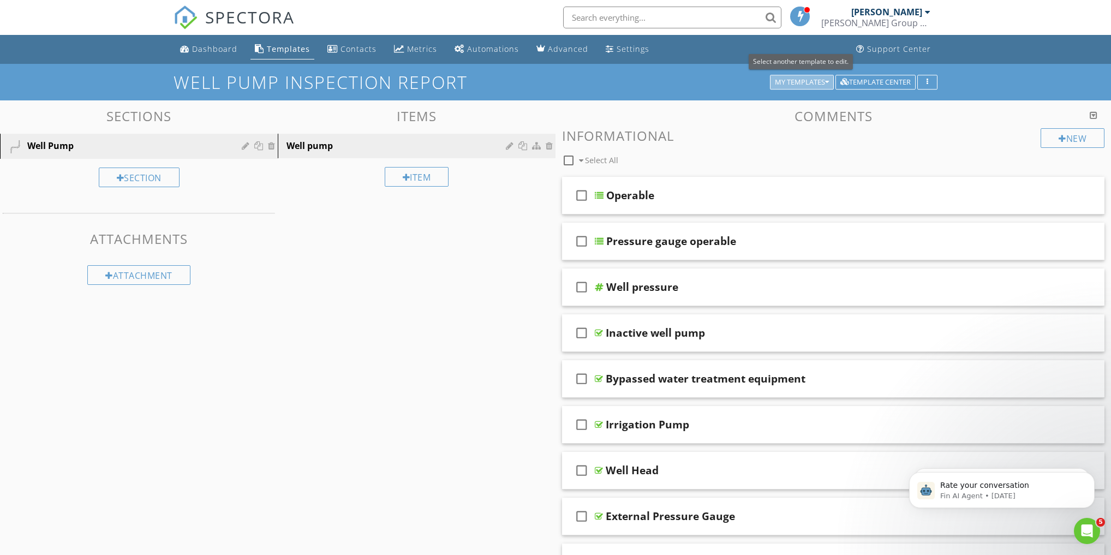
click at [786, 82] on div "My Templates" at bounding box center [802, 83] width 54 height 8
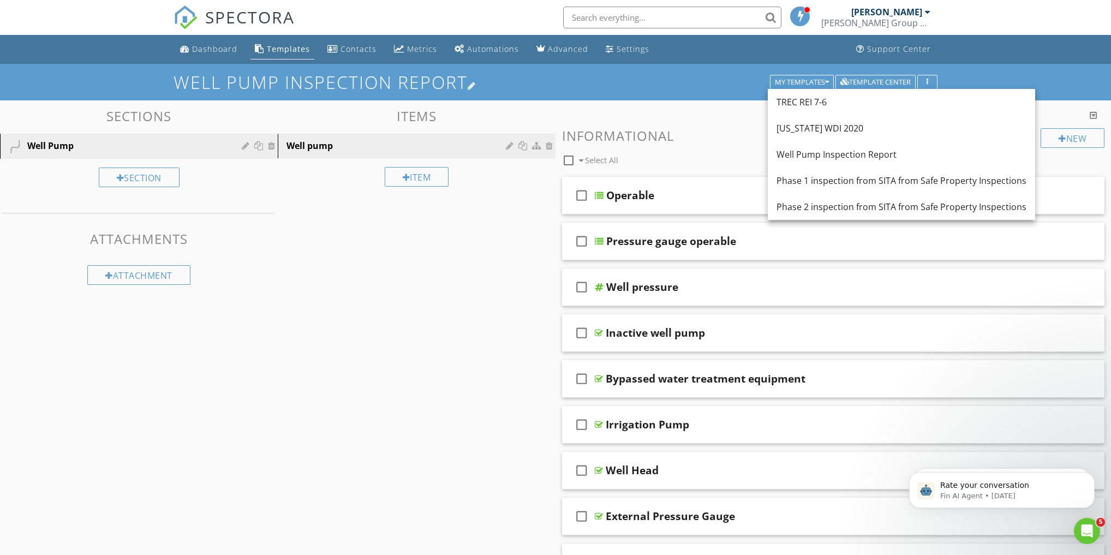
click at [733, 76] on h1 "Well Pump Inspection Report" at bounding box center [556, 82] width 764 height 19
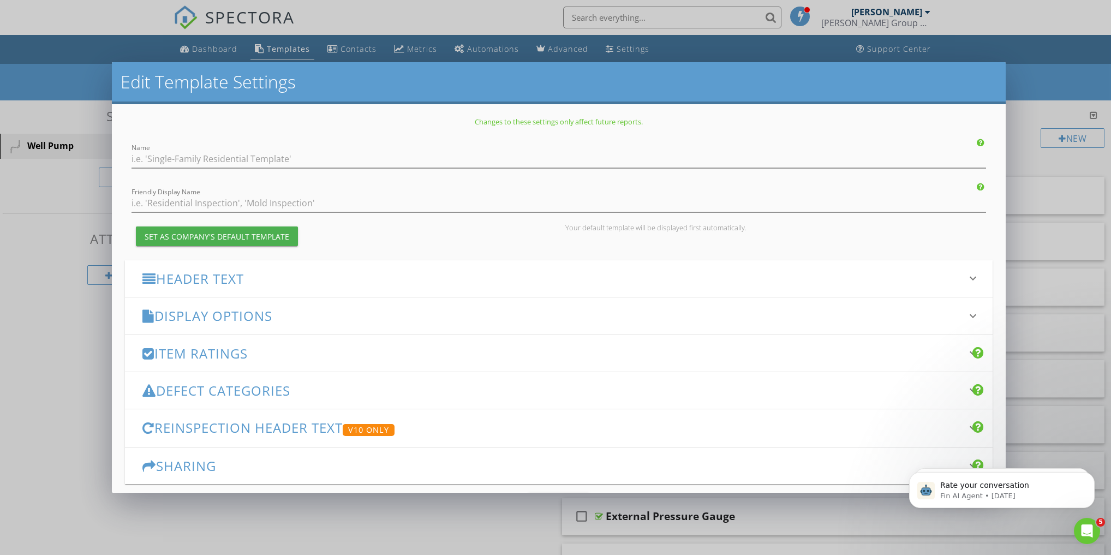
type input "Well Pump Inspection Report"
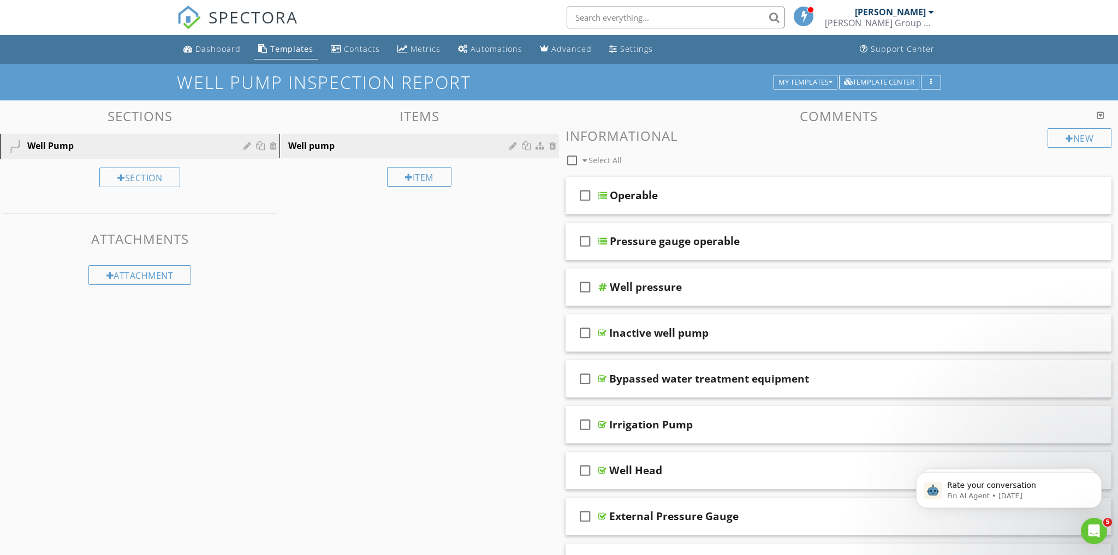
click at [1040, 79] on div at bounding box center [559, 277] width 1118 height 555
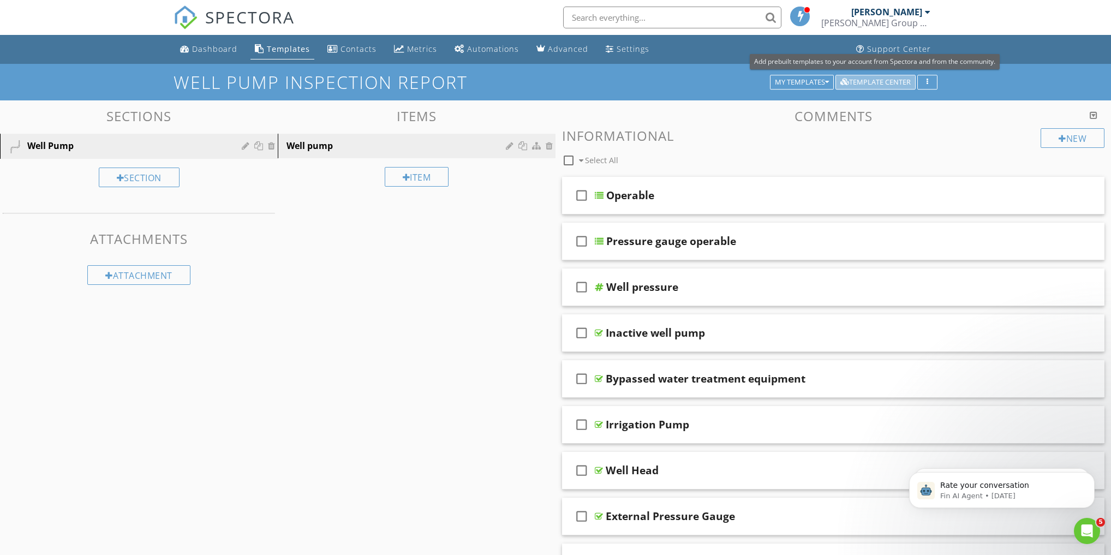
click at [892, 85] on div "Template Center" at bounding box center [875, 83] width 70 height 8
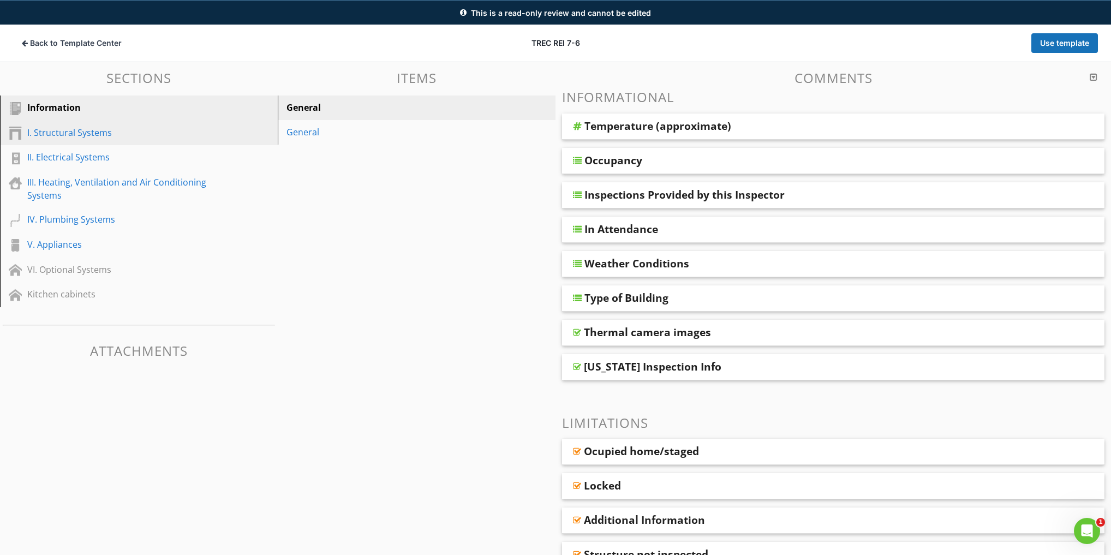
click at [47, 133] on div "I. Structural Systems" at bounding box center [126, 132] width 199 height 13
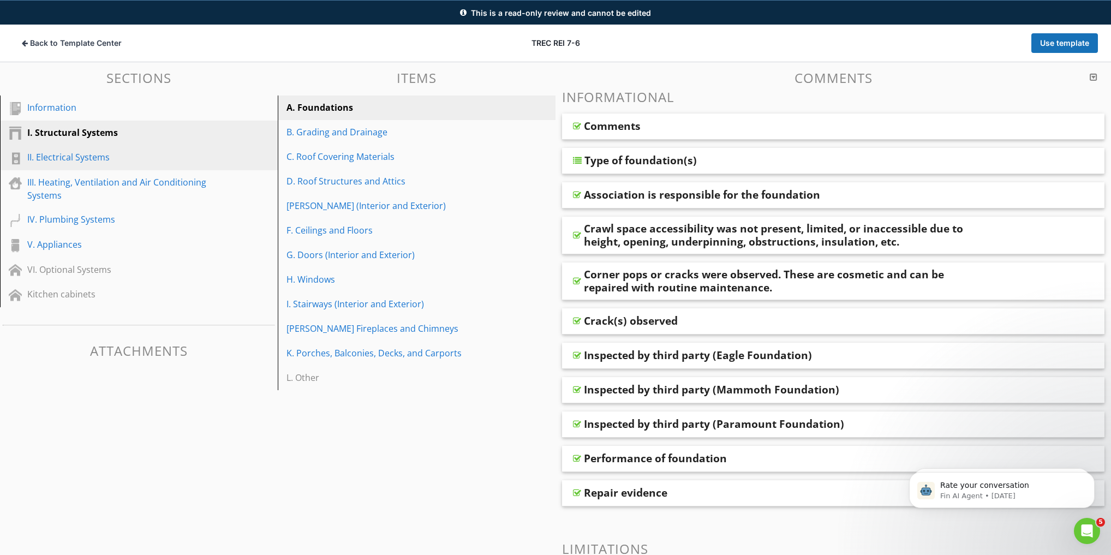
click at [53, 164] on link "II. Electrical Systems" at bounding box center [140, 157] width 275 height 25
